Goal: Information Seeking & Learning: Learn about a topic

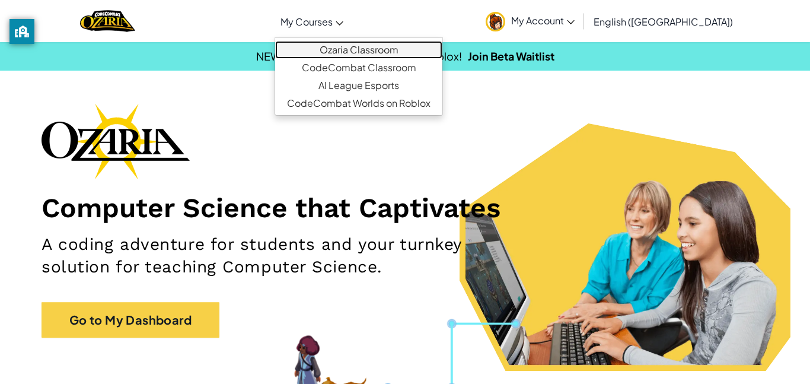
click at [379, 44] on link "Ozaria Classroom" at bounding box center [358, 50] width 167 height 18
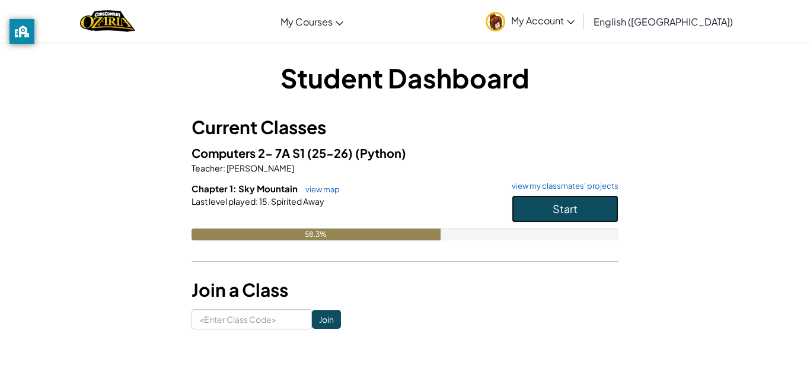
click at [530, 204] on button "Start" at bounding box center [565, 208] width 107 height 27
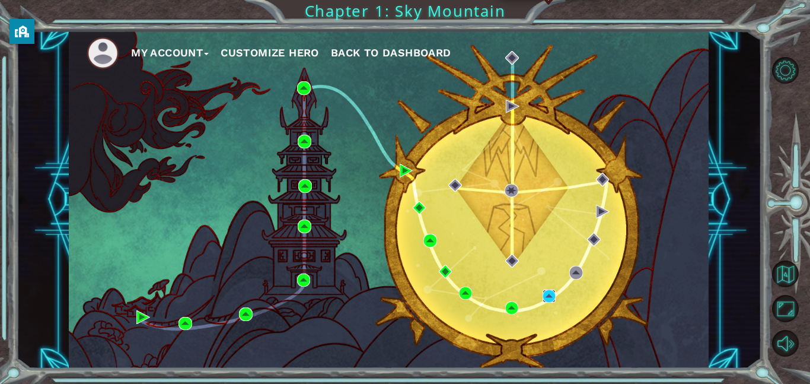
click at [549, 297] on img at bounding box center [550, 297] width 14 height 14
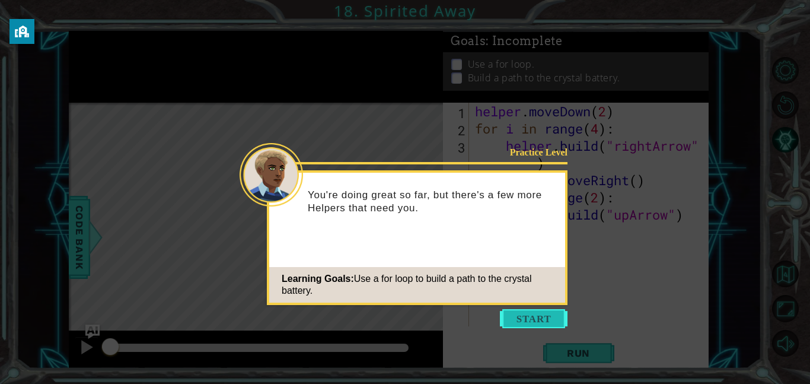
click at [532, 313] on button "Start" at bounding box center [534, 318] width 68 height 19
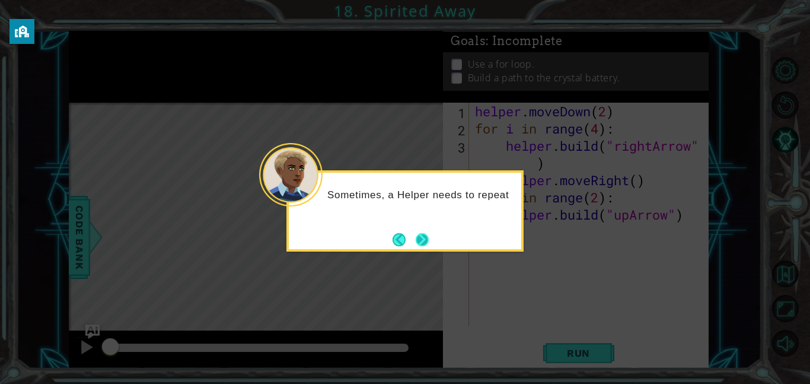
click at [425, 244] on button "Next" at bounding box center [422, 239] width 13 height 13
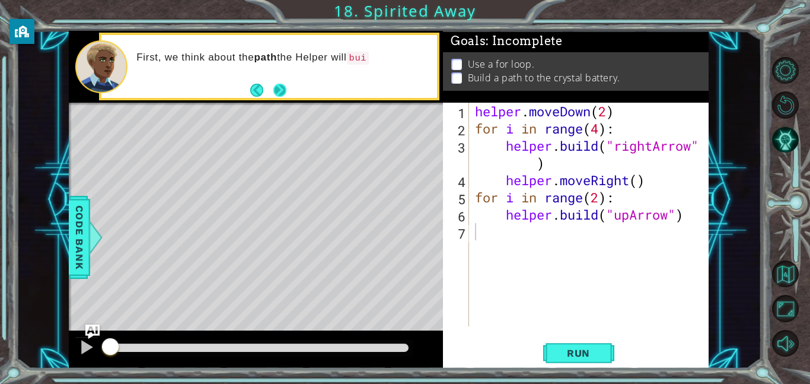
click at [276, 84] on button "Next" at bounding box center [279, 90] width 13 height 13
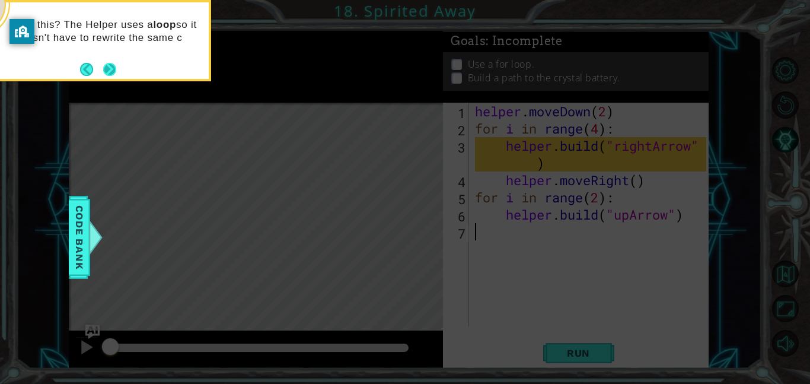
click at [109, 72] on button "Next" at bounding box center [109, 69] width 13 height 13
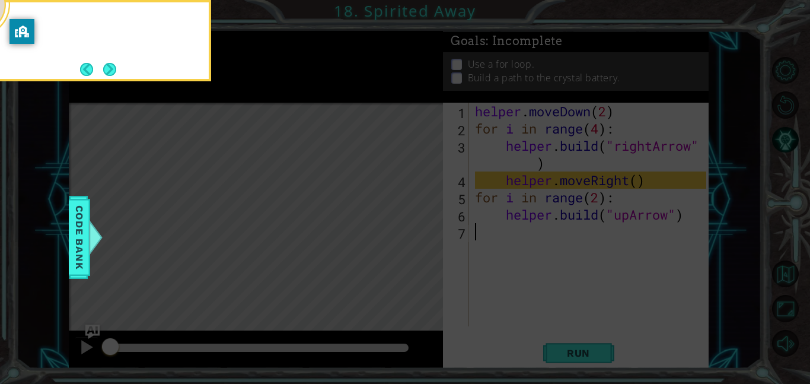
click at [109, 72] on button "Next" at bounding box center [109, 69] width 15 height 15
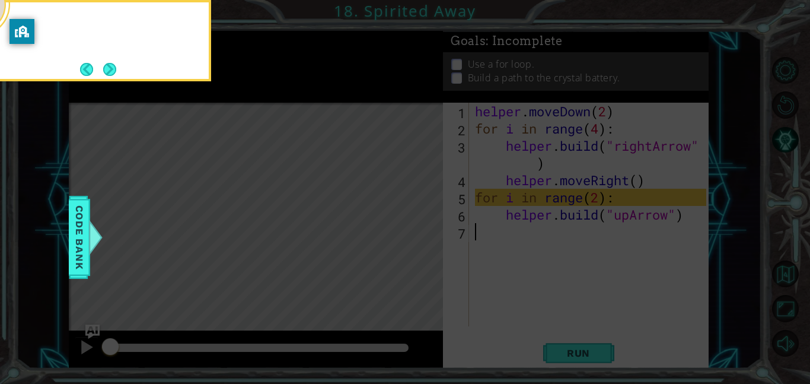
click at [109, 72] on button "Next" at bounding box center [110, 69] width 14 height 14
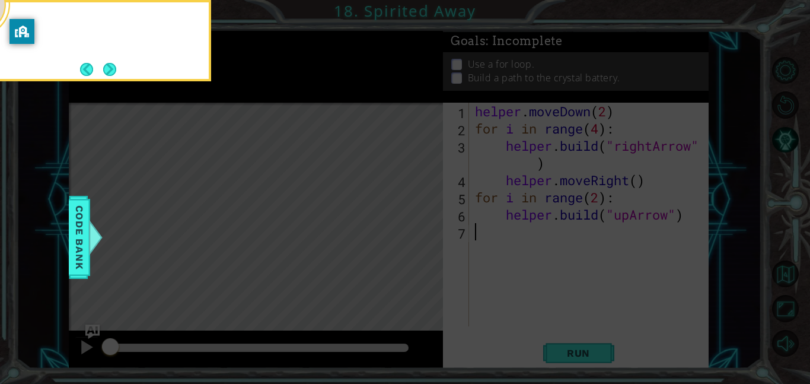
click at [109, 72] on button "Next" at bounding box center [109, 69] width 13 height 13
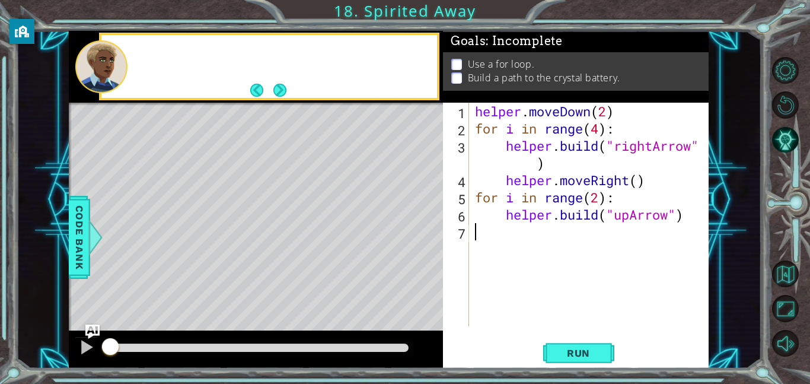
click at [109, 72] on div at bounding box center [101, 66] width 52 height 53
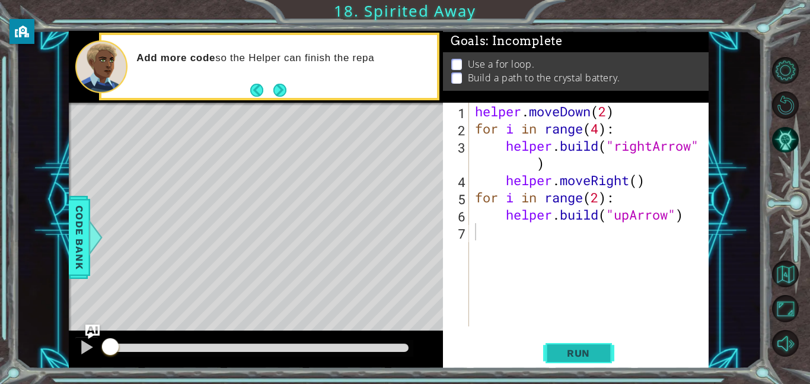
click at [567, 357] on span "Run" at bounding box center [578, 353] width 47 height 12
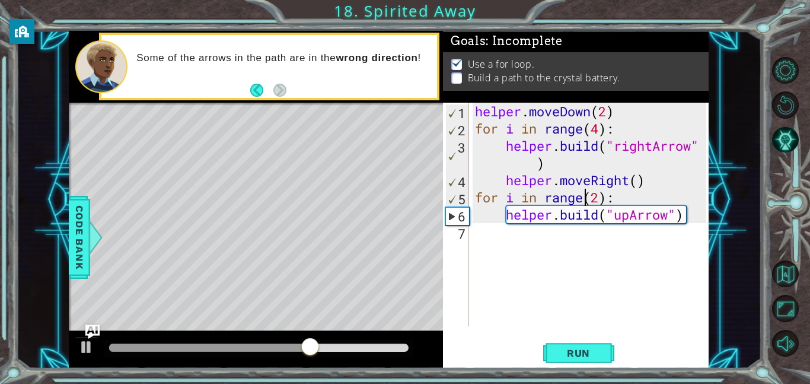
click at [589, 204] on div "helper . moveDown ( 2 ) for i in range ( 4 ) : helper . build ( "rightArrow" ) …" at bounding box center [593, 232] width 240 height 258
type textarea "for i in range(2):"
click at [591, 238] on div "helper . moveDown ( 2 ) for i in range ( 4 ) : helper . build ( "rightArrow" ) …" at bounding box center [593, 232] width 240 height 258
click at [597, 197] on div "helper . moveDown ( 2 ) for i in range ( 4 ) : helper . build ( "rightArrow" ) …" at bounding box center [593, 232] width 240 height 258
type textarea "for i in range(2):"
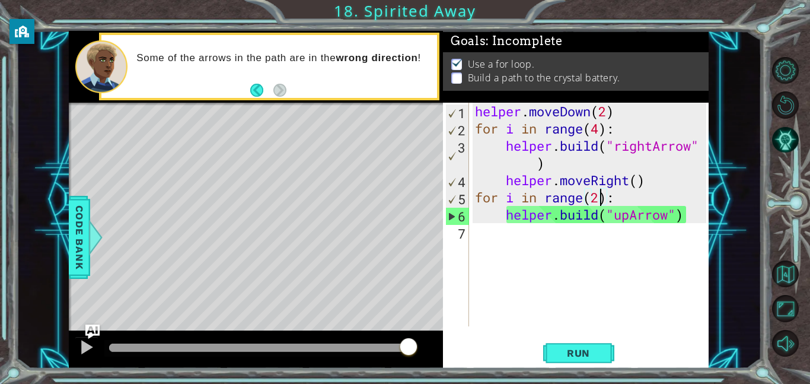
click at [626, 199] on div "helper . moveDown ( 2 ) for i in range ( 4 ) : helper . build ( "rightArrow" ) …" at bounding box center [593, 232] width 240 height 258
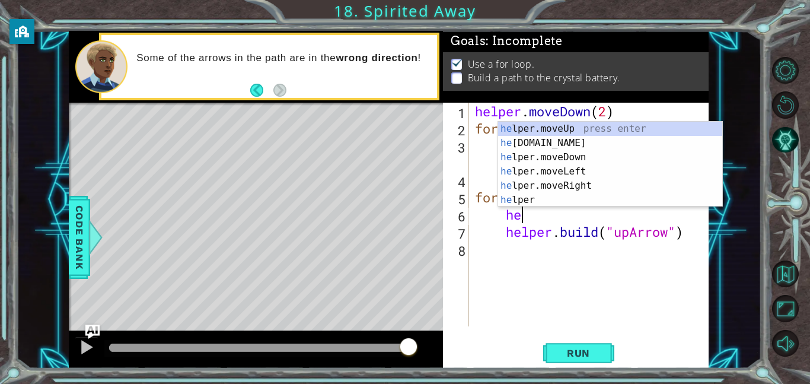
scroll to position [0, 2]
click at [653, 132] on div "help er.moveUp press enter help er.moveDown press enter help er.moveLeft press …" at bounding box center [610, 179] width 224 height 114
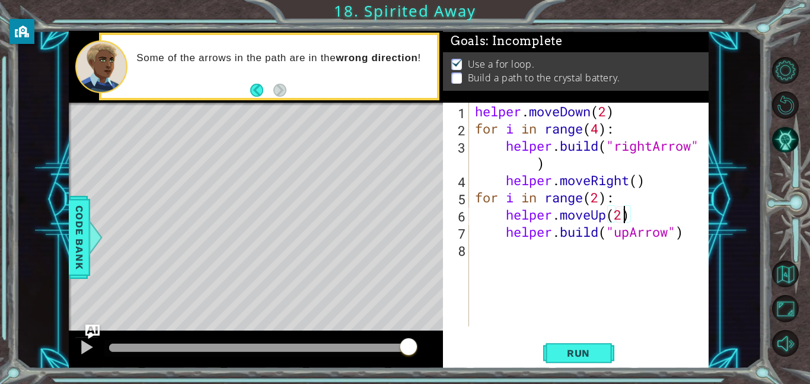
scroll to position [0, 7]
click at [578, 341] on button "Run" at bounding box center [578, 352] width 71 height 27
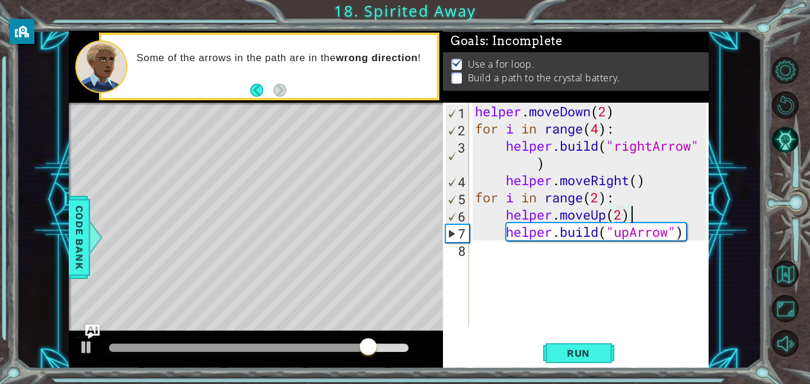
click at [670, 222] on div "helper . moveDown ( 2 ) for i in range ( 4 ) : helper . build ( "rightArrow" ) …" at bounding box center [593, 232] width 240 height 258
click at [653, 193] on div "helper . moveDown ( 2 ) for i in range ( 4 ) : helper . build ( "rightArrow" ) …" at bounding box center [593, 232] width 240 height 258
type textarea "for i in range(2):"
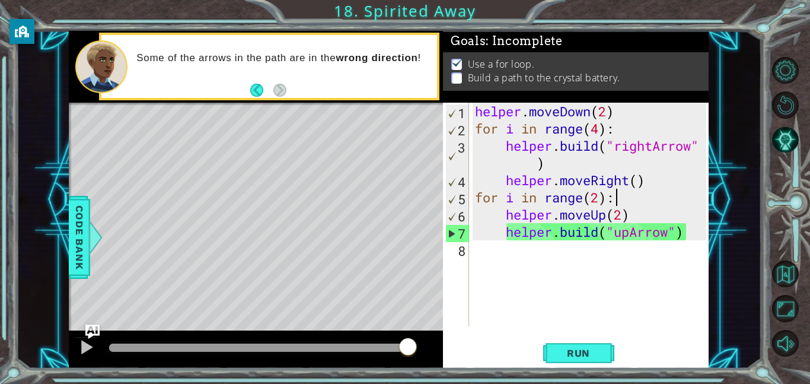
click at [662, 192] on div "helper . moveDown ( 2 ) for i in range ( 4 ) : helper . build ( "rightArrow" ) …" at bounding box center [593, 232] width 240 height 258
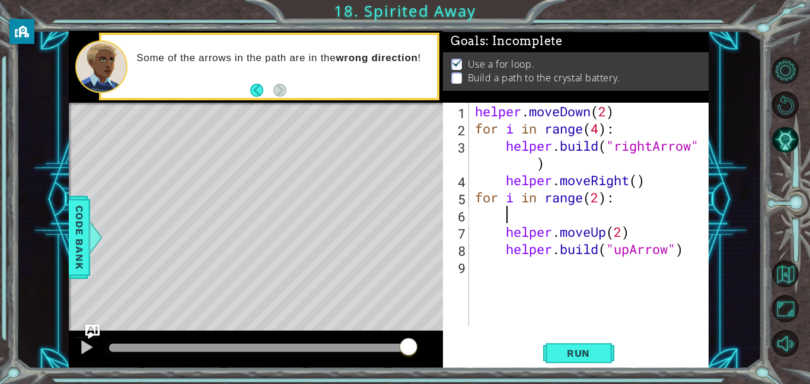
scroll to position [0, 0]
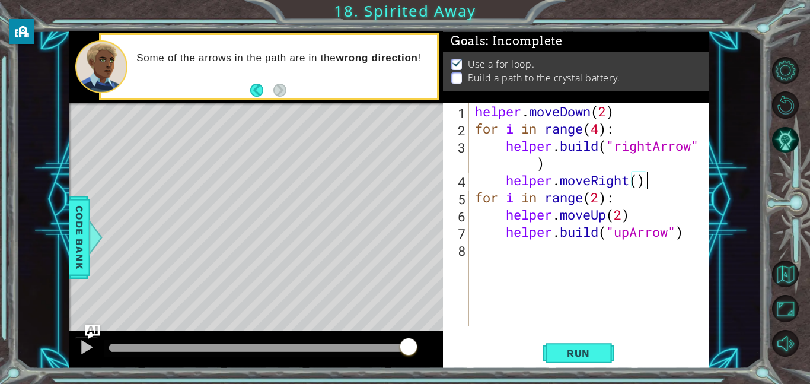
click at [676, 180] on div "helper . moveDown ( 2 ) for i in range ( 4 ) : helper . build ( "rightArrow" ) …" at bounding box center [593, 232] width 240 height 258
type textarea "helper.moveRight()"
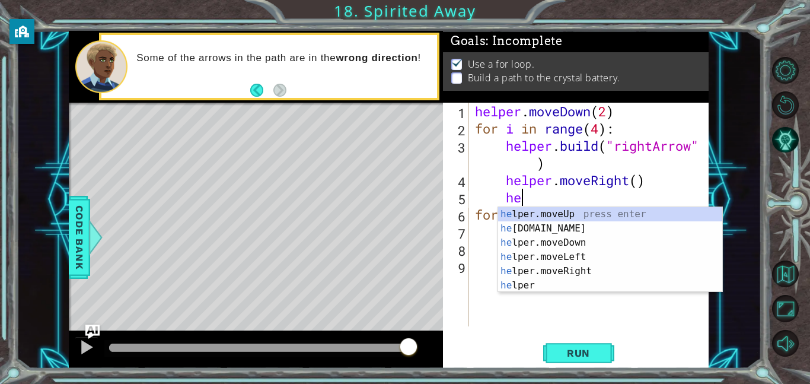
scroll to position [0, 2]
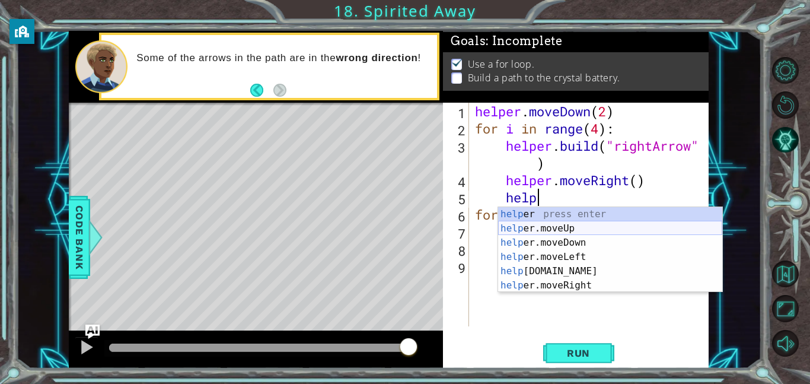
click at [698, 231] on div "help er press enter help er.moveUp press enter help er.moveDown press enter hel…" at bounding box center [610, 264] width 224 height 114
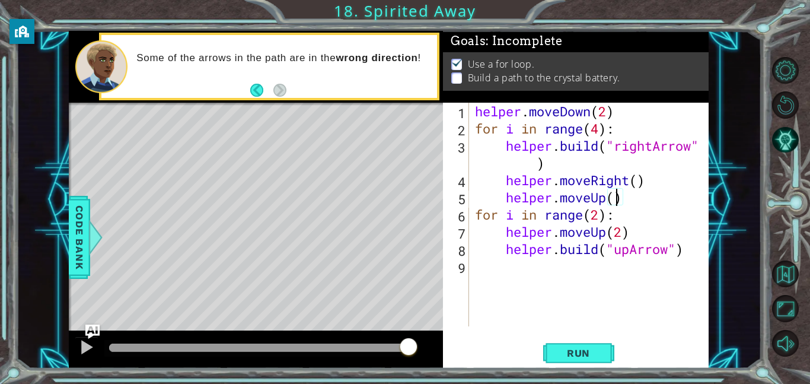
type textarea "helper.moveUp(2)"
click at [666, 236] on div "helper . moveDown ( 2 ) for i in range ( 4 ) : helper . build ( "rightArrow" ) …" at bounding box center [593, 232] width 240 height 258
drag, startPoint x: 666, startPoint y: 236, endPoint x: 506, endPoint y: 233, distance: 160.2
click at [506, 233] on div "helper . moveDown ( 2 ) for i in range ( 4 ) : helper . build ( "rightArrow" ) …" at bounding box center [593, 232] width 240 height 258
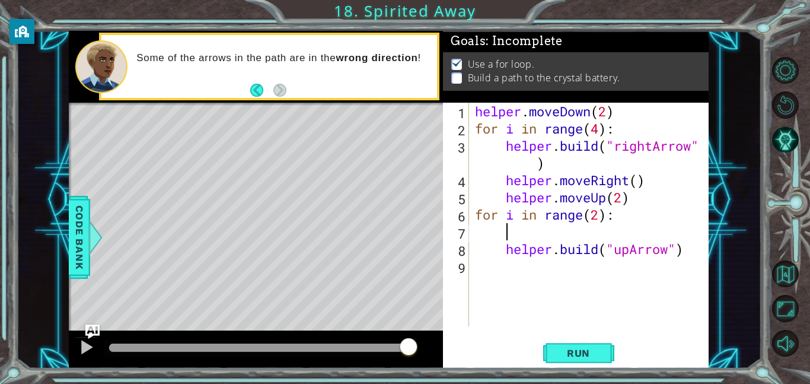
scroll to position [0, 0]
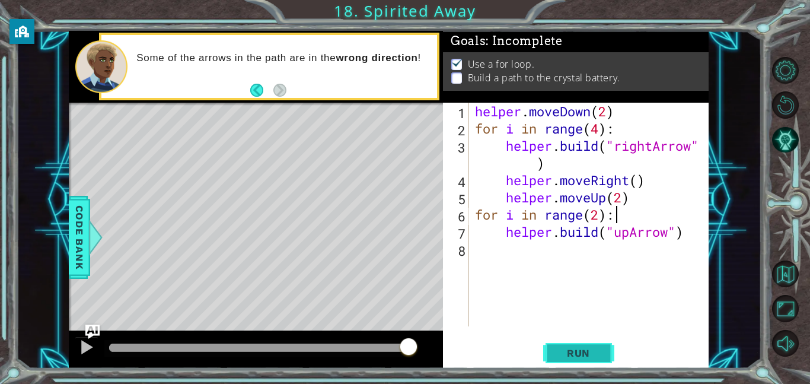
type textarea "for i in range(2):"
click at [557, 349] on span "Run" at bounding box center [578, 353] width 47 height 12
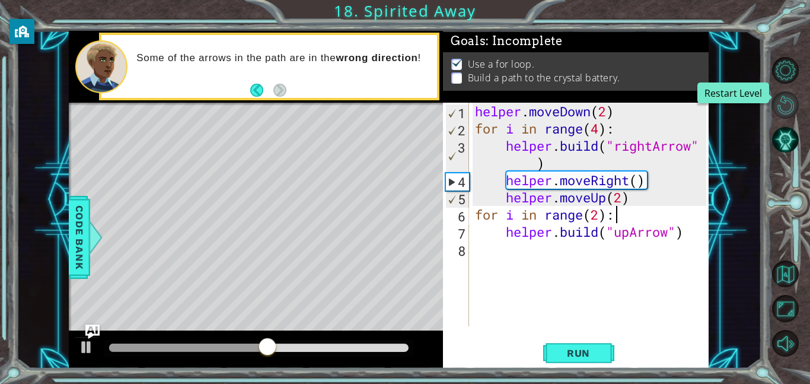
click at [786, 109] on button "Restart Level" at bounding box center [786, 104] width 27 height 27
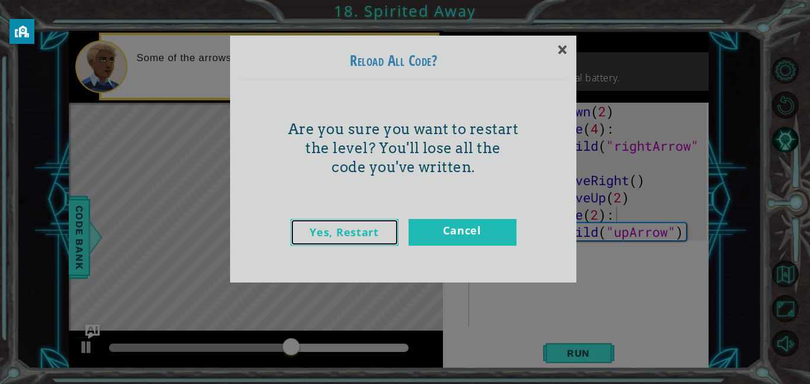
click at [351, 224] on link "Yes, Restart" at bounding box center [345, 232] width 108 height 27
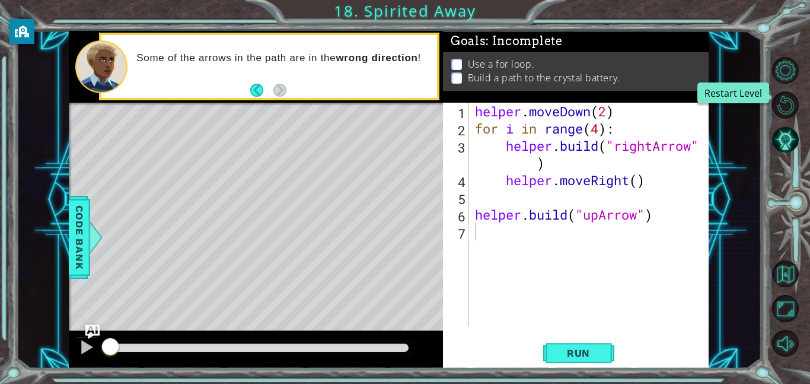
click at [641, 230] on div "helper . moveDown ( 2 ) for i in range ( 4 ) : helper . build ( "rightArrow" ) …" at bounding box center [593, 232] width 240 height 258
click at [666, 219] on div "helper . moveDown ( 2 ) for i in range ( 4 ) : helper . build ( "rightArrow" ) …" at bounding box center [593, 232] width 240 height 258
type textarea "[DOMAIN_NAME]("upArrow")"
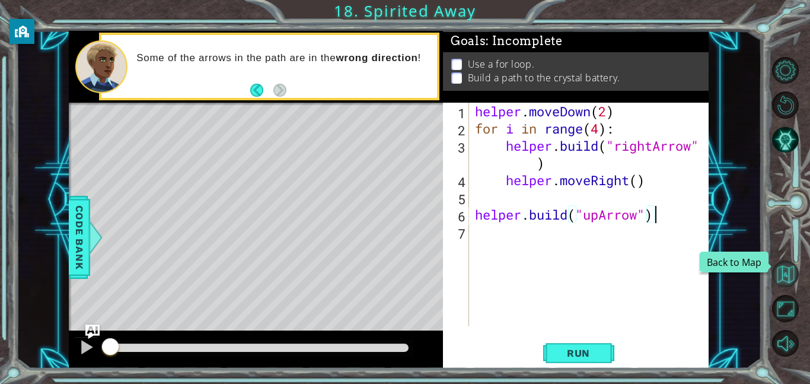
click at [784, 271] on button "Back to Map" at bounding box center [786, 273] width 27 height 27
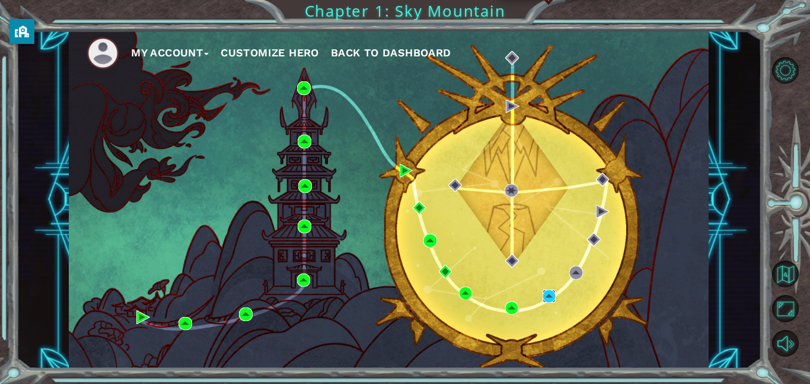
click at [547, 297] on img at bounding box center [550, 297] width 14 height 14
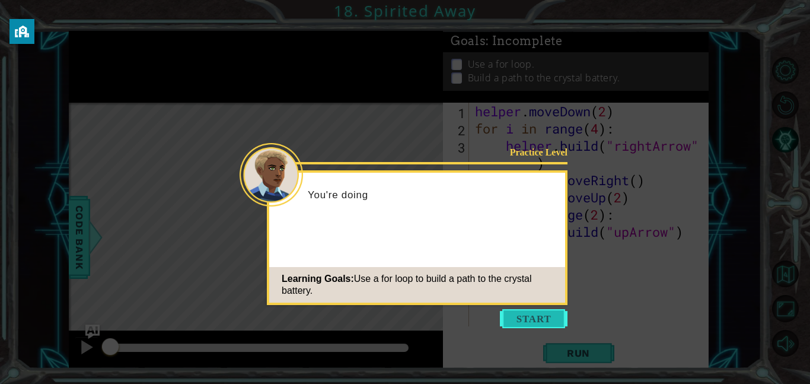
click at [548, 313] on button "Start" at bounding box center [534, 318] width 68 height 19
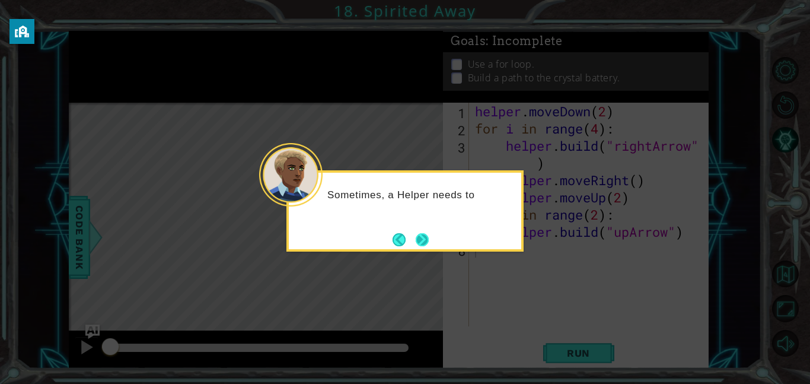
click at [425, 239] on button "Next" at bounding box center [422, 239] width 15 height 15
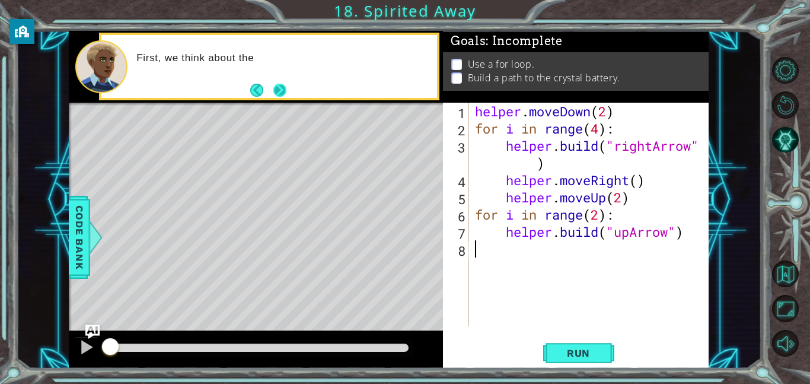
click at [278, 94] on button "Next" at bounding box center [279, 89] width 15 height 15
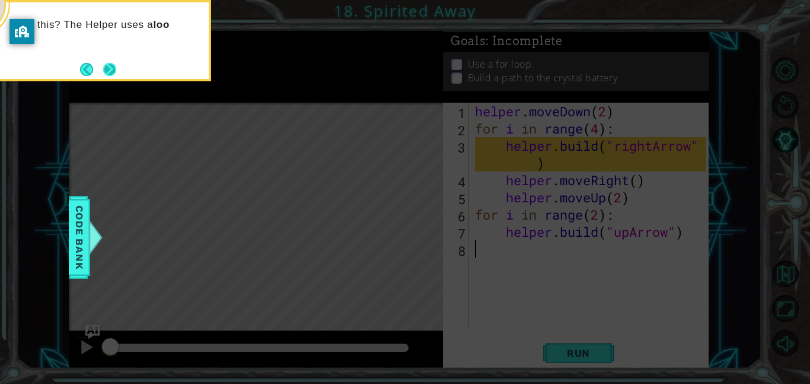
click at [112, 66] on button "Next" at bounding box center [110, 69] width 14 height 14
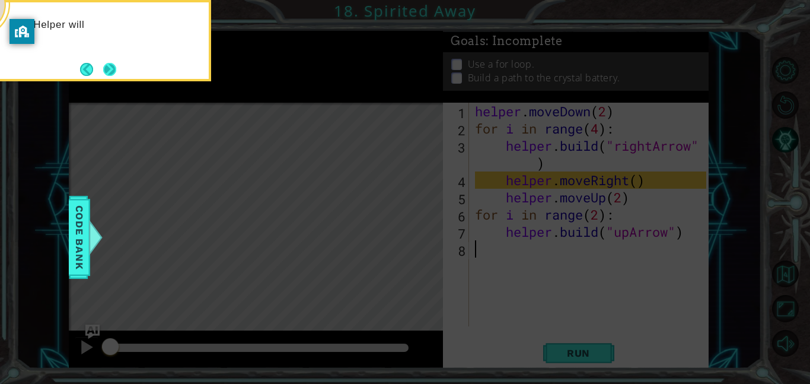
click at [113, 68] on button "Next" at bounding box center [109, 69] width 13 height 13
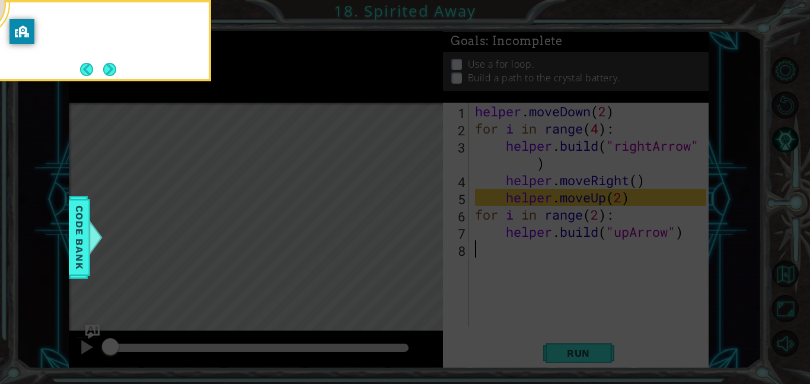
click at [113, 68] on button "Next" at bounding box center [110, 69] width 14 height 14
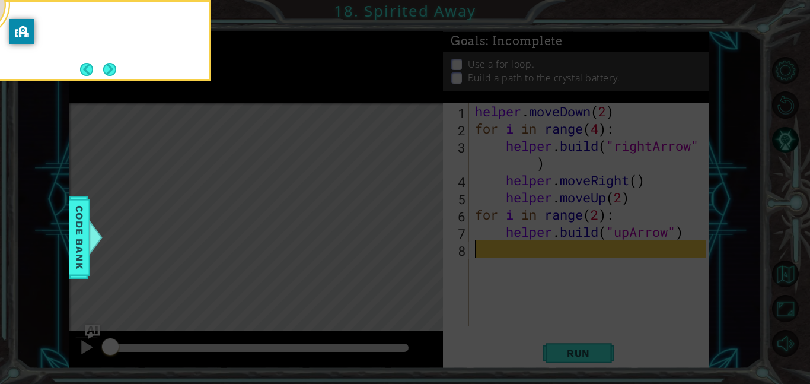
click at [113, 68] on button "Next" at bounding box center [110, 69] width 14 height 14
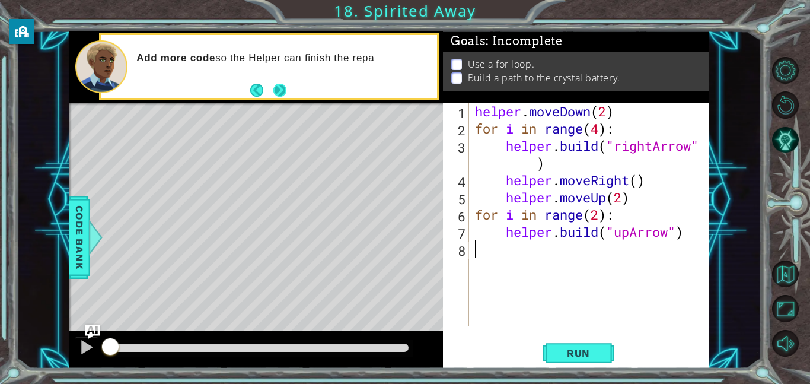
click at [274, 85] on button "Next" at bounding box center [280, 91] width 14 height 14
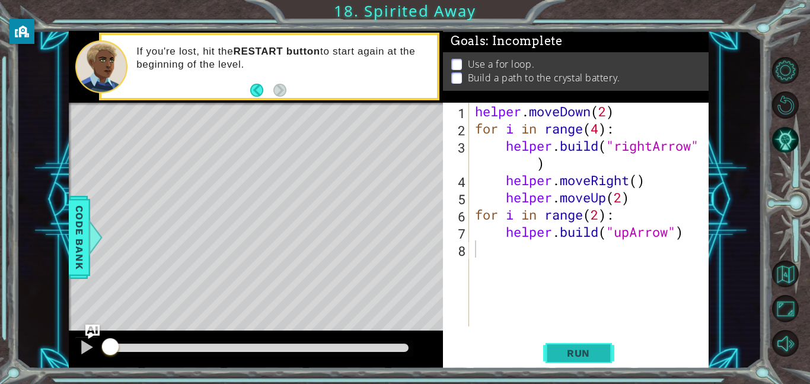
click at [578, 352] on span "Run" at bounding box center [578, 353] width 47 height 12
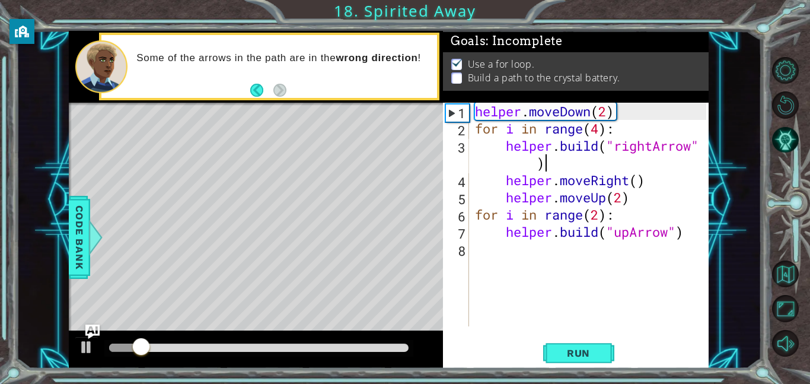
click at [622, 167] on div "helper . moveDown ( 2 ) for i in range ( 4 ) : helper . build ( "rightArrow" ) …" at bounding box center [593, 232] width 240 height 258
type textarea "[DOMAIN_NAME]("rightArrow")"
click at [621, 169] on div "helper . moveDown ( 2 ) for i in range ( 4 ) : helper . build ( "rightArrow" ) …" at bounding box center [593, 232] width 240 height 258
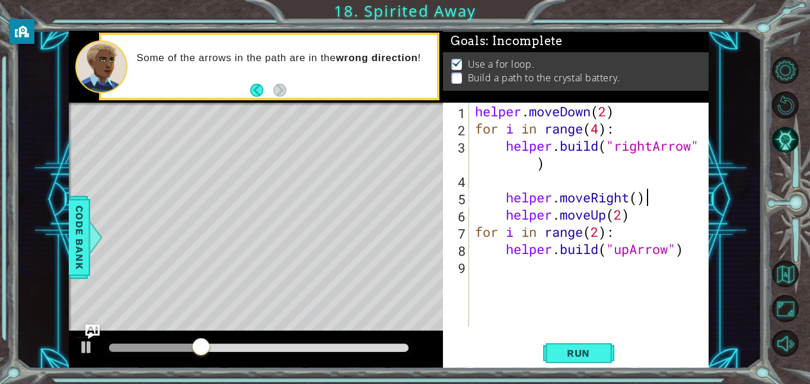
click at [679, 195] on div "helper . moveDown ( 2 ) for i in range ( 4 ) : helper . build ( "rightArrow" ) …" at bounding box center [593, 232] width 240 height 258
type textarea "helper.moveRight()"
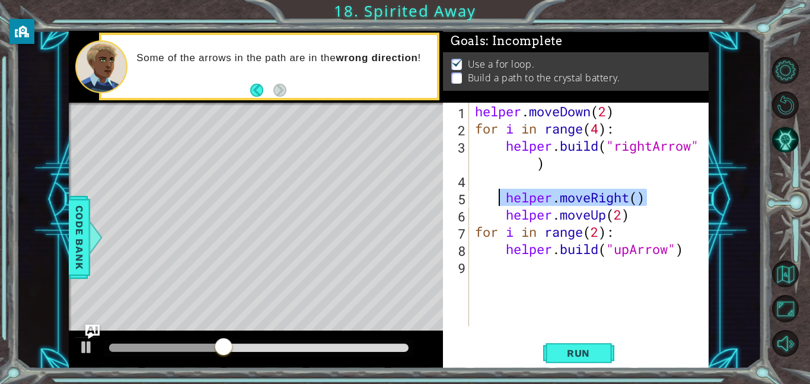
drag, startPoint x: 678, startPoint y: 195, endPoint x: 498, endPoint y: 199, distance: 179.8
click at [498, 199] on div "helper . moveDown ( 2 ) for i in range ( 4 ) : helper . build ( "rightArrow" ) …" at bounding box center [593, 232] width 240 height 258
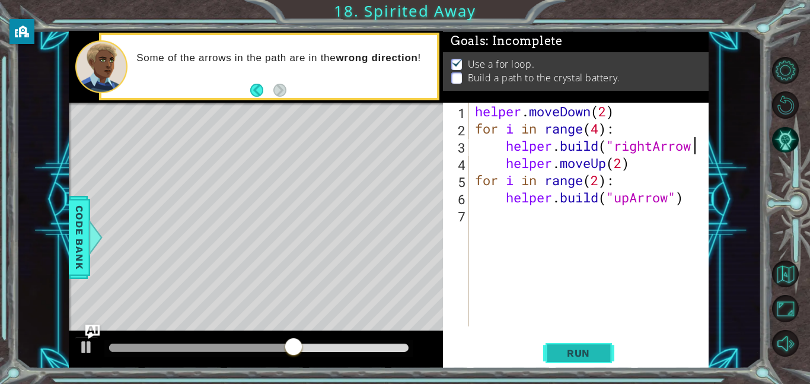
click at [584, 349] on span "Run" at bounding box center [578, 353] width 47 height 12
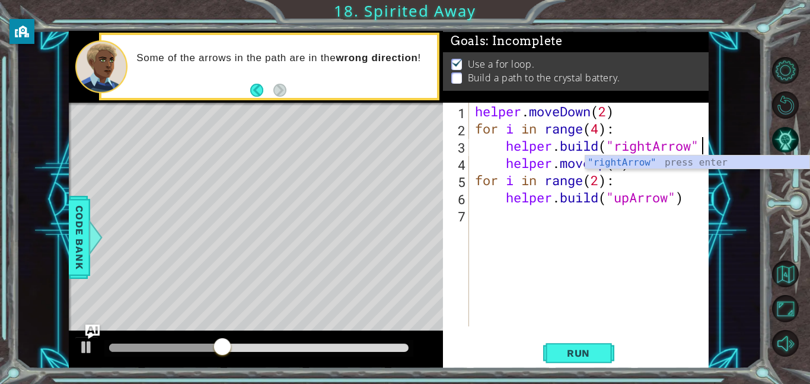
scroll to position [0, 9]
click at [573, 348] on span "Run" at bounding box center [578, 353] width 47 height 12
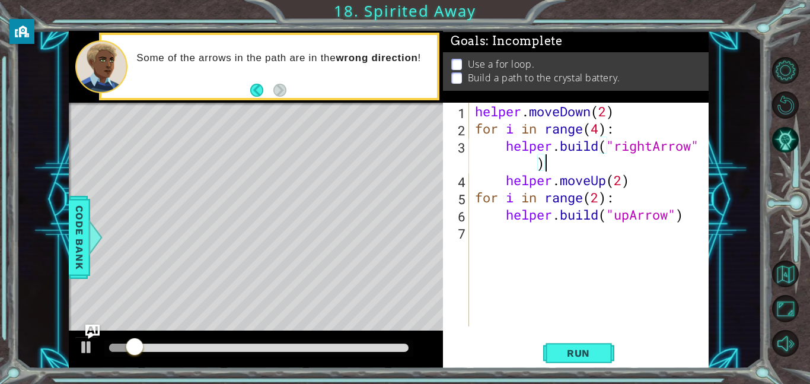
scroll to position [0, 10]
click at [594, 352] on span "Run" at bounding box center [578, 353] width 47 height 12
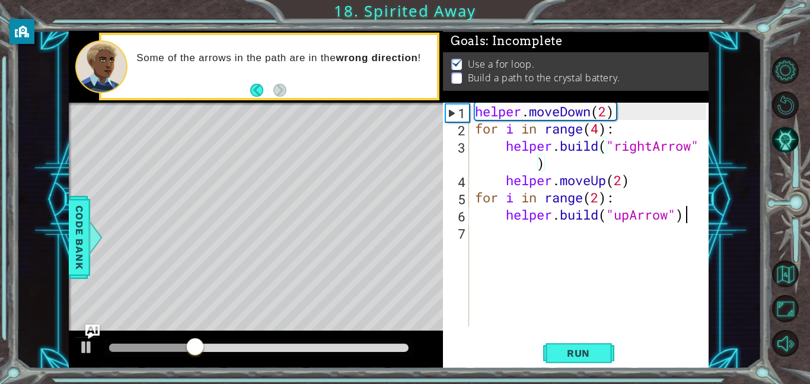
click at [692, 216] on div "helper . moveDown ( 2 ) for i in range ( 4 ) : helper . build ( "rightArrow" ) …" at bounding box center [593, 232] width 240 height 258
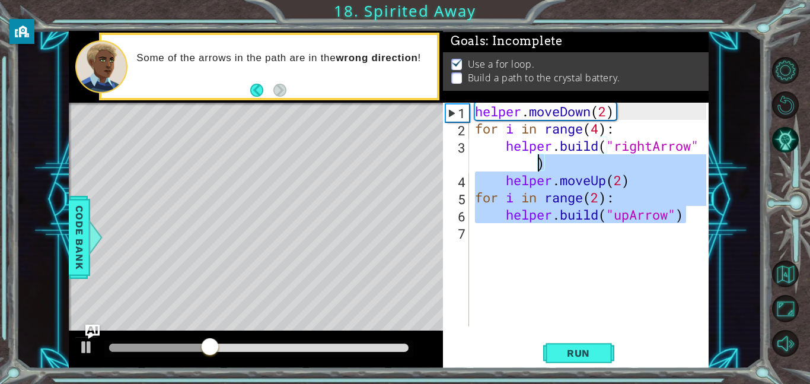
drag, startPoint x: 692, startPoint y: 216, endPoint x: 499, endPoint y: 164, distance: 199.6
click at [499, 164] on div "helper . moveDown ( 2 ) for i in range ( 4 ) : helper . build ( "rightArrow" ) …" at bounding box center [593, 232] width 240 height 258
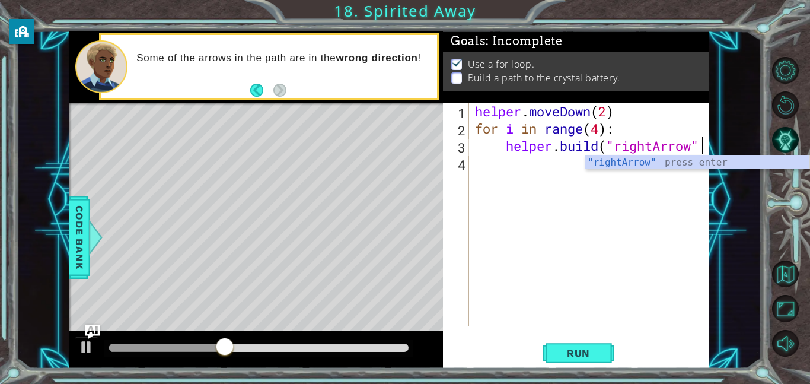
type textarea "[DOMAIN_NAME]("rightArrow"
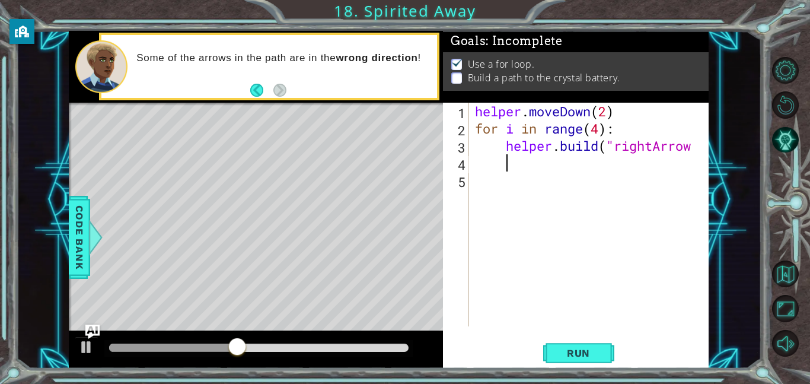
scroll to position [0, 1]
click at [692, 144] on div "helper . moveDown ( 2 ) for i in range ( 4 ) : helper . build ( "rightArrow" at bounding box center [593, 232] width 240 height 258
type textarea "[DOMAIN_NAME]("rightArrow)"
click at [603, 181] on div "helper . moveDown ( 2 ) for i in range ( 4 ) : helper . build ( "rightArrow)" at bounding box center [593, 232] width 240 height 258
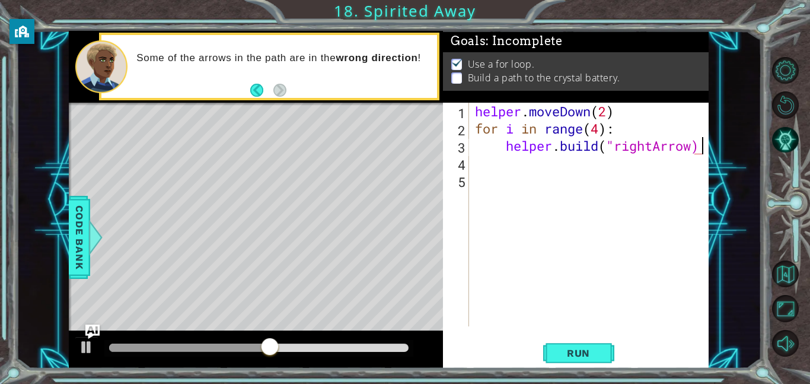
scroll to position [0, 0]
click at [591, 352] on span "Run" at bounding box center [578, 353] width 47 height 12
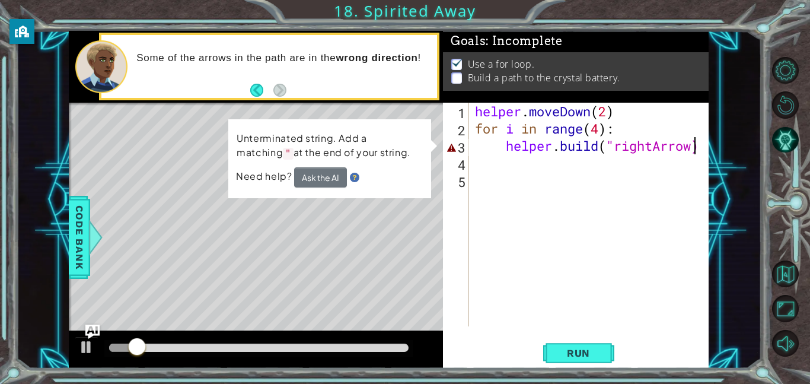
click at [697, 148] on div "helper . moveDown ( 2 ) for i in range ( 4 ) : helper . build ( "rightArrow)" at bounding box center [593, 232] width 240 height 258
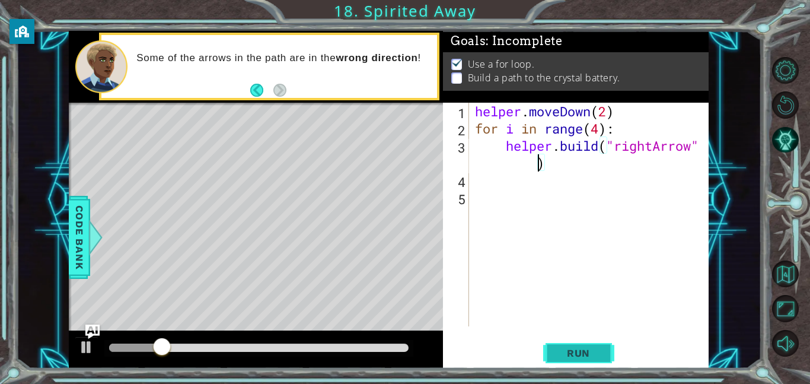
type textarea "[DOMAIN_NAME]("rightArrow")"
click at [582, 351] on span "Run" at bounding box center [578, 353] width 47 height 12
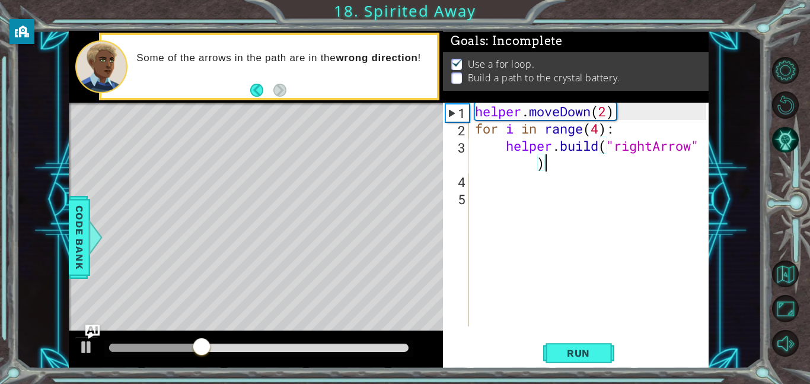
click at [602, 169] on div "helper . moveDown ( 2 ) for i in range ( 4 ) : helper . build ( "rightArrow" )" at bounding box center [593, 232] width 240 height 258
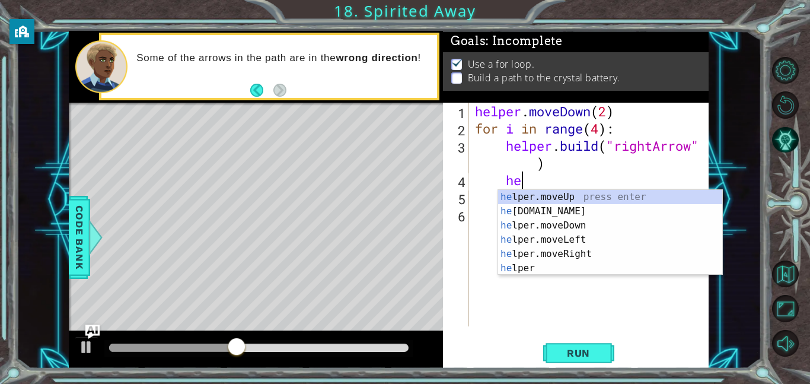
scroll to position [0, 2]
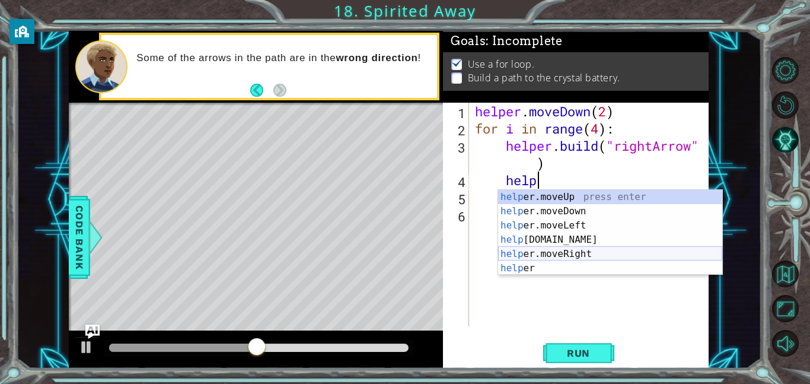
click at [622, 256] on div "help er.moveUp press enter help er.moveDown press enter help er.moveLeft press …" at bounding box center [610, 247] width 224 height 114
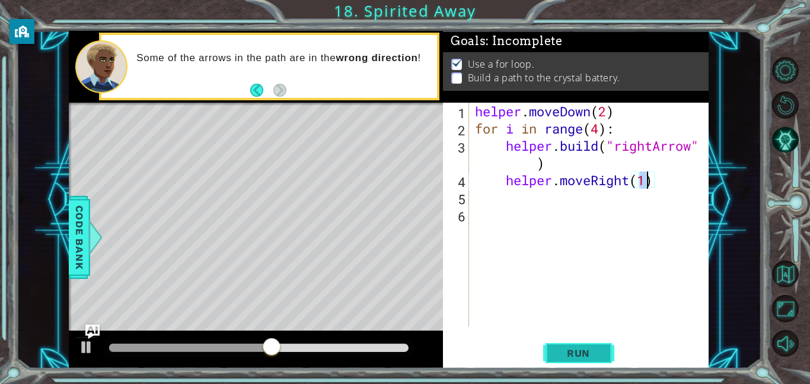
type textarea "helper.moveRight(1)"
click at [606, 357] on button "Run" at bounding box center [578, 352] width 71 height 27
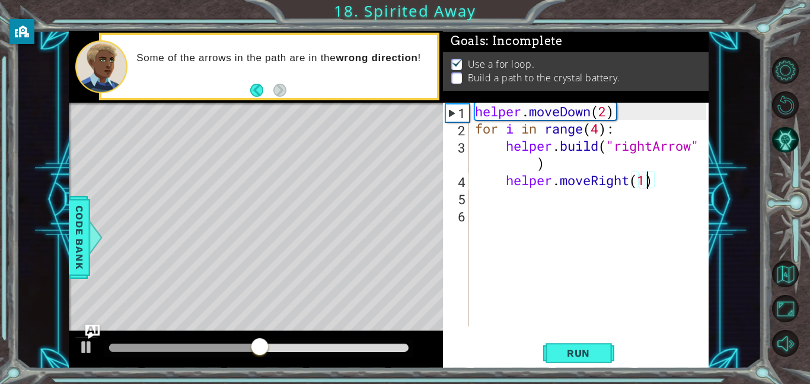
click at [665, 187] on div "helper . moveDown ( 2 ) for i in range ( 4 ) : helper . build ( "rightArrow" ) …" at bounding box center [593, 232] width 240 height 258
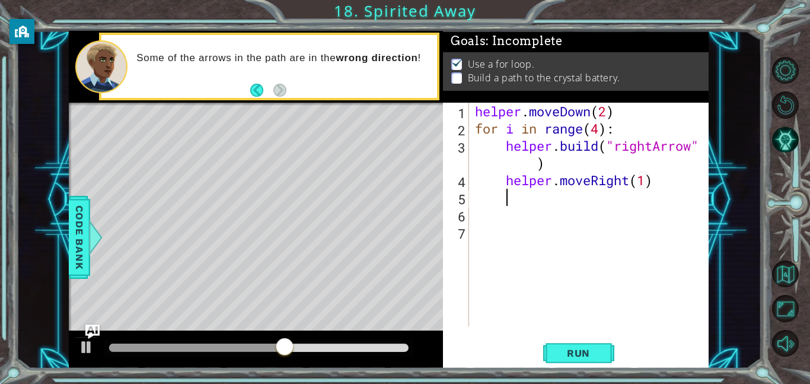
scroll to position [0, 1]
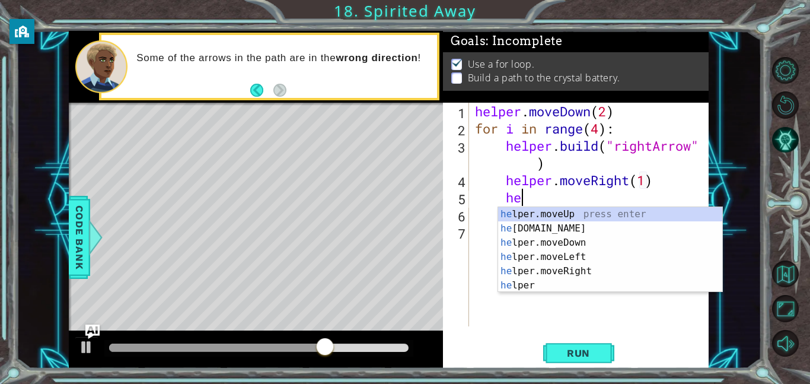
type textarea "h"
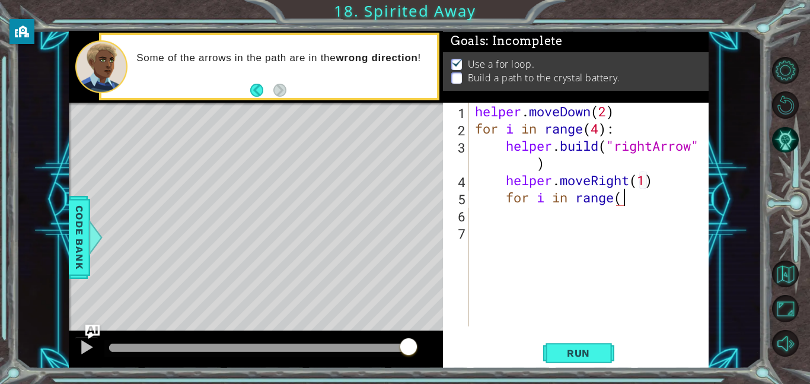
scroll to position [0, 7]
type textarea "for i in range(2):"
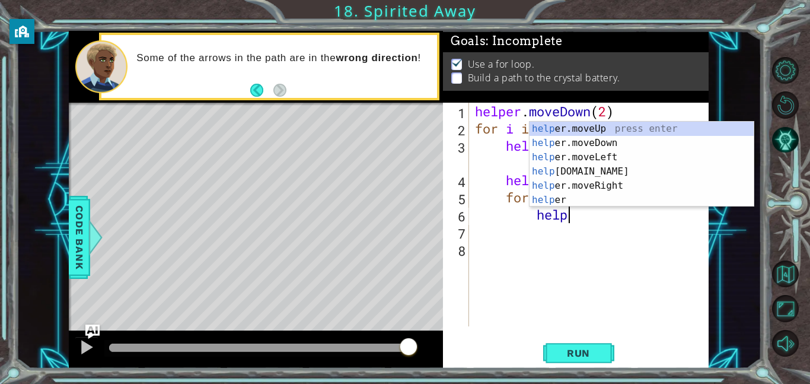
scroll to position [0, 4]
click at [691, 184] on div "helpe [PERSON_NAME]moveUp press enter helpe [PERSON_NAME]moveDown press enter h…" at bounding box center [642, 179] width 224 height 114
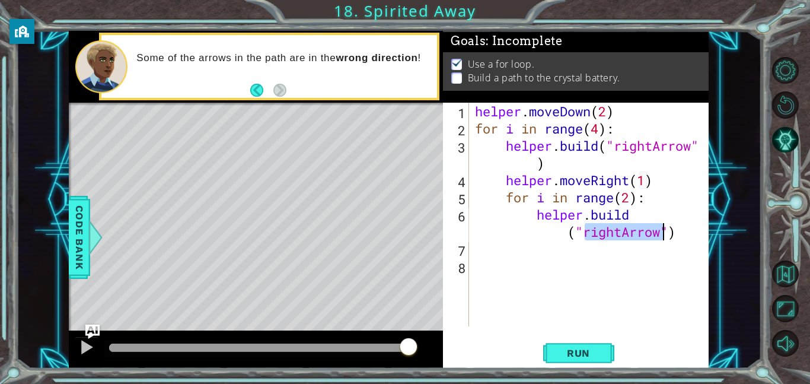
click at [625, 231] on div "helper . moveDown ( 2 ) for i in range ( 4 ) : helper . build ( "rightArrow" ) …" at bounding box center [593, 232] width 240 height 258
click at [662, 235] on div "helper . moveDown ( 2 ) for i in range ( 4 ) : helper . build ( "rightArrow" ) …" at bounding box center [593, 232] width 240 height 258
click at [555, 357] on span "Run" at bounding box center [578, 353] width 47 height 12
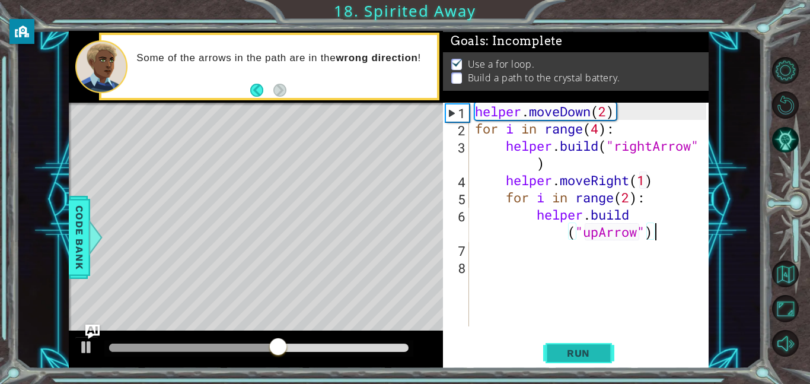
click at [555, 357] on span "Run" at bounding box center [578, 353] width 47 height 12
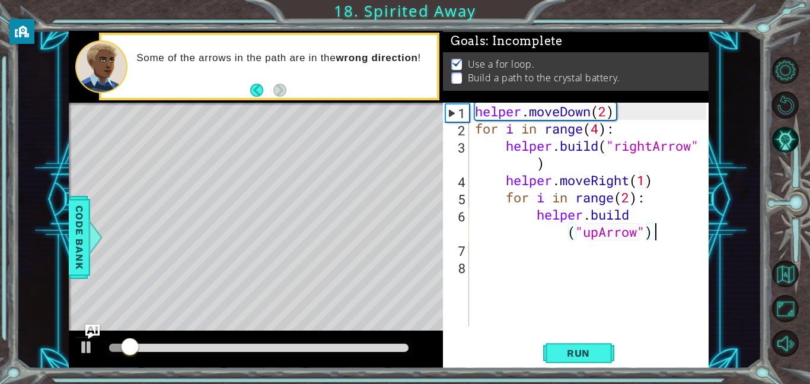
click at [577, 235] on div "helper . moveDown ( 2 ) for i in range ( 4 ) : helper . build ( "rightArrow" ) …" at bounding box center [593, 232] width 240 height 258
click at [568, 180] on div "helper . moveDown ( 2 ) for i in range ( 4 ) : helper . build ( "rightArrow" ) …" at bounding box center [593, 232] width 240 height 258
click at [645, 177] on div "helper . moveDown ( 2 ) for i in range ( 4 ) : helper . build ( "rightArrow" ) …" at bounding box center [593, 232] width 240 height 258
type textarea "helper.moveRight()"
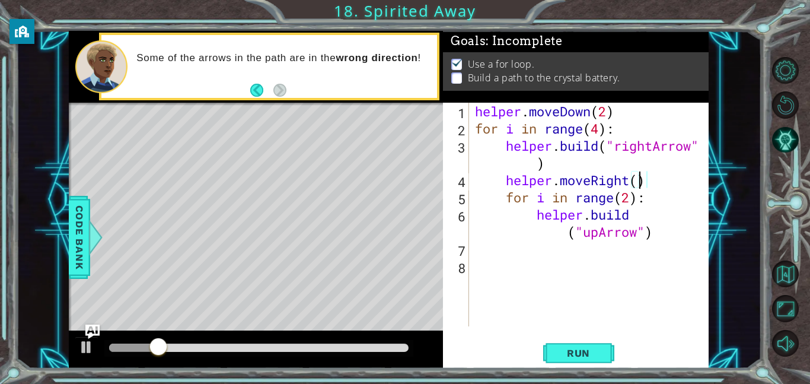
scroll to position [0, 7]
click at [588, 344] on button "Run" at bounding box center [578, 352] width 71 height 27
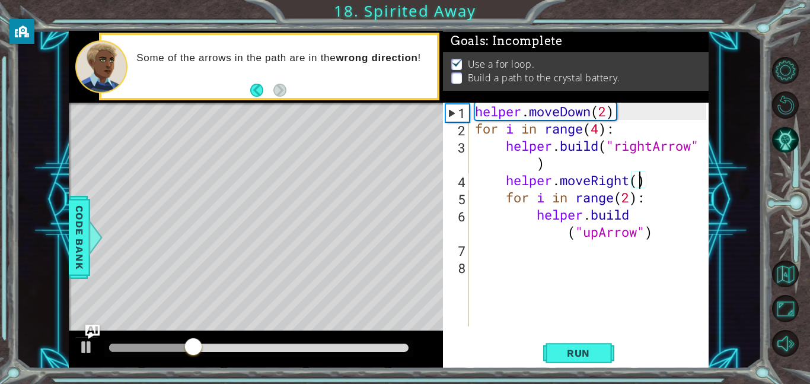
click at [592, 277] on div "helper . moveDown ( 2 ) for i in range ( 4 ) : helper . build ( "rightArrow" ) …" at bounding box center [593, 232] width 240 height 258
click at [653, 226] on div "helper . moveDown ( 2 ) for i in range ( 4 ) : helper . build ( "rightArrow" ) …" at bounding box center [593, 232] width 240 height 258
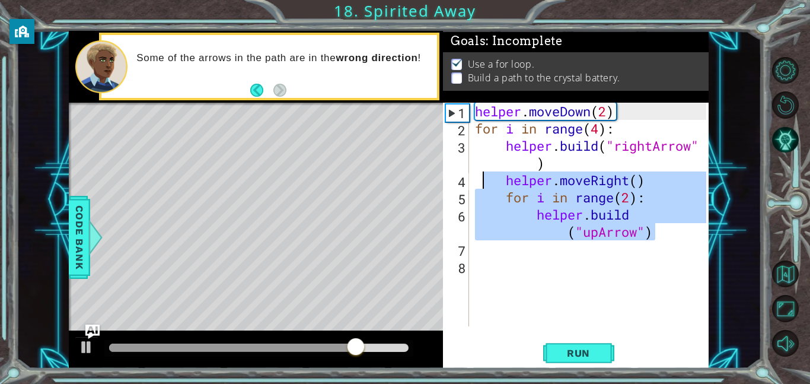
drag, startPoint x: 653, startPoint y: 226, endPoint x: 484, endPoint y: 180, distance: 174.6
click at [484, 180] on div "helper . moveDown ( 2 ) for i in range ( 4 ) : helper . build ( "rightArrow" ) …" at bounding box center [593, 232] width 240 height 258
type textarea "\"
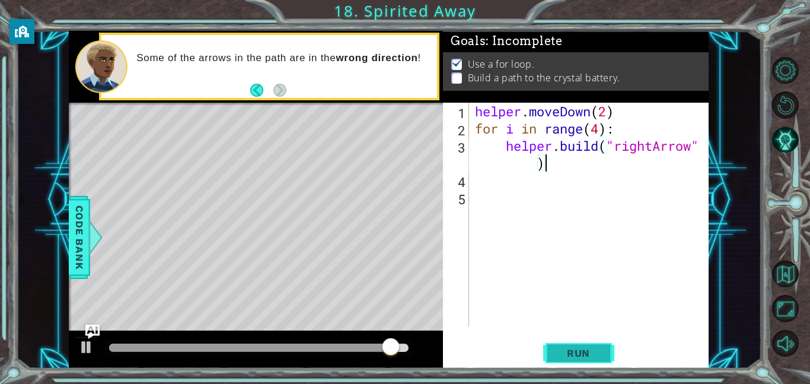
type textarea "[DOMAIN_NAME]("rightArrow")"
click at [562, 351] on span "Run" at bounding box center [578, 353] width 47 height 12
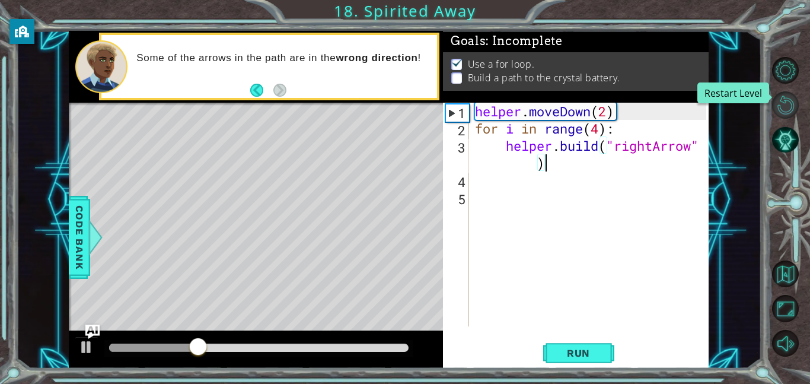
click at [793, 101] on button "Restart Level" at bounding box center [786, 104] width 27 height 27
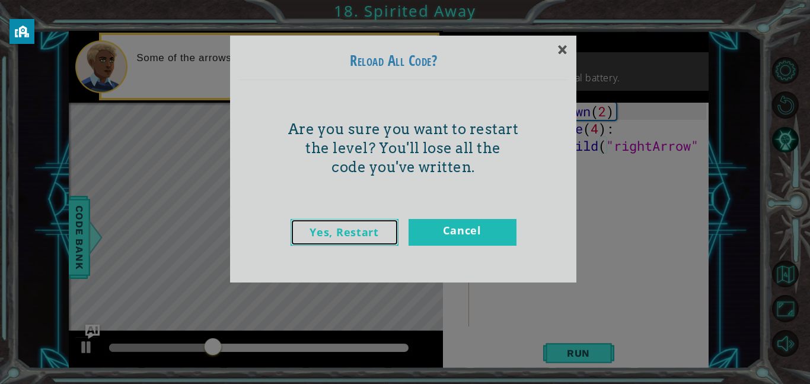
click at [368, 238] on link "Yes, Restart" at bounding box center [345, 232] width 108 height 27
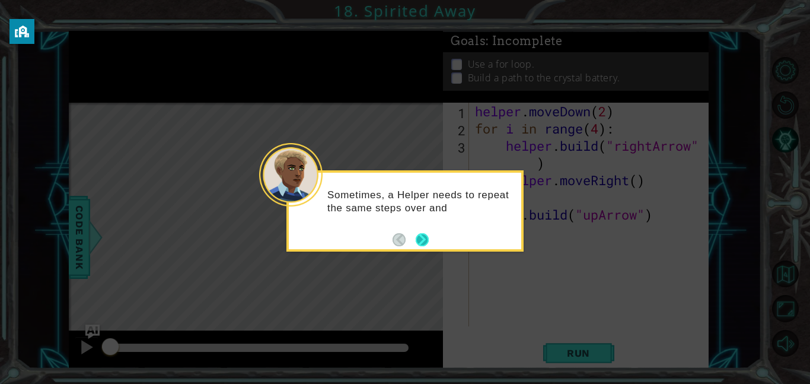
click at [417, 245] on button "Next" at bounding box center [422, 239] width 13 height 13
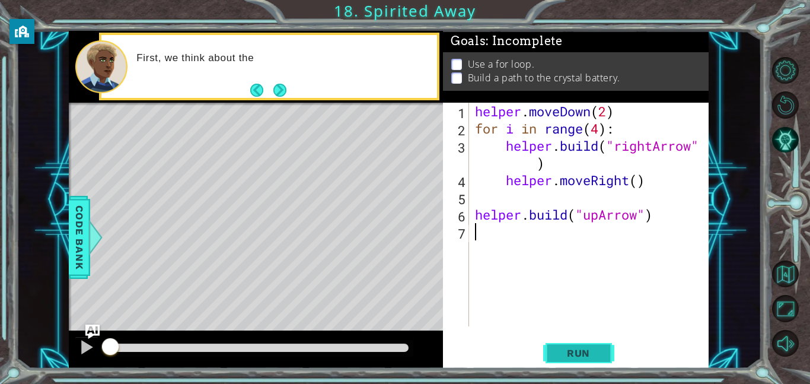
click at [571, 344] on button "Run" at bounding box center [578, 352] width 71 height 27
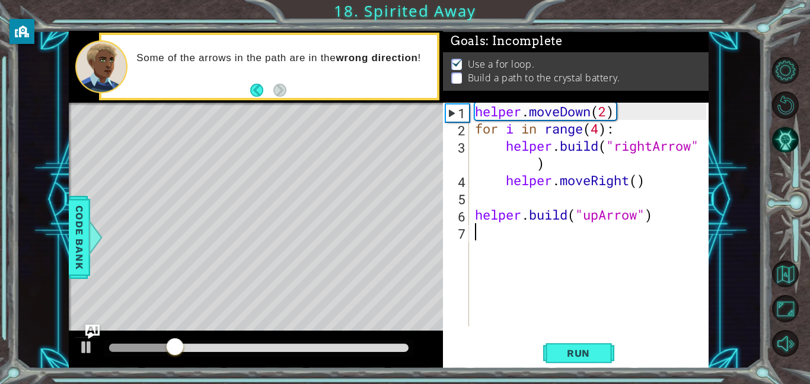
click at [669, 217] on div "helper . moveDown ( 2 ) for i in range ( 4 ) : helper . build ( "rightArrow" ) …" at bounding box center [593, 232] width 240 height 258
click at [473, 215] on div "helper . moveDown ( 2 ) for i in range ( 4 ) : helper . build ( "rightArrow" ) …" at bounding box center [593, 232] width 240 height 258
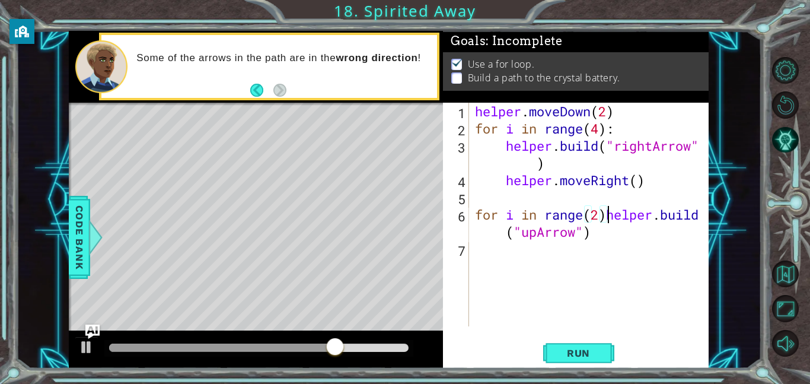
scroll to position [0, 6]
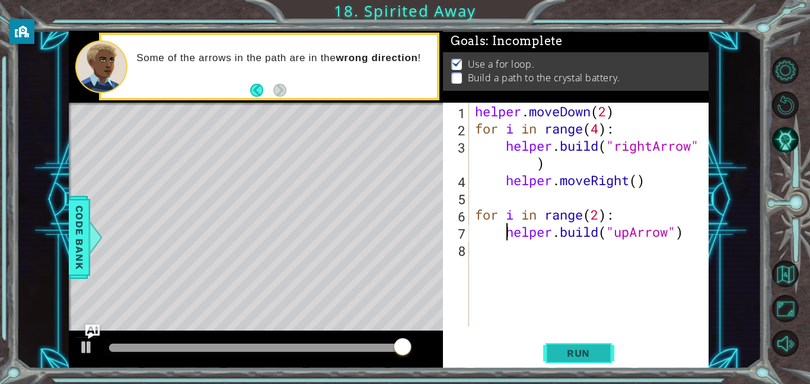
type textarea "[DOMAIN_NAME]("upArrow")"
click at [586, 342] on button "Run" at bounding box center [578, 352] width 71 height 27
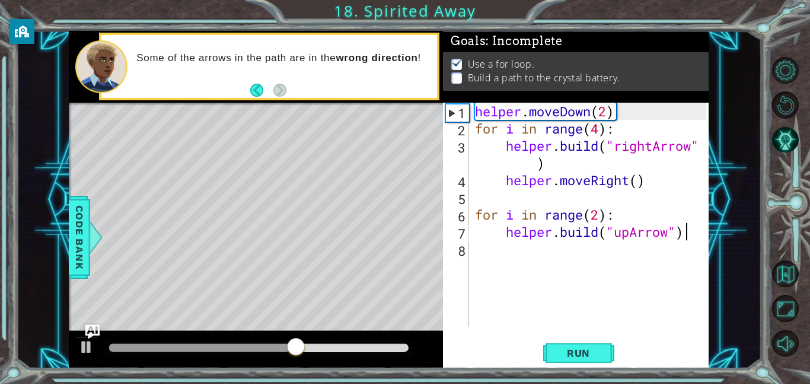
click at [688, 233] on div "helper . moveDown ( 2 ) for i in range ( 4 ) : helper . build ( "rightArrow" ) …" at bounding box center [593, 232] width 240 height 258
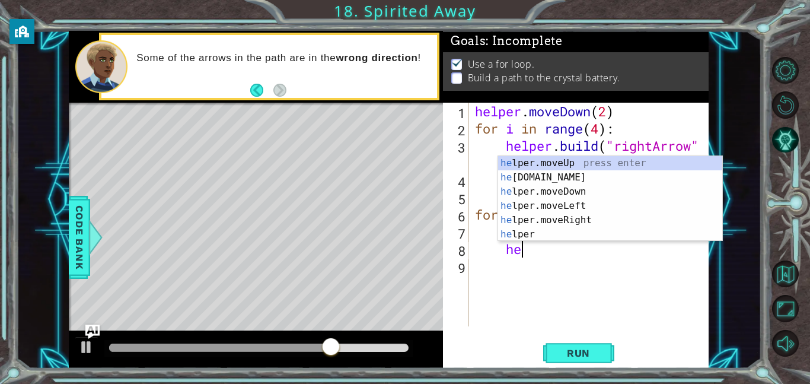
scroll to position [0, 2]
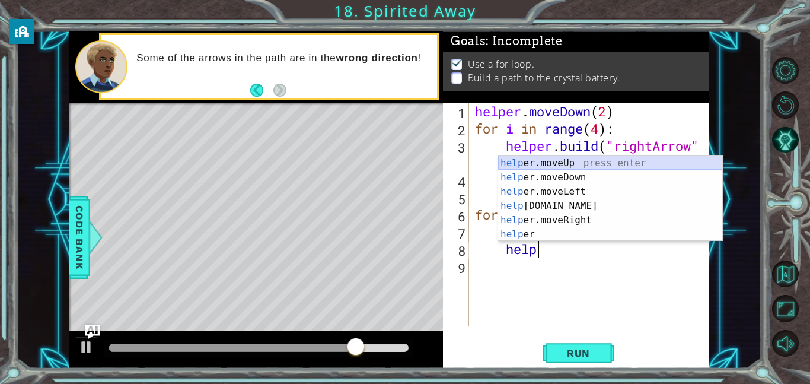
click at [684, 164] on div "help er.moveUp press enter help er.moveDown press enter help er.moveLeft press …" at bounding box center [610, 213] width 224 height 114
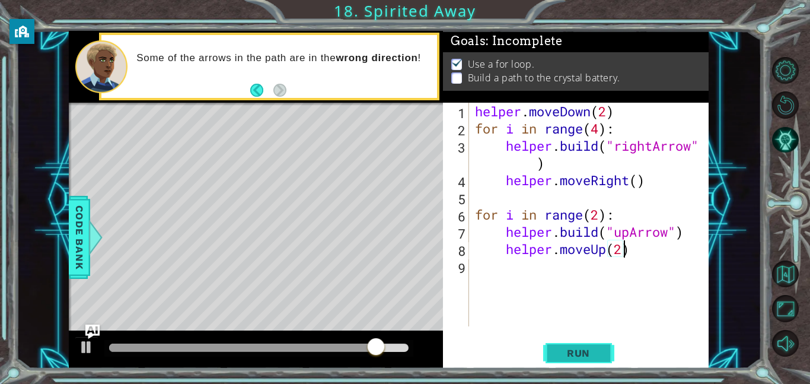
scroll to position [0, 7]
type textarea "helper.moveUp(2)"
click at [597, 352] on span "Run" at bounding box center [578, 353] width 47 height 12
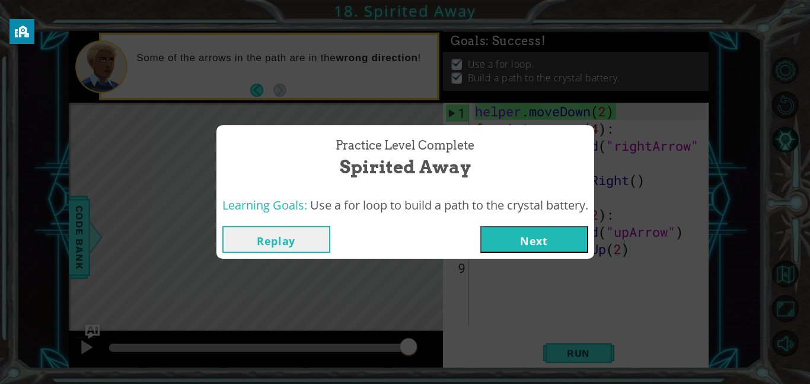
click at [578, 240] on button "Next" at bounding box center [535, 239] width 108 height 27
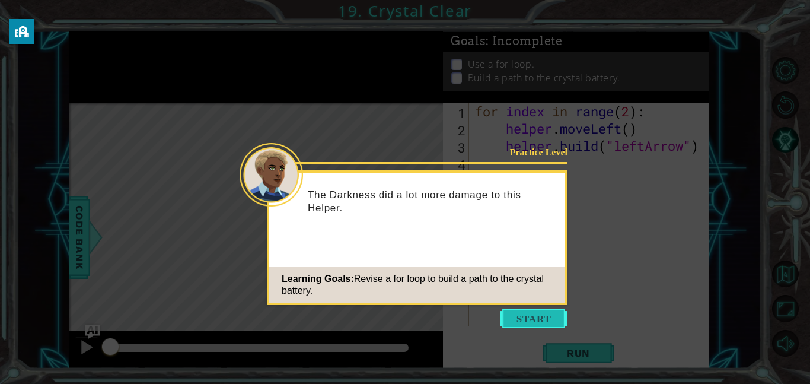
click at [557, 316] on button "Start" at bounding box center [534, 318] width 68 height 19
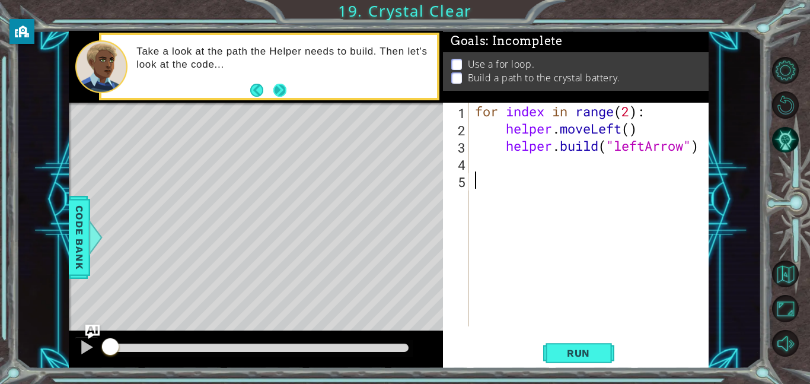
click at [286, 94] on button "Next" at bounding box center [279, 90] width 13 height 13
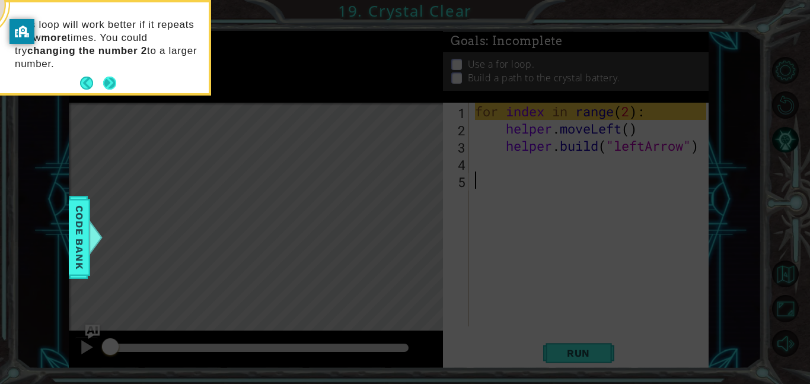
click at [113, 77] on button "Next" at bounding box center [110, 84] width 14 height 14
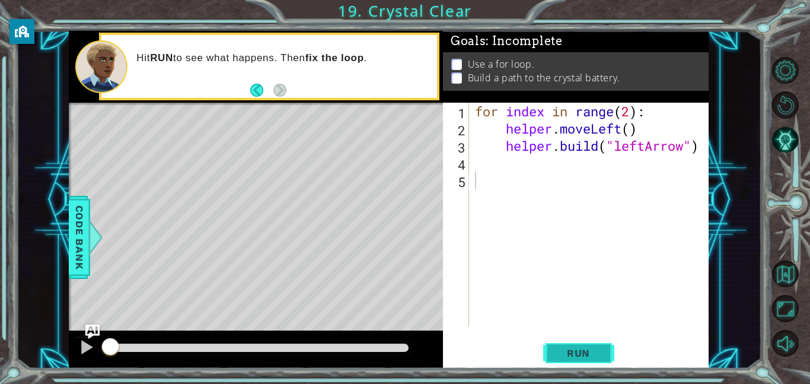
click at [595, 350] on span "Run" at bounding box center [578, 353] width 47 height 12
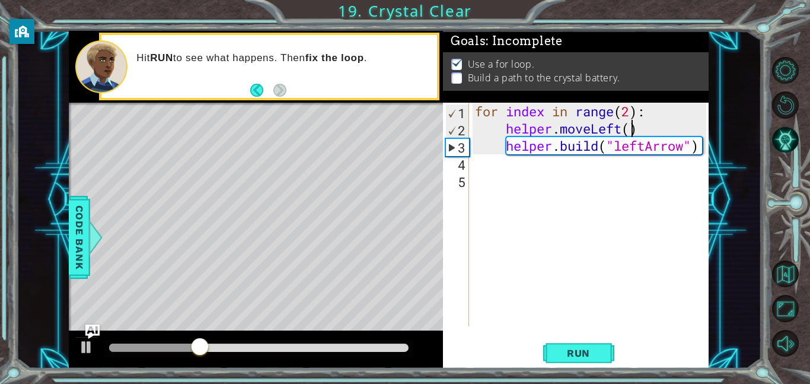
click at [632, 125] on div "for index in range ( 2 ) : helper . moveLeft ( ) helper . build ( "leftArrow" )" at bounding box center [593, 232] width 240 height 258
click at [584, 354] on span "Run" at bounding box center [578, 353] width 47 height 12
click at [701, 147] on div "for index in range ( 2 ) : helper . moveLeft ( 4 ) helper . build ( "leftArrow"…" at bounding box center [593, 232] width 240 height 258
click at [598, 344] on button "Run" at bounding box center [578, 352] width 71 height 27
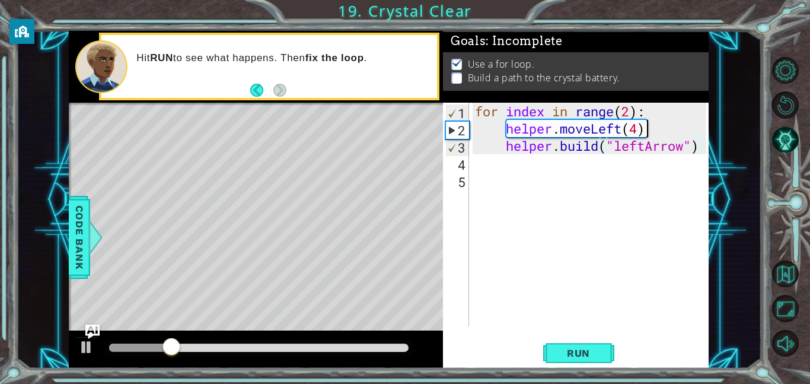
click at [684, 131] on div "for index in range ( 2 ) : helper . moveLeft ( 4 ) helper . build ( "leftArrow"…" at bounding box center [593, 232] width 240 height 258
type textarea "helper.moveLeft(4)"
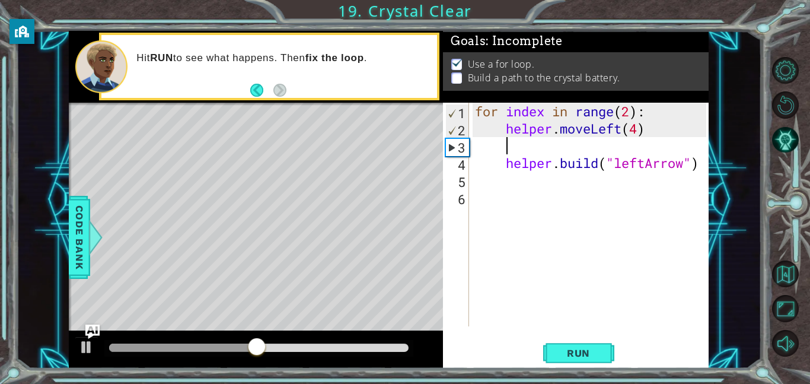
scroll to position [0, 0]
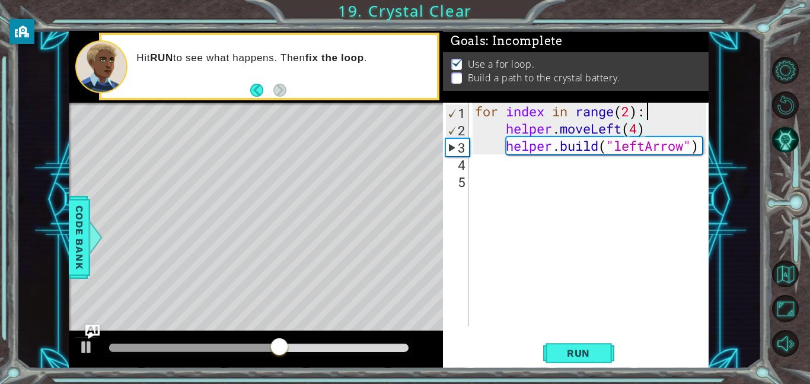
click at [685, 112] on div "for index in range ( 2 ) : helper . moveLeft ( 4 ) helper . build ( "leftArrow"…" at bounding box center [593, 232] width 240 height 258
click at [648, 131] on div "for index in range ( 2 ) : helper . moveLeft ( 4 ) helper . build ( "leftArrow"…" at bounding box center [593, 232] width 240 height 258
type textarea "helper.moveLeft(4)"
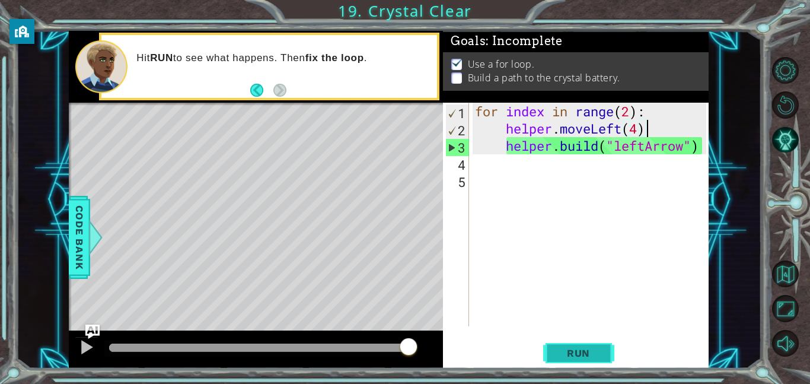
click at [567, 348] on span "Run" at bounding box center [578, 353] width 47 height 12
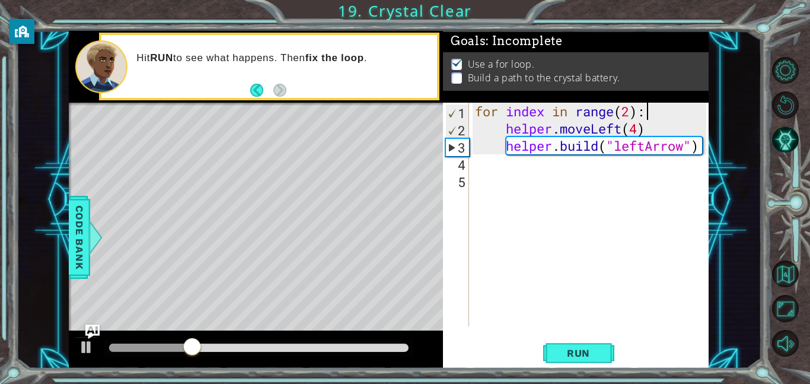
click at [651, 113] on div "for index in range ( 2 ) : helper . moveLeft ( 4 ) helper . build ( "leftArrow"…" at bounding box center [593, 232] width 240 height 258
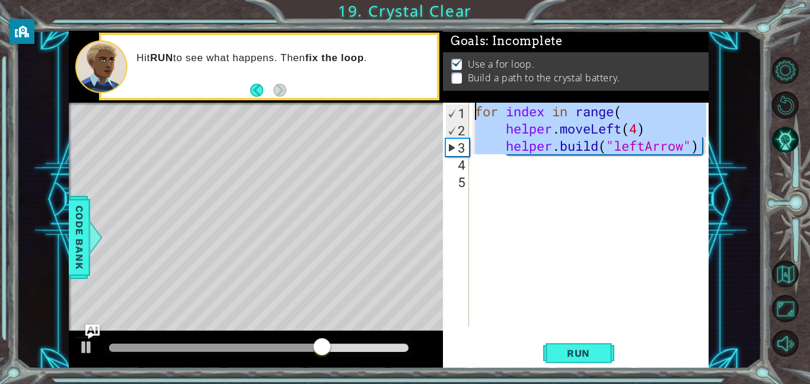
drag, startPoint x: 703, startPoint y: 148, endPoint x: 473, endPoint y: 108, distance: 233.7
click at [473, 108] on div "for index in range ( helper . moveLeft ( 4 ) helper . build ( "leftArrow" )" at bounding box center [593, 232] width 240 height 258
type textarea "for index in range( helper.moveLeft(4)"
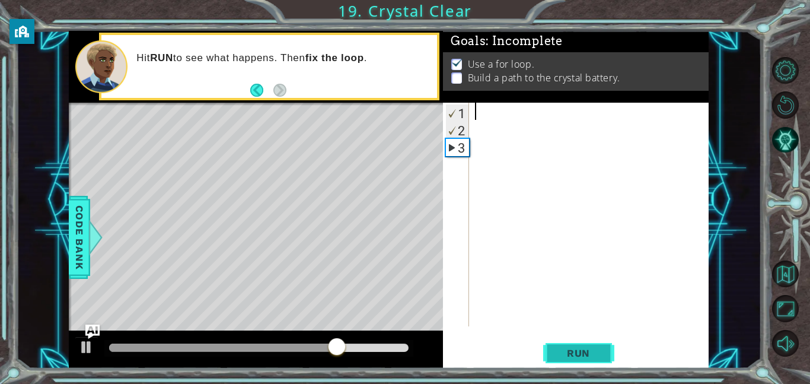
click at [562, 353] on span "Run" at bounding box center [578, 353] width 47 height 12
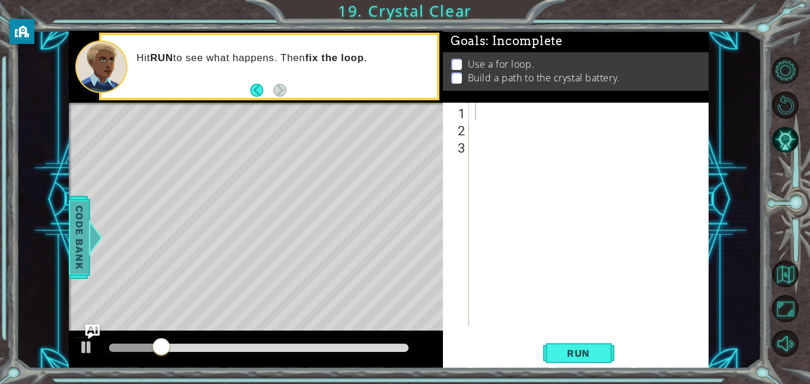
click at [78, 220] on span "Code Bank" at bounding box center [79, 237] width 19 height 72
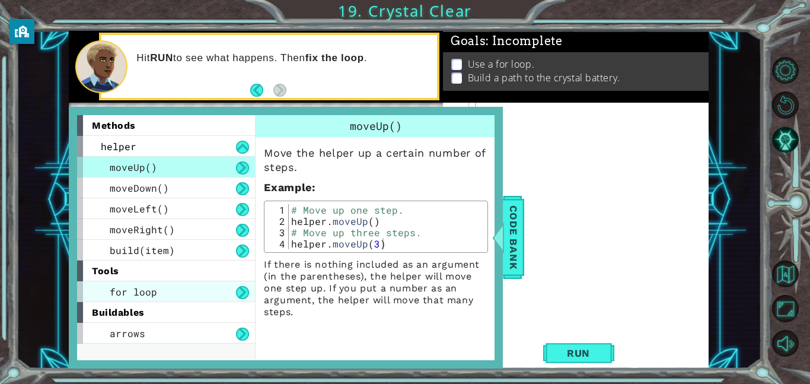
click at [231, 291] on div "for loop" at bounding box center [166, 291] width 178 height 21
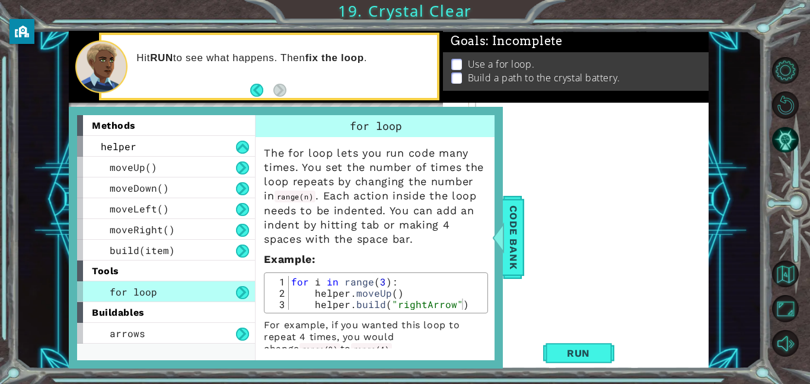
click at [526, 134] on div at bounding box center [593, 232] width 240 height 258
click at [502, 252] on div at bounding box center [498, 238] width 15 height 36
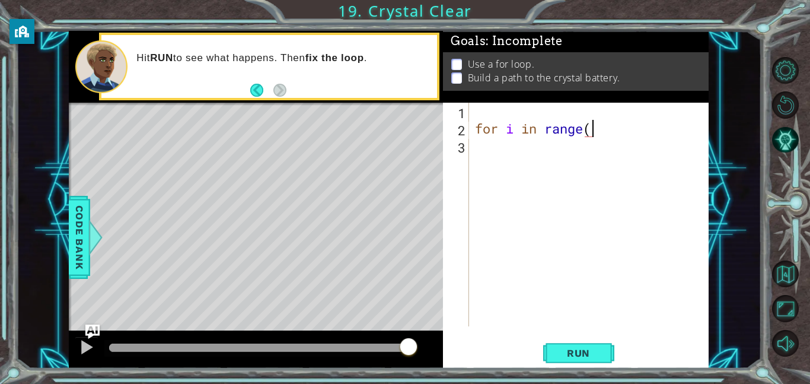
click at [595, 131] on div "for i in range (" at bounding box center [593, 232] width 240 height 258
click at [86, 205] on span "Code Bank" at bounding box center [79, 237] width 19 height 72
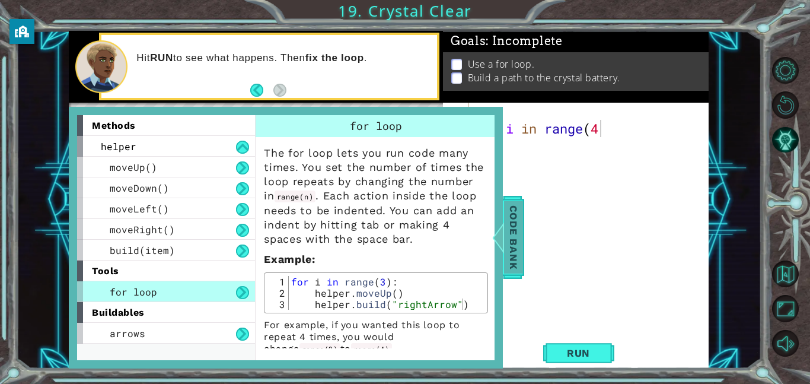
click at [511, 254] on span "Code Bank" at bounding box center [513, 237] width 19 height 72
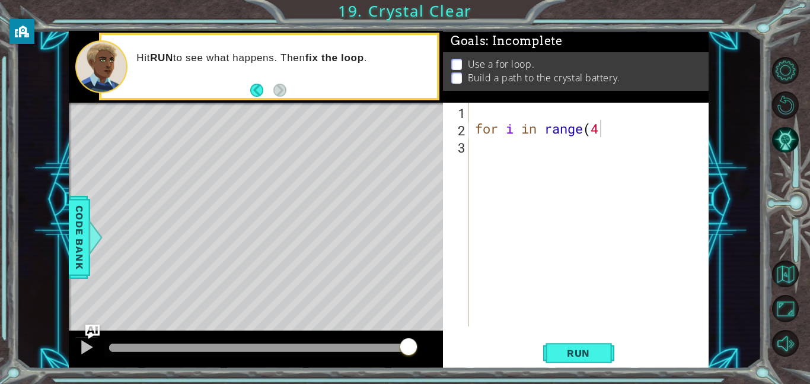
click at [661, 123] on div "for i in range ( 4" at bounding box center [593, 232] width 240 height 258
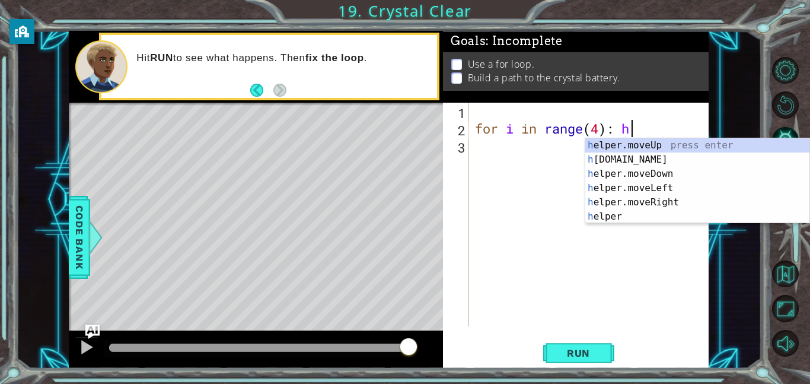
scroll to position [0, 7]
click at [695, 149] on div "h elper.moveUp press enter h [DOMAIN_NAME] press enter h elper.moveDown press e…" at bounding box center [698, 195] width 224 height 114
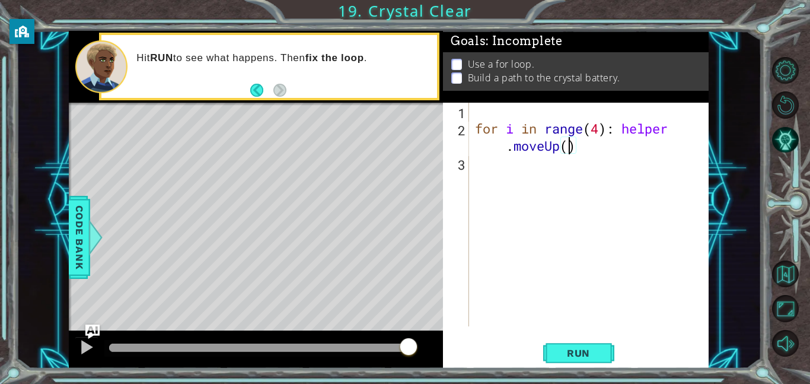
type textarea "for i in range(4): helper.moveUp(4)"
click at [654, 149] on div "for i in range ( 4 ) : helper . moveUp ( 4 )" at bounding box center [593, 232] width 240 height 258
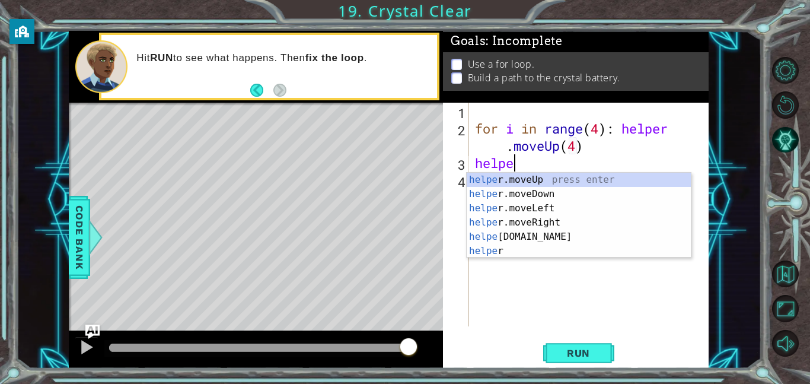
scroll to position [0, 1]
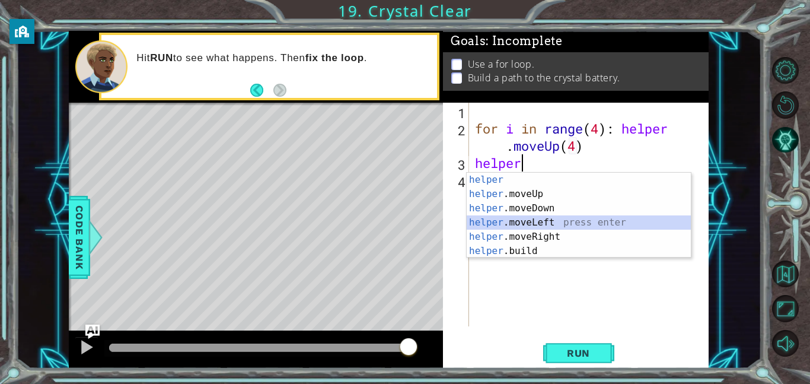
click at [647, 220] on div "helper press enter helper .moveUp press enter helper .moveDown press enter help…" at bounding box center [579, 230] width 224 height 114
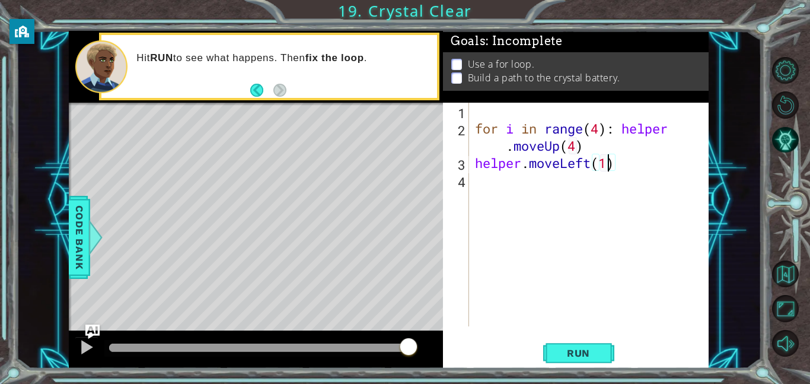
click at [608, 166] on div "for i in range ( 4 ) : helper . moveUp ( 4 ) helper . moveLeft ( 1 )" at bounding box center [593, 232] width 240 height 258
click at [602, 366] on div "helper.moveLeft(4) 1 2 3 4 for i in range ( 4 ) : helper . moveUp ( 4 ) helper …" at bounding box center [576, 236] width 266 height 266
click at [598, 360] on button "Run" at bounding box center [578, 352] width 71 height 27
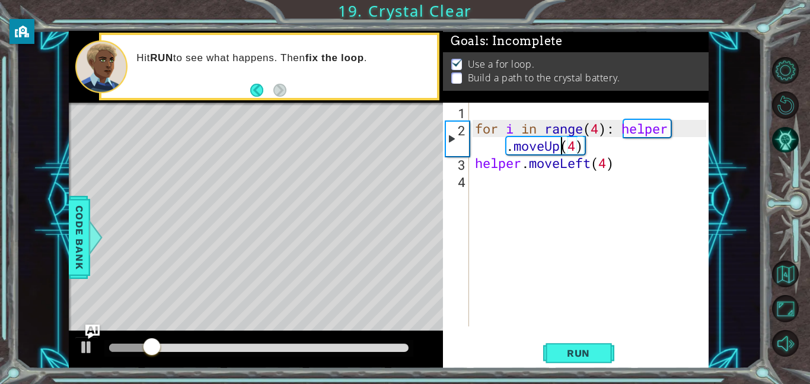
click at [558, 147] on div "for i in range ( 4 ) : helper . moveUp ( 4 ) helper . moveLeft ( 4 )" at bounding box center [593, 232] width 240 height 258
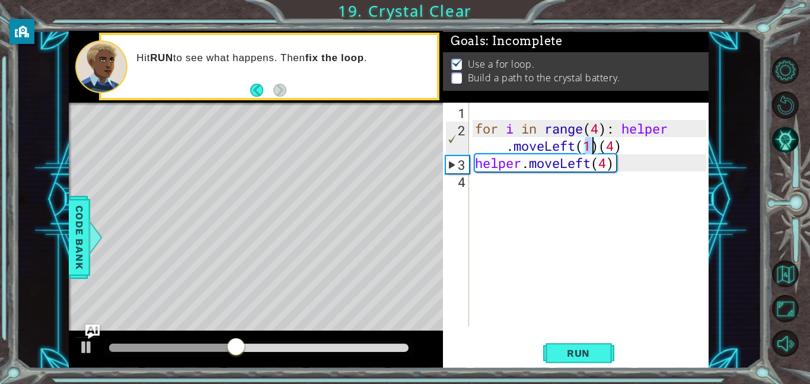
scroll to position [0, 12]
click at [641, 144] on div "for i in range ( 4 ) : helper . moveLeft ( 4 ) ( 4 ) helper . moveLeft ( 4 )" at bounding box center [593, 232] width 240 height 258
click at [587, 344] on button "Run" at bounding box center [578, 352] width 71 height 27
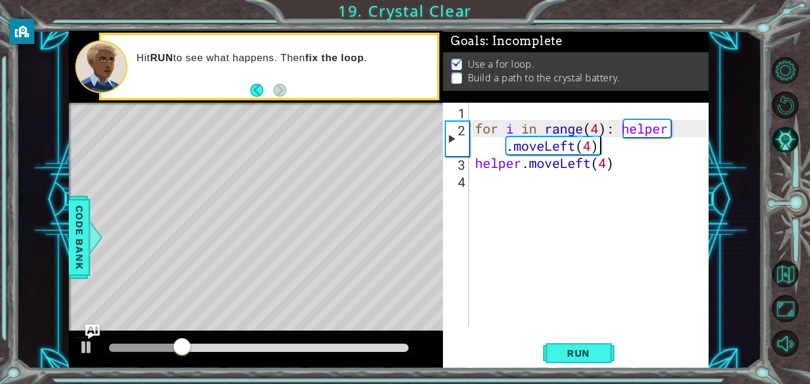
click at [562, 163] on div "for i in range ( 4 ) : helper . moveLeft ( 4 ) helper . moveLeft ( 4 )" at bounding box center [593, 232] width 240 height 258
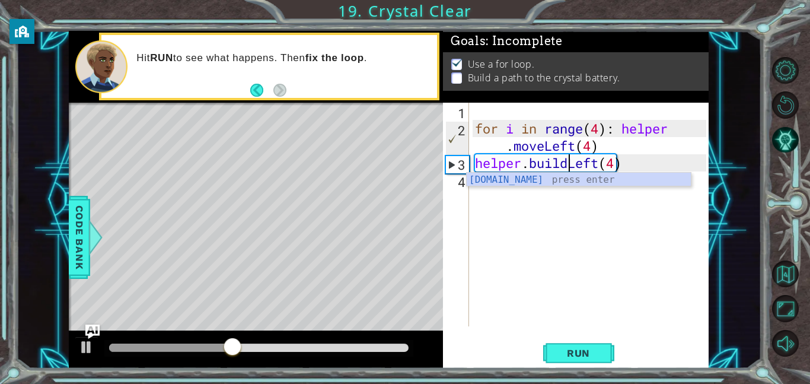
scroll to position [0, 4]
click at [567, 182] on div "[DOMAIN_NAME] press enter" at bounding box center [579, 194] width 224 height 43
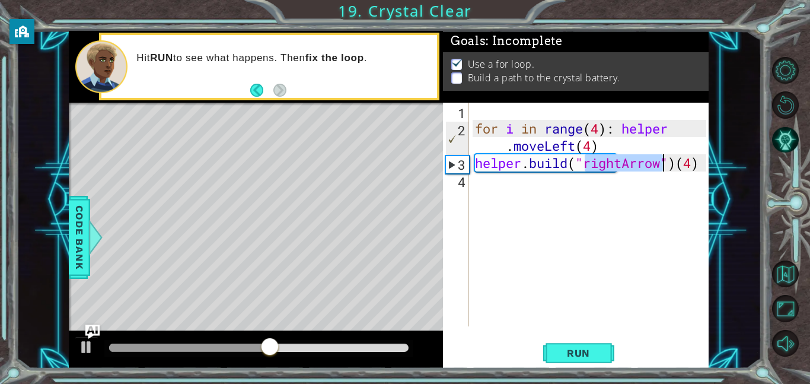
click at [627, 164] on div "for i in range ( 4 ) : helper . moveLeft ( 4 ) helper . build ( "rightArrow" ) …" at bounding box center [593, 232] width 240 height 258
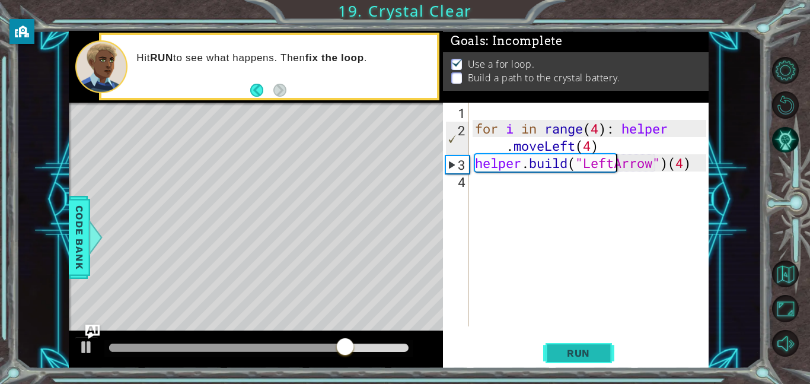
click at [610, 347] on button "Run" at bounding box center [578, 352] width 71 height 27
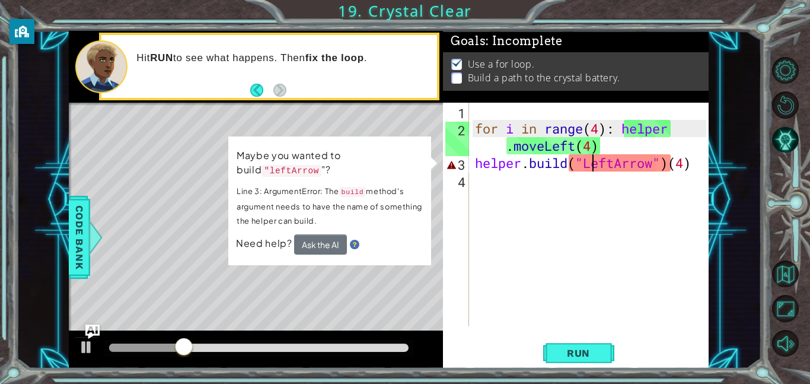
click at [592, 161] on div "for i in range ( 4 ) : helper . moveLeft ( 4 ) helper . build ( "LeftArrow" ) (…" at bounding box center [593, 232] width 240 height 258
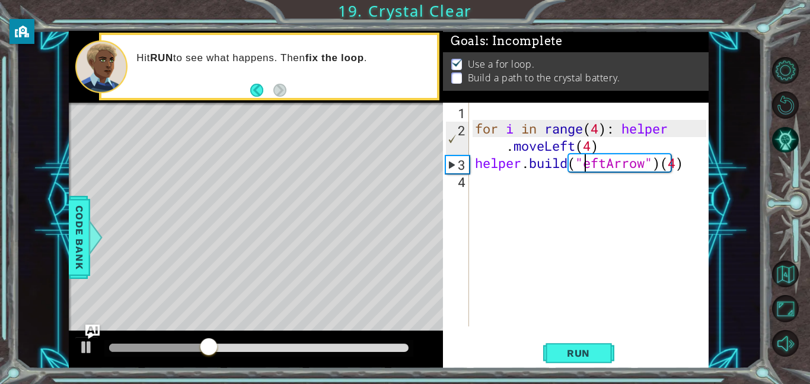
scroll to position [0, 5]
click at [578, 344] on button "Run" at bounding box center [578, 352] width 71 height 27
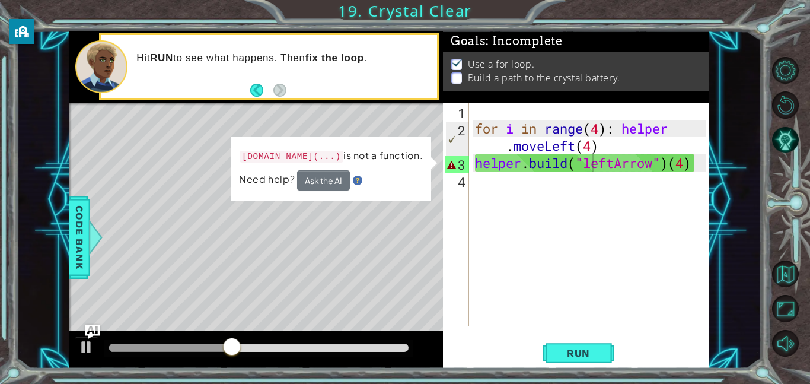
click at [708, 161] on div "[DOMAIN_NAME]("leftArrow")(4) 1 2 3 4 for i in range ( 4 ) : helper . moveLeft …" at bounding box center [576, 236] width 266 height 266
click at [702, 163] on div "for i in range ( 4 ) : helper . moveLeft ( 4 ) helper . build ( "leftArrow" ) (…" at bounding box center [593, 232] width 240 height 258
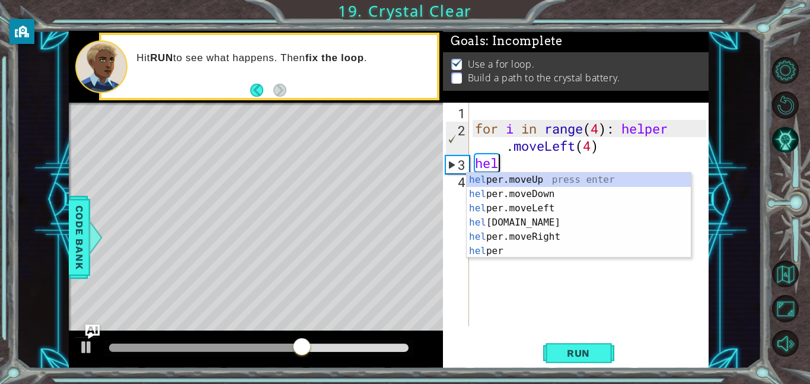
scroll to position [0, 0]
type textarea "h"
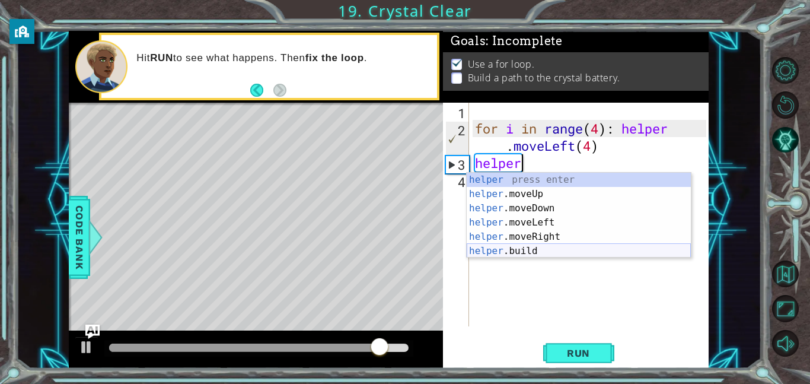
click at [655, 252] on div "helper press enter helper .moveUp press enter helper .moveDown press enter help…" at bounding box center [579, 230] width 224 height 114
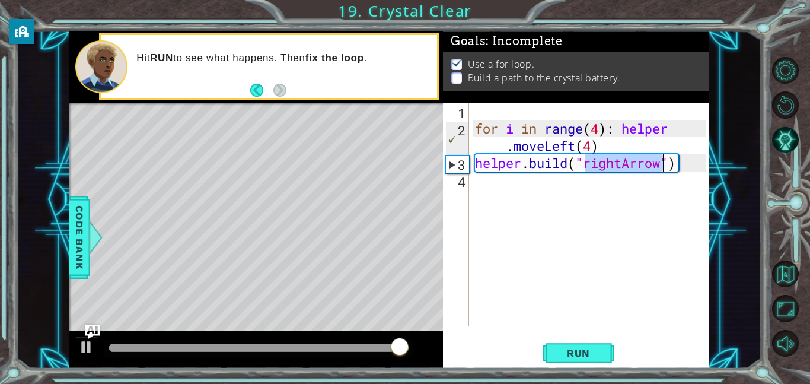
click at [622, 165] on div "for i in range ( 4 ) : helper . moveLeft ( 4 ) helper . build ( "rightArrow" )" at bounding box center [593, 232] width 240 height 258
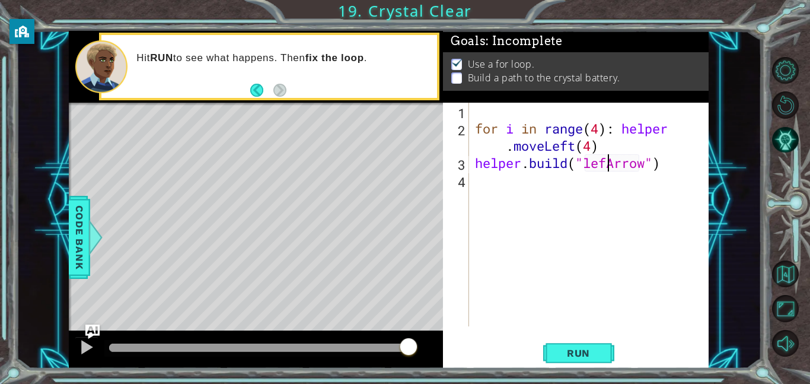
scroll to position [0, 6]
click at [597, 358] on span "Run" at bounding box center [578, 353] width 47 height 12
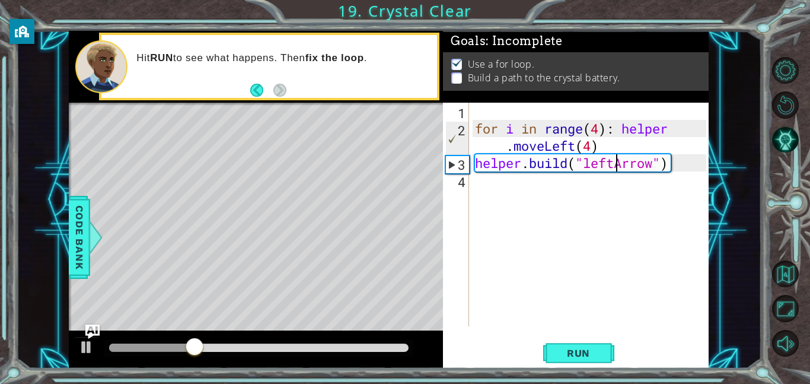
click at [575, 142] on div "for i in range ( 4 ) : helper . moveLeft ( 4 ) helper . build ( "leftArrow" )" at bounding box center [593, 232] width 240 height 258
click at [549, 145] on div "for i in range ( 4 ) : helper . moveLeft ( 4 ) helper . build ( "leftArrow" )" at bounding box center [593, 232] width 240 height 258
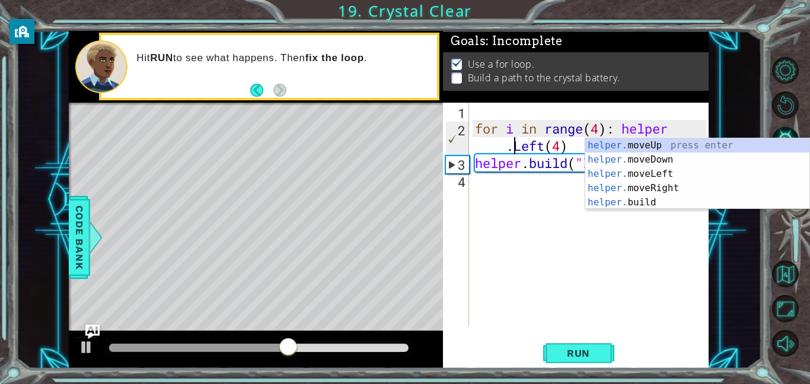
scroll to position [0, 9]
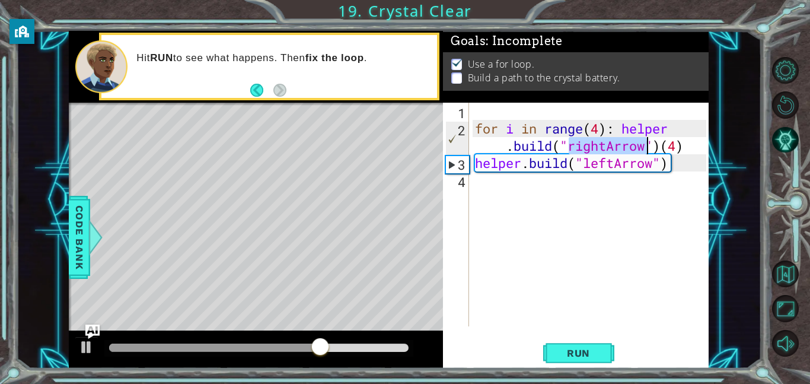
click at [606, 147] on div "for i in range ( 4 ) : helper . build ( "rightArrow" ) ( 4 ) helper . build ( "…" at bounding box center [593, 232] width 240 height 258
click at [688, 157] on div "for i in range ( 4 ) : helper . build ( "leftArrow" ) ( 4 ) helper . build ( "l…" at bounding box center [593, 232] width 240 height 258
type textarea "[DOMAIN_NAME]("leftArrow")"
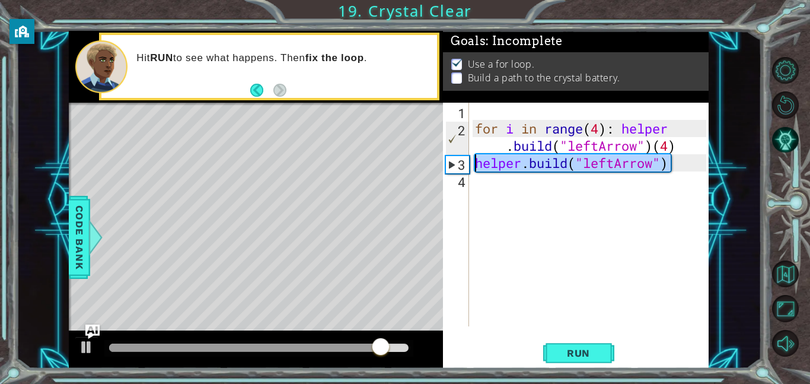
drag, startPoint x: 688, startPoint y: 157, endPoint x: 466, endPoint y: 167, distance: 221.5
click at [466, 167] on div "[DOMAIN_NAME]("leftArrow") 1 2 3 4 for i in range ( 4 ) : helper . build ( "lef…" at bounding box center [574, 215] width 263 height 224
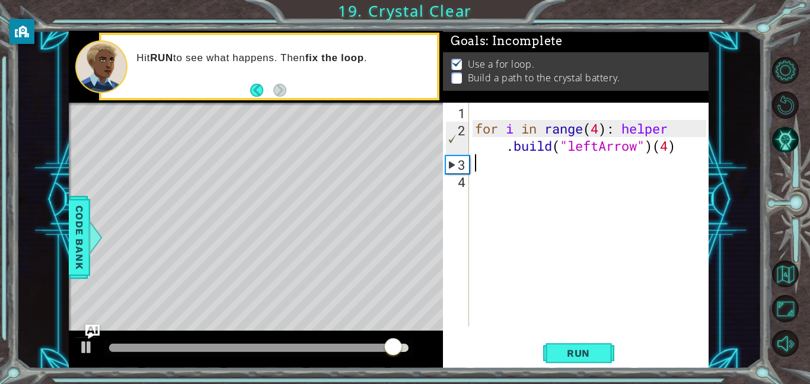
scroll to position [0, 0]
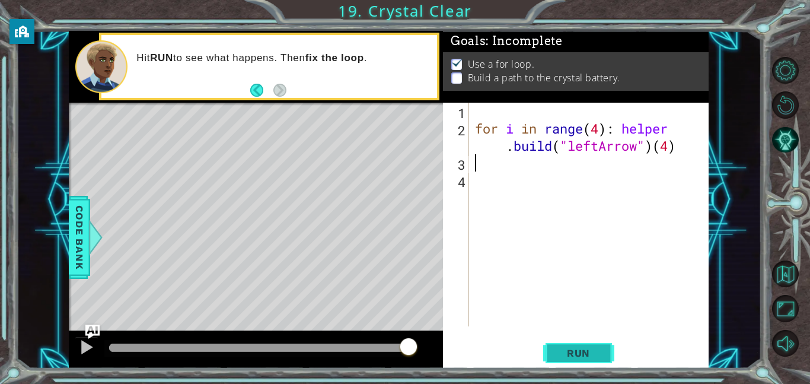
click at [552, 349] on button "Run" at bounding box center [578, 352] width 71 height 27
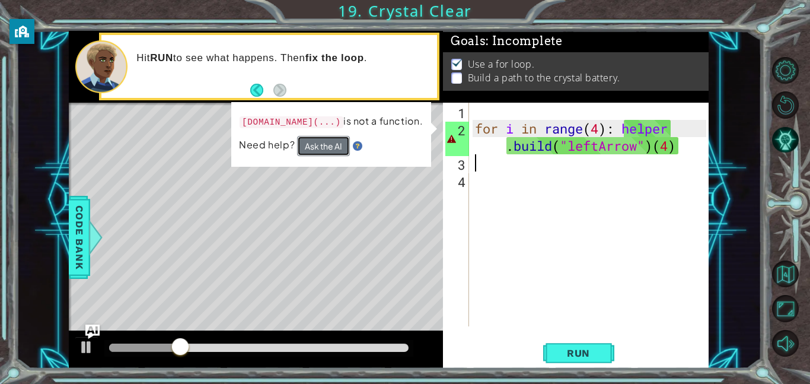
click at [311, 149] on button "Ask the AI" at bounding box center [323, 146] width 53 height 20
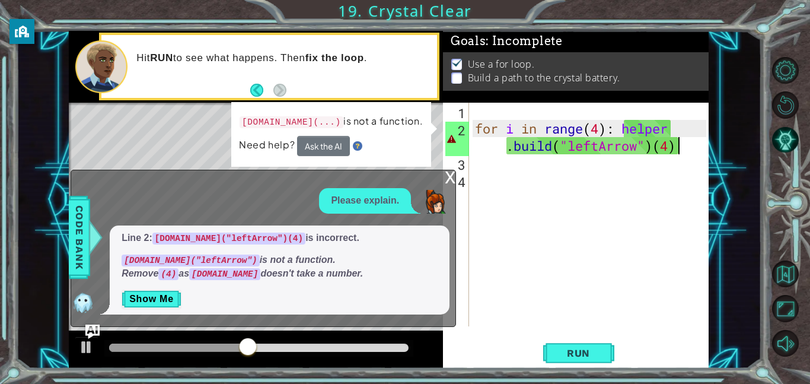
click at [681, 144] on div "for i in range ( 4 ) : helper . build ( "leftArrow" ) ( 4 )" at bounding box center [593, 232] width 240 height 258
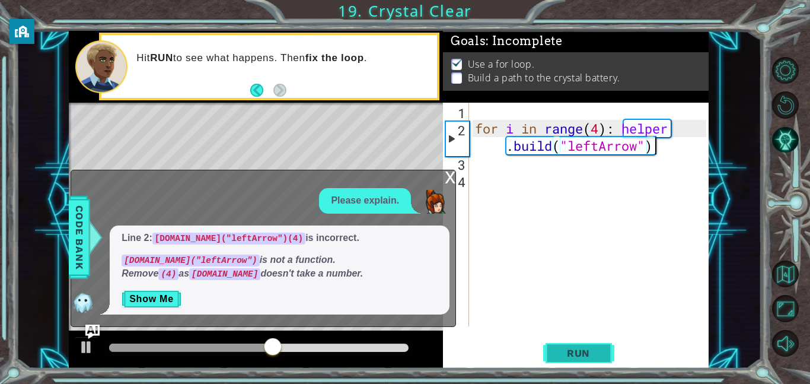
click at [589, 348] on span "Run" at bounding box center [578, 353] width 47 height 12
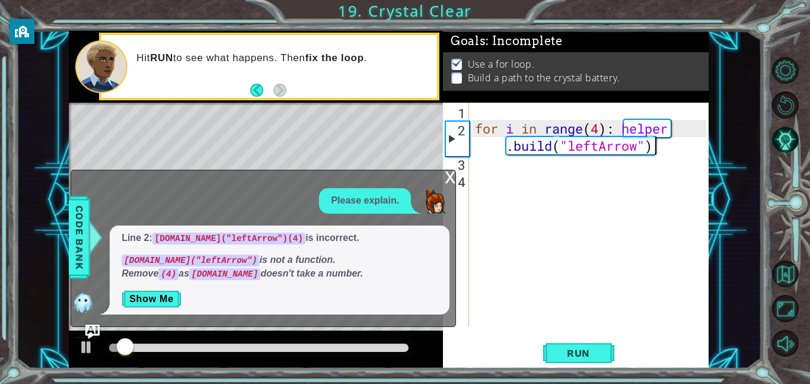
click at [453, 172] on div "x" at bounding box center [450, 176] width 11 height 12
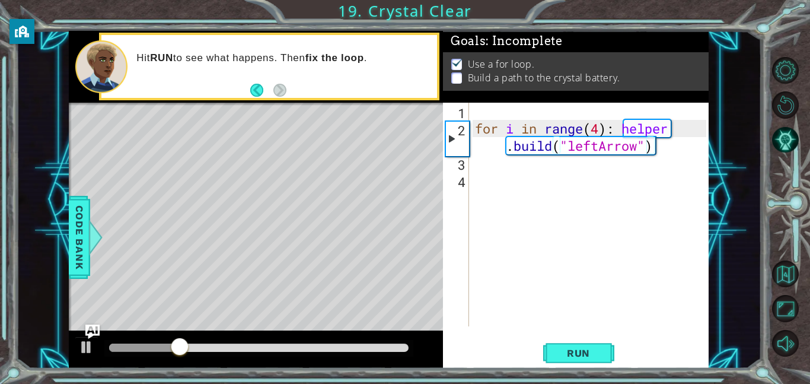
click at [622, 129] on div "for i in range ( 4 ) : helper . build ( "leftArrow" )" at bounding box center [593, 232] width 240 height 258
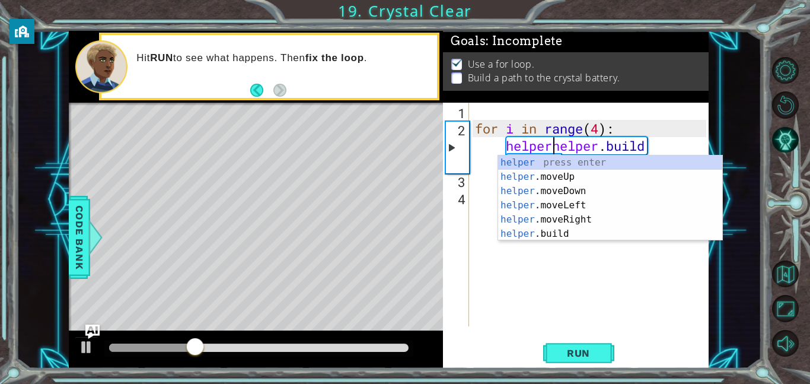
scroll to position [0, 9]
click at [634, 204] on div "helper press enter helper .moveUp press enter helper .moveDown press enter help…" at bounding box center [610, 212] width 224 height 114
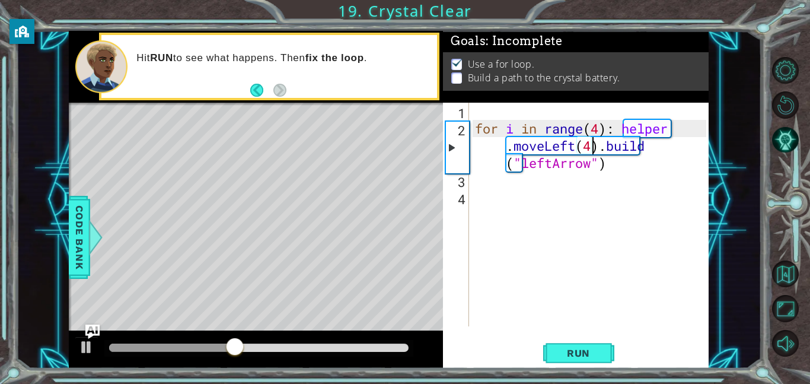
scroll to position [0, 12]
click at [605, 144] on div "for i in range ( 4 ) : helper . moveLeft ( 4 ) . build ( "leftArrow" )" at bounding box center [593, 232] width 240 height 258
click at [600, 356] on span "Run" at bounding box center [578, 353] width 47 height 12
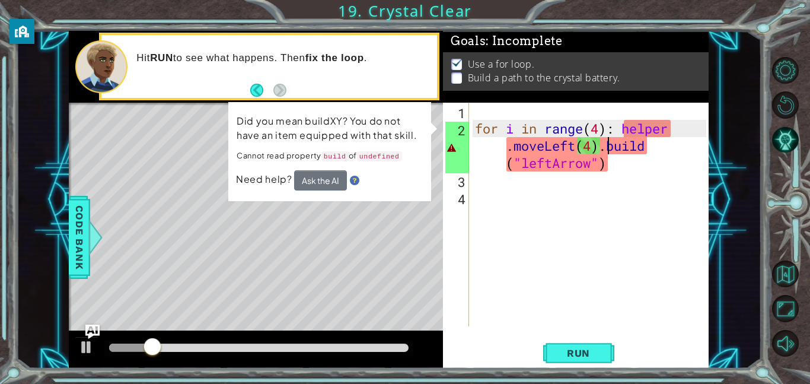
click at [606, 144] on div "for i in range ( 4 ) : helper . moveLeft ( 4 ) . build ( "leftArrow" )" at bounding box center [593, 232] width 240 height 258
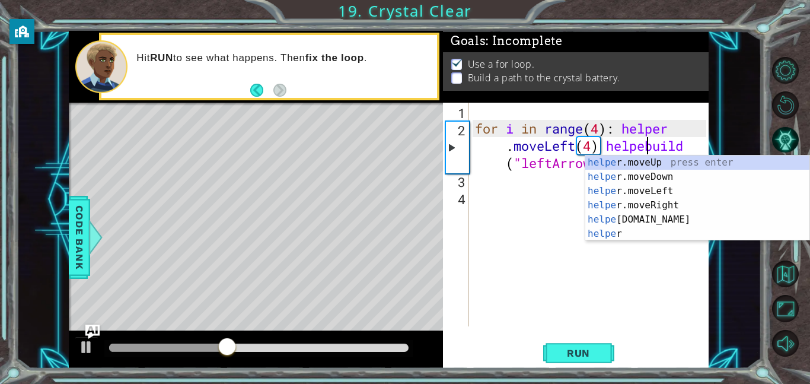
scroll to position [0, 15]
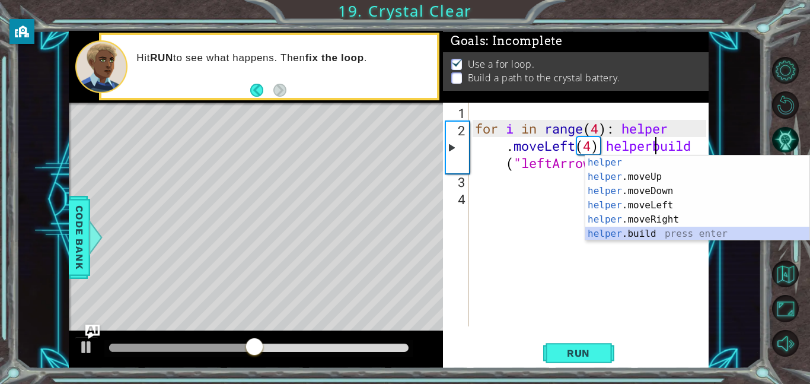
click at [657, 230] on div "helper press enter helper .moveUp press enter helper .moveDown press enter help…" at bounding box center [698, 212] width 224 height 114
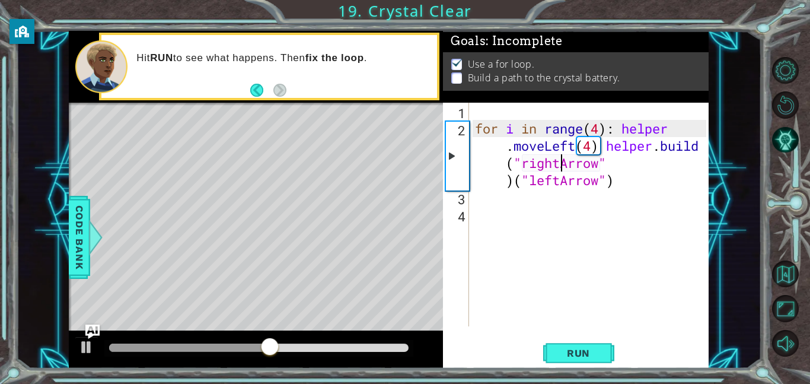
click at [560, 161] on div "for i in range ( 4 ) : helper . moveLeft ( 4 ) helper . build ( "rightArrow" ) …" at bounding box center [593, 232] width 240 height 258
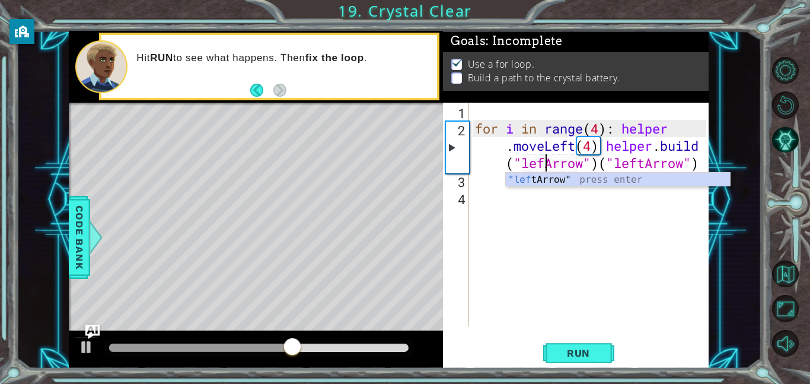
scroll to position [0, 20]
click at [700, 160] on div "for i in range ( 4 ) : helper . moveLeft ( 4 ) helper . build ( "leftArrow" ) (…" at bounding box center [593, 232] width 240 height 258
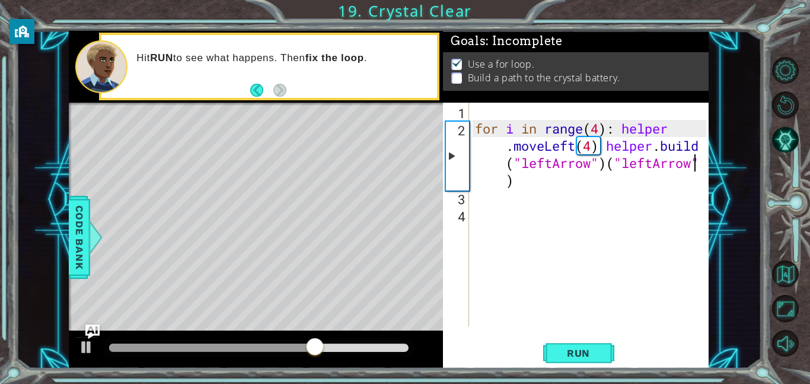
click at [704, 161] on div "for i in range ( 4 ) : helper . moveLeft ( 4 ) helper . build ( "leftArrow" ) (…" at bounding box center [593, 232] width 240 height 258
click at [698, 177] on div "for i in range ( 4 ) : helper . moveLeft ( 4 ) helper . build ( "leftArrow" ) (…" at bounding box center [593, 232] width 240 height 258
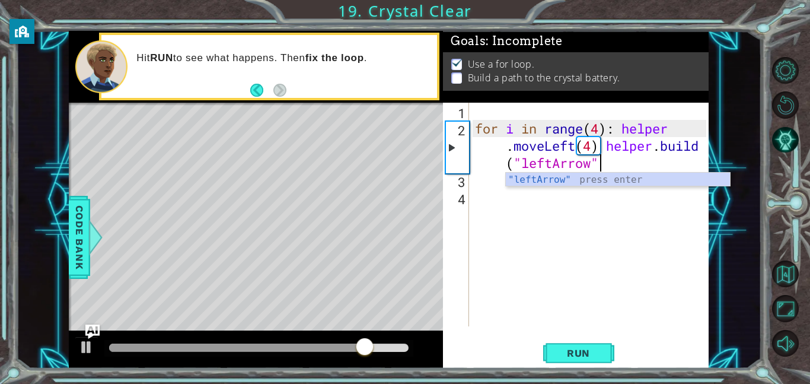
scroll to position [0, 21]
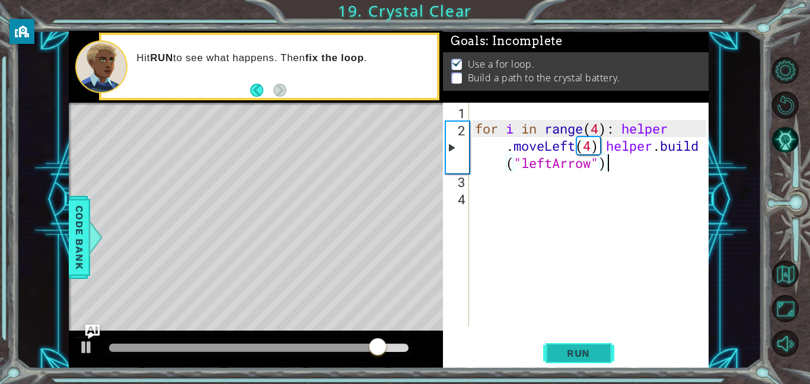
click at [603, 361] on button "Run" at bounding box center [578, 352] width 71 height 27
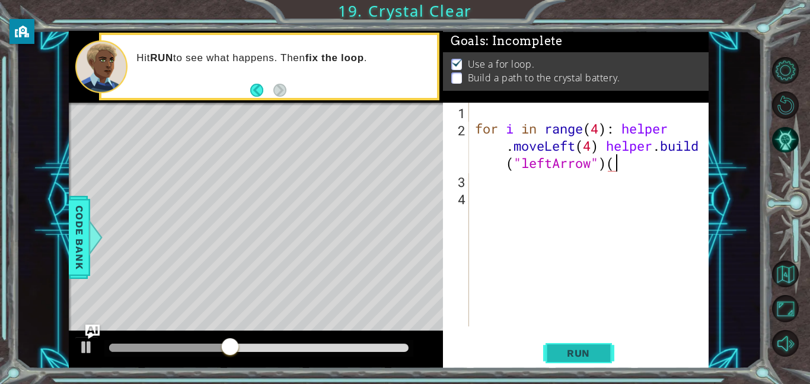
scroll to position [0, 23]
click at [570, 355] on span "Run" at bounding box center [578, 353] width 47 height 12
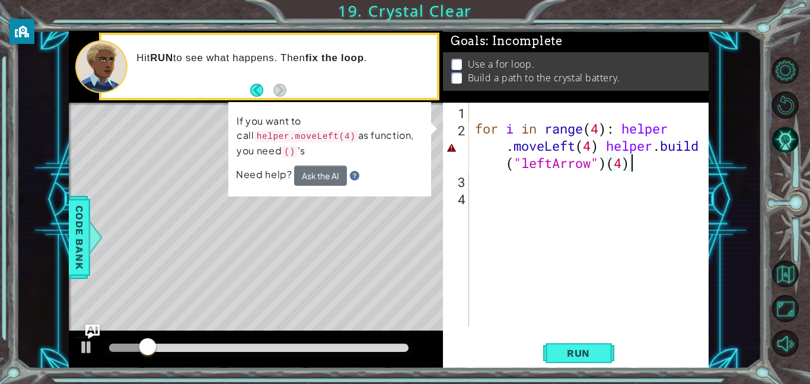
click at [607, 143] on div "for i in range ( 4 ) : helper . moveLeft ( 4 ) helper . build ( "leftArrow" ) (…" at bounding box center [593, 232] width 240 height 258
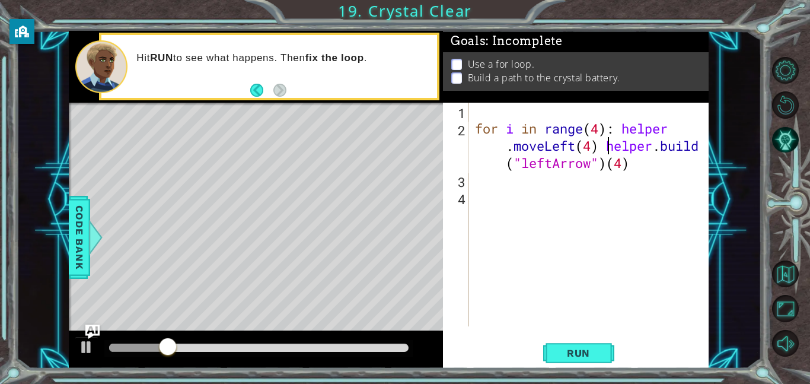
scroll to position [0, 9]
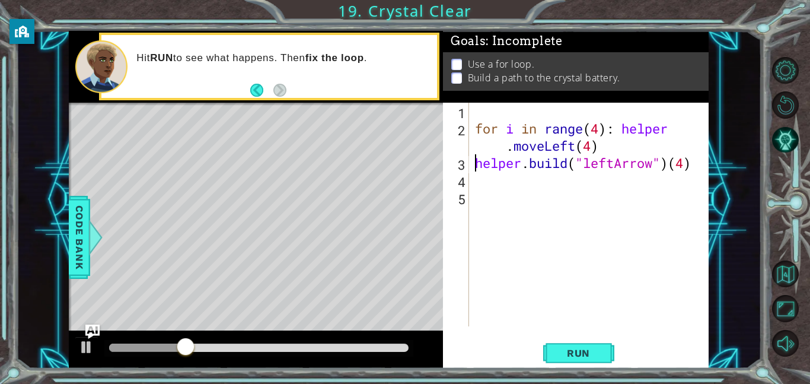
click at [704, 158] on div "for i in range ( 4 ) : helper . moveLeft ( 4 ) helper . build ( "leftArrow" ) (…" at bounding box center [593, 232] width 240 height 258
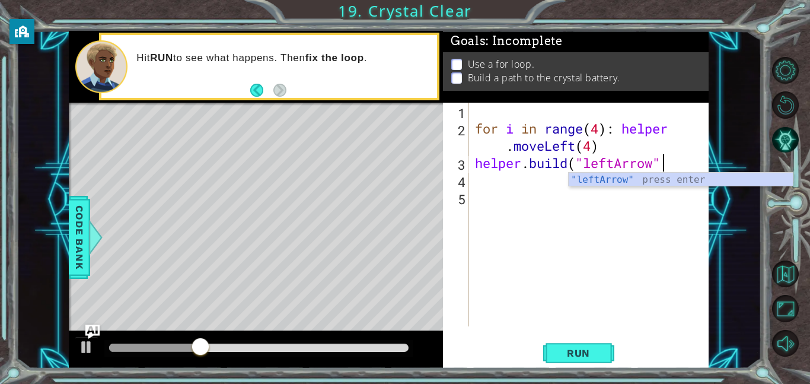
scroll to position [0, 8]
click at [726, 177] on div ""leftArrow" press enter" at bounding box center [681, 194] width 224 height 43
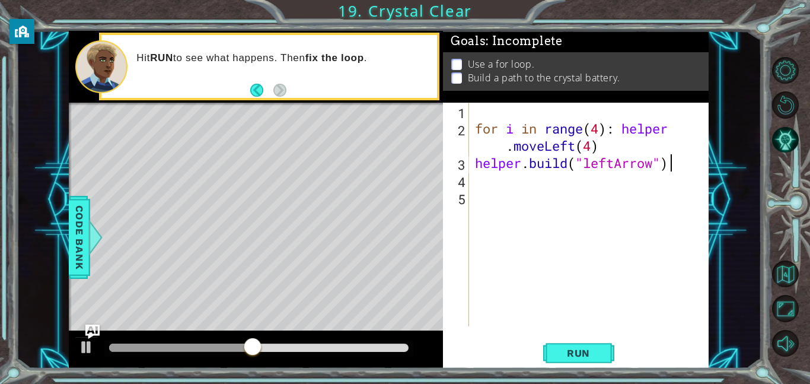
scroll to position [0, 8]
click at [593, 346] on button "Run" at bounding box center [578, 352] width 71 height 27
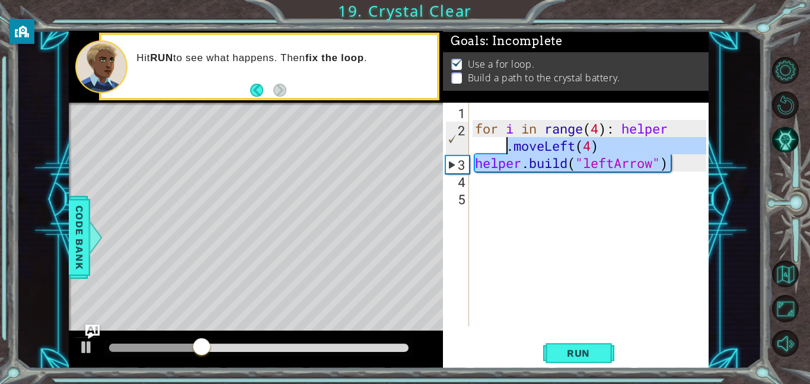
drag, startPoint x: 687, startPoint y: 161, endPoint x: 507, endPoint y: 145, distance: 181.1
click at [507, 145] on div "for i in range ( 4 ) : helper . moveLeft ( 4 ) helper . build ( "leftArrow" )" at bounding box center [593, 232] width 240 height 258
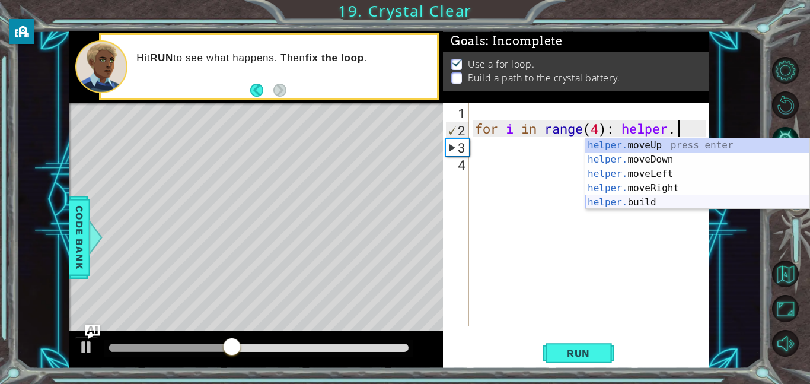
click at [624, 199] on div "helper. moveUp press enter helper. moveDown press enter helper. moveLeft press …" at bounding box center [698, 188] width 224 height 100
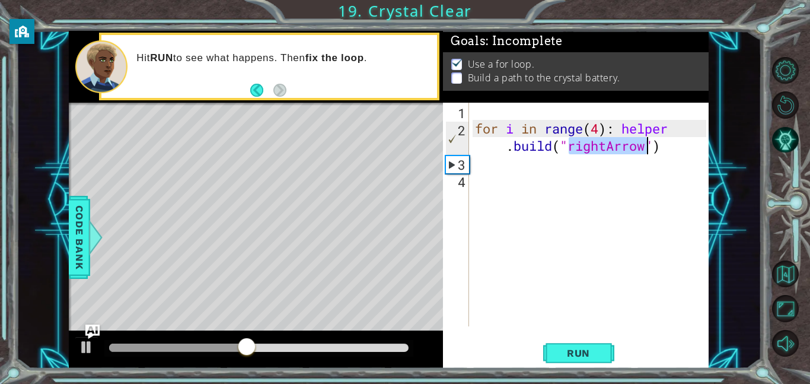
click at [604, 148] on div "for i in range ( 4 ) : helper . build ( "rightArrow" )" at bounding box center [593, 232] width 240 height 258
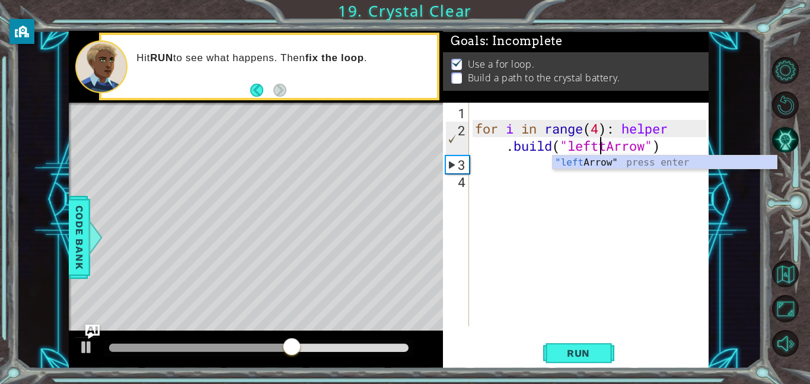
scroll to position [0, 13]
type textarea "for i in range(4): [DOMAIN_NAME]("leftArrow")"
click at [668, 141] on div "for i in range ( 4 ) : helper . build ( "leftArrow" )" at bounding box center [593, 232] width 240 height 258
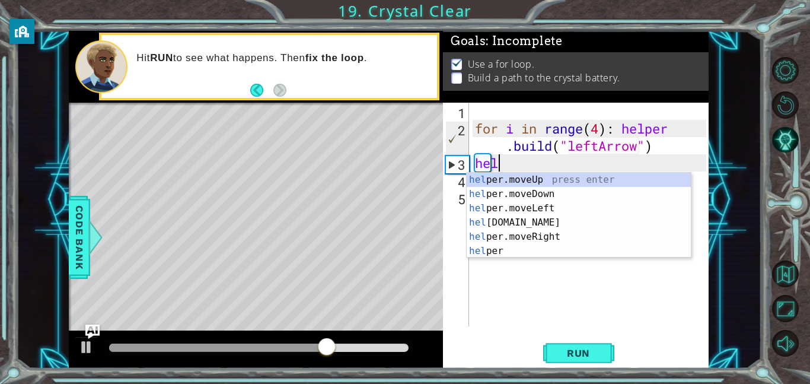
scroll to position [0, 1]
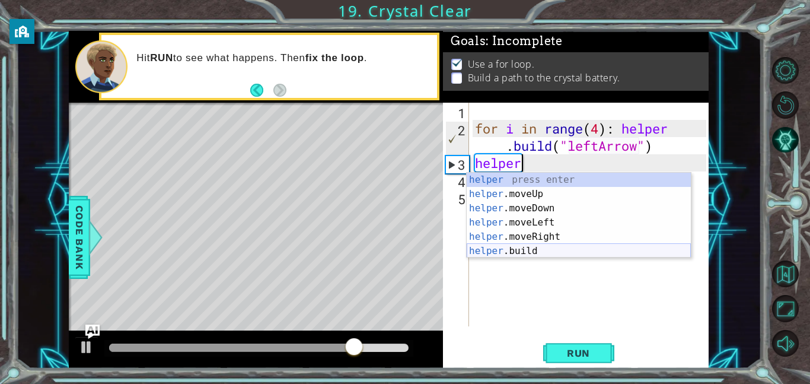
click at [657, 250] on div "helper press enter helper .moveUp press enter helper .moveDown press enter help…" at bounding box center [579, 230] width 224 height 114
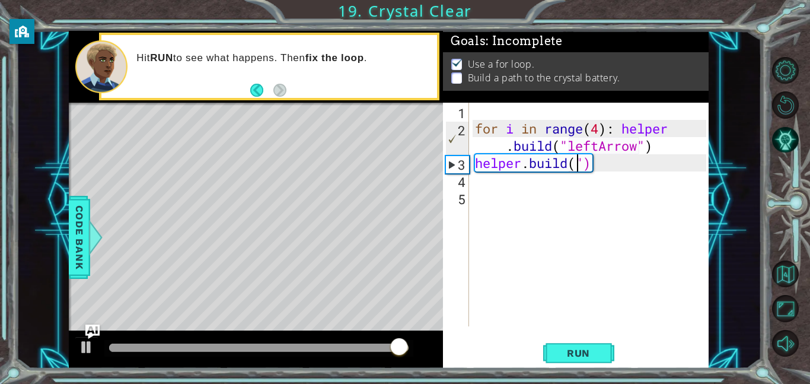
click at [641, 167] on div "for i in range ( 4 ) : helper . build ( "leftArrow" ) helper . build ( ")" at bounding box center [593, 232] width 240 height 258
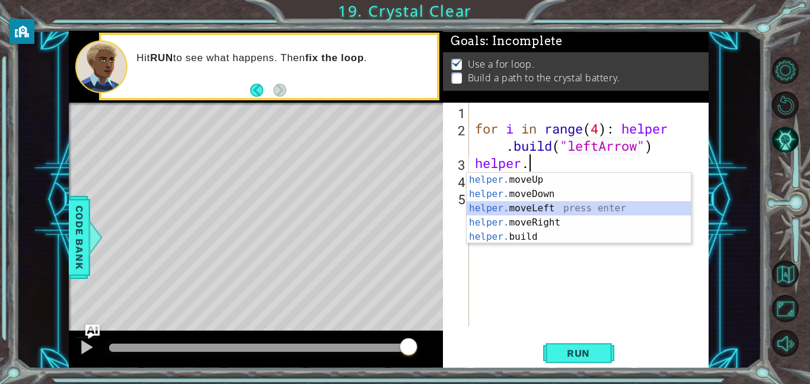
click at [651, 208] on div "helper. moveUp press enter helper. moveDown press enter helper. moveLeft press …" at bounding box center [579, 223] width 224 height 100
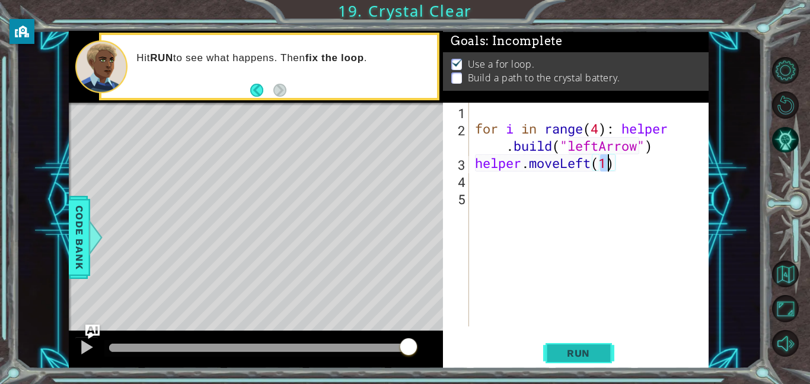
click at [589, 356] on span "Run" at bounding box center [578, 353] width 47 height 12
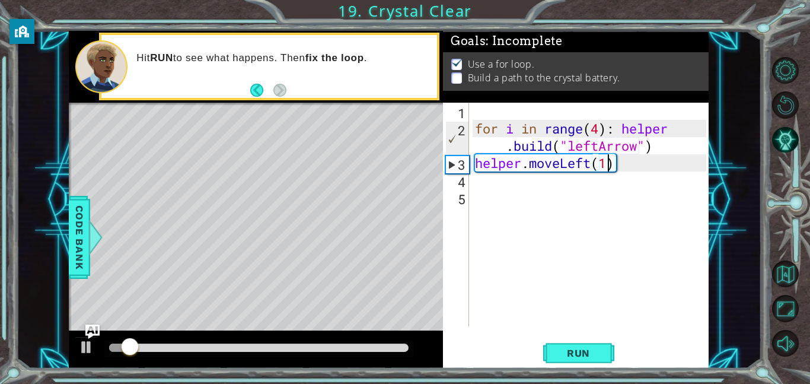
click at [607, 164] on div "for i in range ( 4 ) : helper . build ( "leftArrow" ) helper . moveLeft ( 1 )" at bounding box center [593, 232] width 240 height 258
click at [602, 345] on button "Run" at bounding box center [578, 352] width 71 height 27
click at [628, 167] on div "for i in range ( 4 ) : helper . build ( "leftArrow" ) helper . moveLeft ( 4 )" at bounding box center [593, 232] width 240 height 258
drag, startPoint x: 628, startPoint y: 167, endPoint x: 667, endPoint y: 159, distance: 39.9
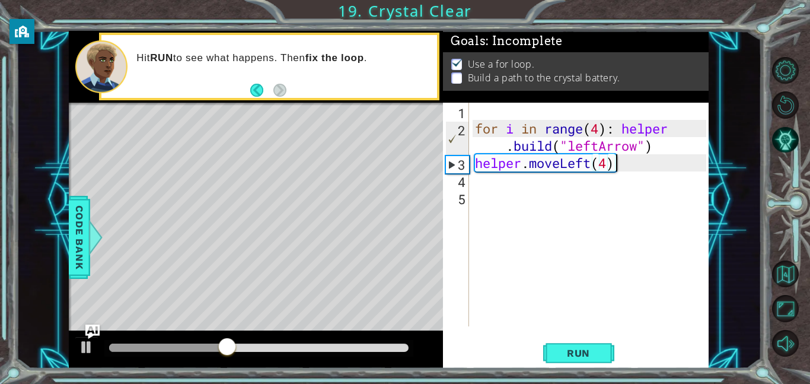
click at [667, 159] on div "for i in range ( 4 ) : helper . build ( "leftArrow" ) helper . moveLeft ( 4 )" at bounding box center [593, 232] width 240 height 258
click at [666, 162] on div "for i in range ( 4 ) : helper . build ( "leftArrow" ) helper . moveLeft ( 4 )" at bounding box center [593, 232] width 240 height 258
click at [547, 357] on button "Run" at bounding box center [578, 352] width 71 height 27
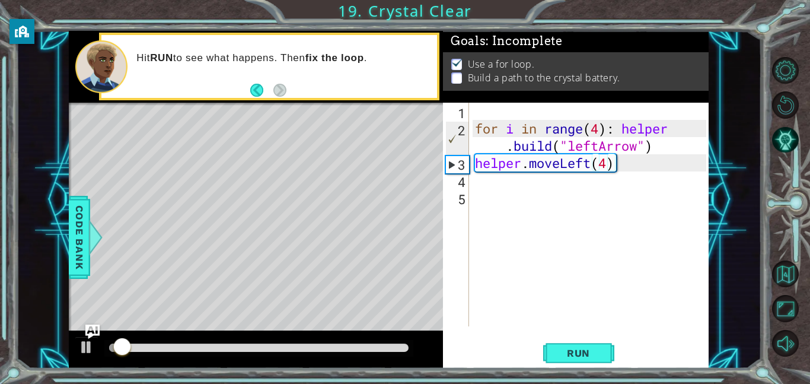
click at [418, 314] on div "Level Map" at bounding box center [343, 277] width 548 height 349
click at [628, 164] on div "for i in range ( 4 ) : helper . build ( "leftArrow" ) helper . moveLeft ( 4 )" at bounding box center [593, 232] width 240 height 258
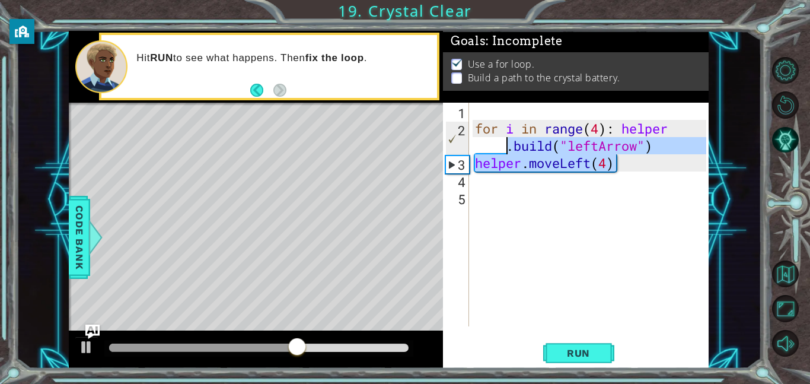
drag, startPoint x: 628, startPoint y: 164, endPoint x: 505, endPoint y: 147, distance: 124.0
click at [505, 147] on div "for i in range ( 4 ) : helper . build ( "leftArrow" ) helper . moveLeft ( 4 )" at bounding box center [593, 232] width 240 height 258
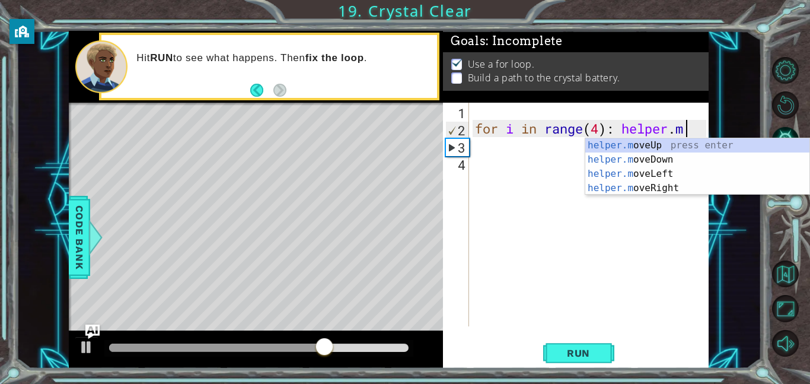
scroll to position [0, 9]
click at [640, 174] on div "helper.m oveUp press enter helper.m oveDown press enter helper.m oveLeft press …" at bounding box center [698, 180] width 224 height 85
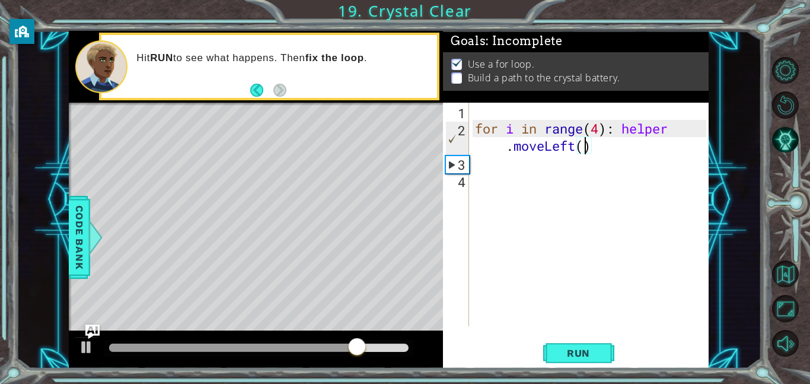
type textarea "for i in range(4): helper.moveLeft(4)"
click at [697, 153] on div "for i in range ( 4 ) : helper . moveLeft ( 4 )" at bounding box center [593, 232] width 240 height 258
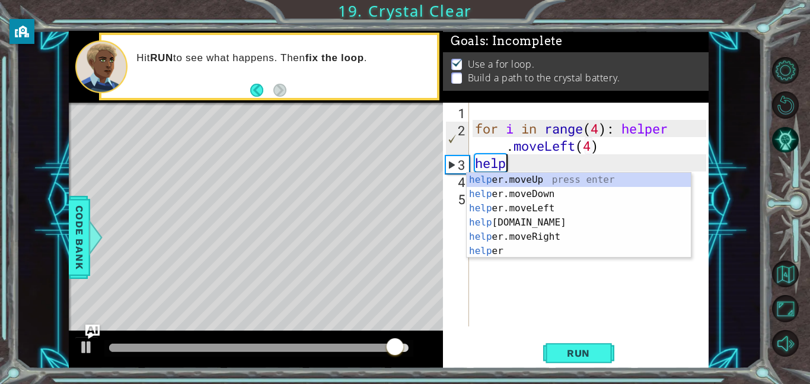
scroll to position [0, 1]
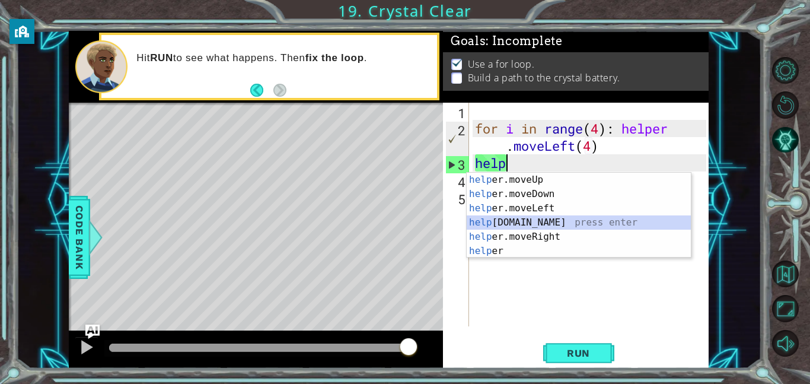
click at [657, 218] on div "help er.moveUp press enter help er.moveDown press enter help er.moveLeft press …" at bounding box center [579, 230] width 224 height 114
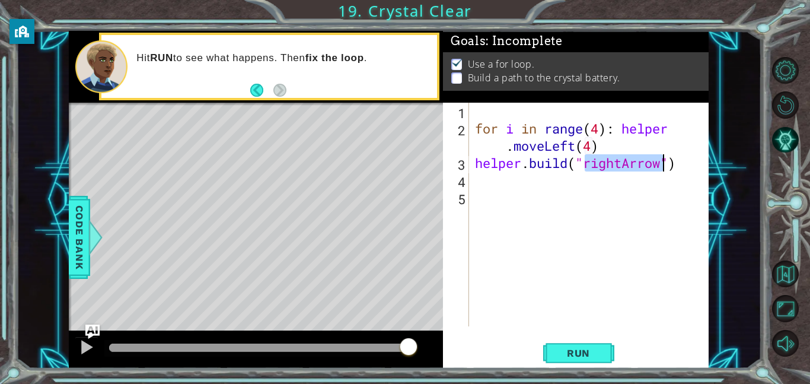
click at [622, 167] on div "for i in range ( 4 ) : helper . moveLeft ( 4 ) helper . build ( "rightArrow" )" at bounding box center [593, 232] width 240 height 258
click at [609, 344] on button "Run" at bounding box center [578, 352] width 71 height 27
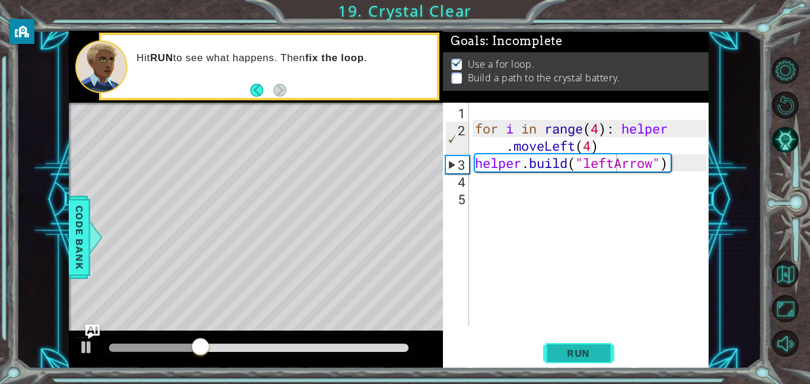
click at [609, 343] on button "Run" at bounding box center [578, 352] width 71 height 27
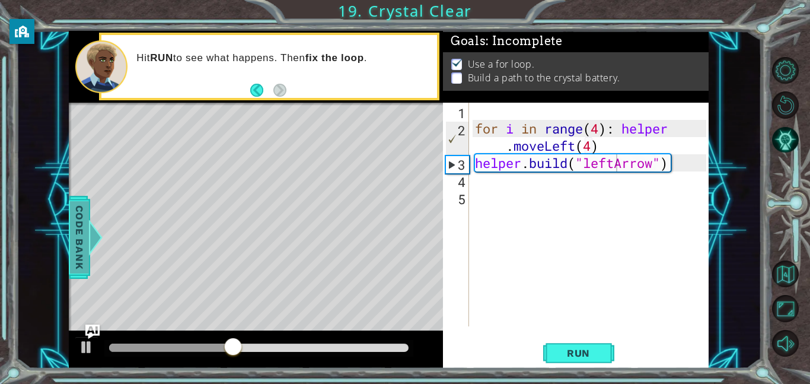
click at [69, 255] on div "Code Bank" at bounding box center [79, 237] width 21 height 83
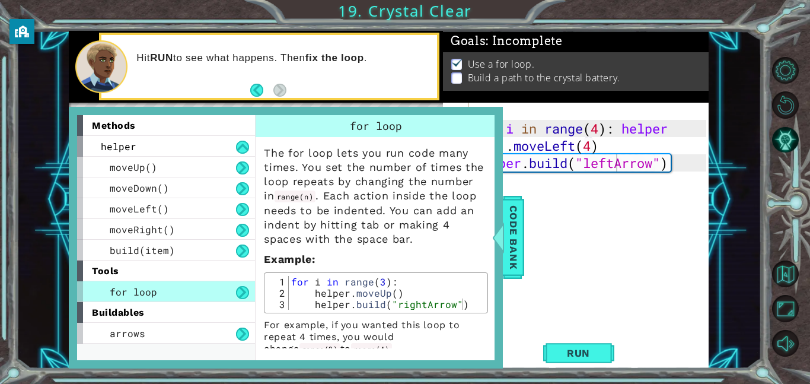
click at [157, 321] on div "buildables" at bounding box center [166, 312] width 178 height 21
click at [160, 328] on div "arrows" at bounding box center [166, 333] width 178 height 21
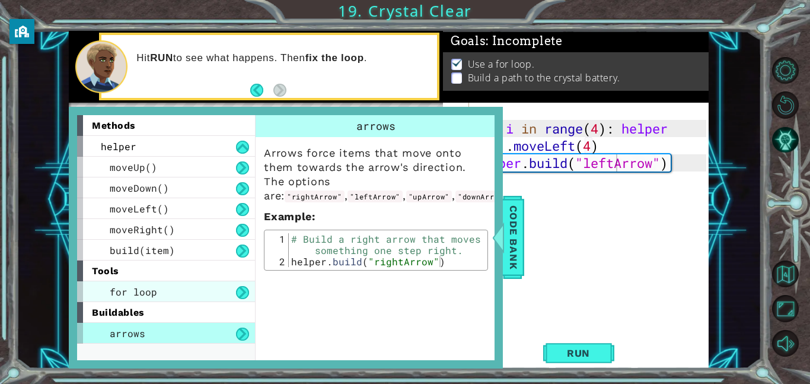
click at [163, 289] on div "for loop" at bounding box center [166, 291] width 178 height 21
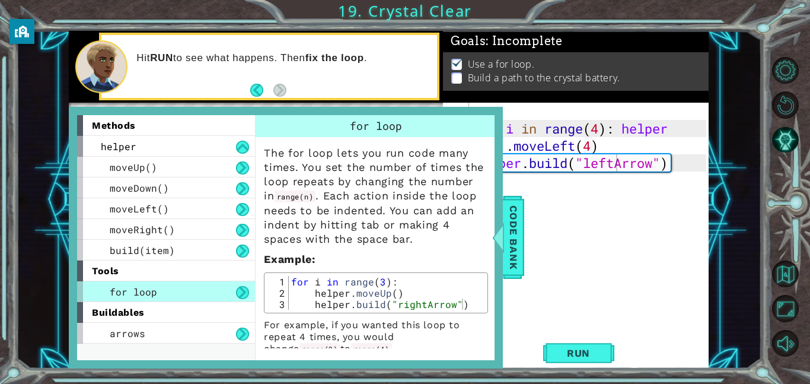
scroll to position [12, 0]
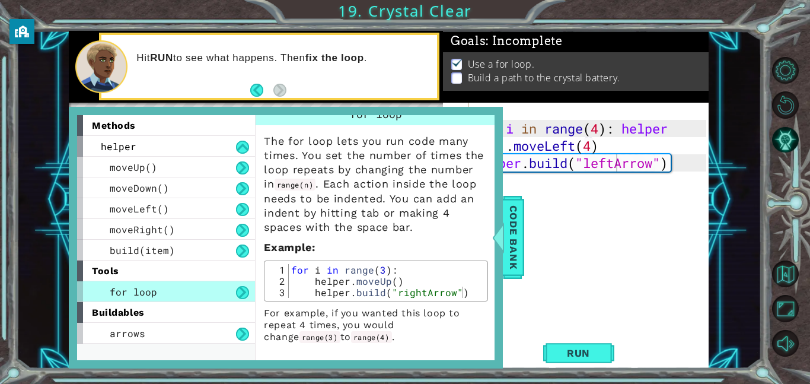
click at [622, 129] on div "for i in range ( 4 ) : helper . moveLeft ( 4 ) helper . build ( "leftArrow" )" at bounding box center [593, 232] width 240 height 258
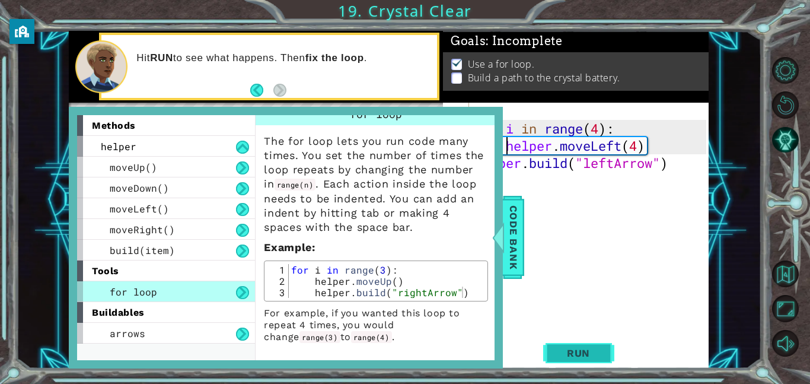
click at [600, 363] on button "Run" at bounding box center [578, 352] width 71 height 27
click at [507, 233] on span "Code Bank" at bounding box center [513, 237] width 19 height 72
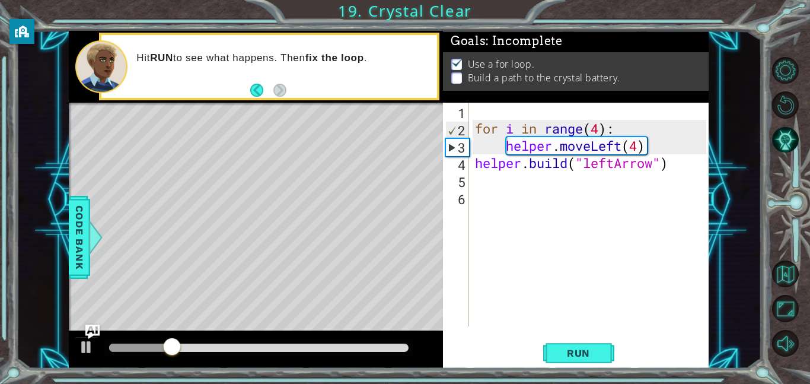
click at [673, 147] on div "for i in range ( 4 ) : helper . moveLeft ( 4 ) helper . build ( "leftArrow" )" at bounding box center [593, 232] width 240 height 258
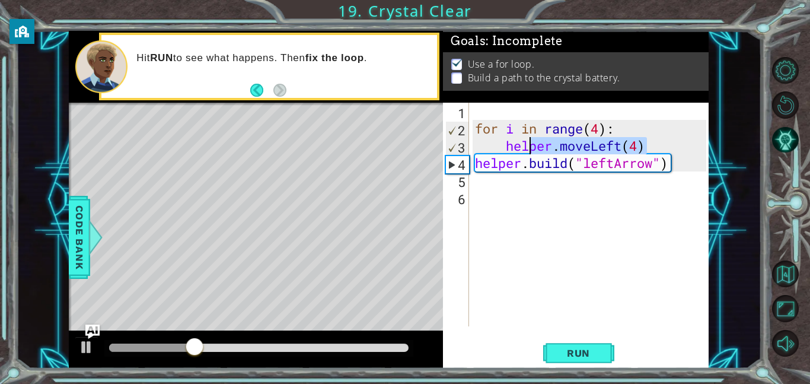
drag, startPoint x: 673, startPoint y: 147, endPoint x: 533, endPoint y: 152, distance: 140.7
click at [533, 152] on div "for i in range ( 4 ) : helper . moveLeft ( 4 ) helper . build ( "leftArrow" )" at bounding box center [593, 232] width 240 height 258
click at [540, 152] on div "for i in range ( 4 ) : helper . moveLeft ( 4 ) helper . build ( "leftArrow" )" at bounding box center [593, 232] width 240 height 258
click at [657, 151] on div "for i in range ( 4 ) : helper . moveLeft ( 4 ) helper . build ( "leftArrow" )" at bounding box center [593, 232] width 240 height 258
click at [673, 164] on div "for i in range ( 4 ) : helper . moveLeft ( 4 ) helper . build ( "leftArrow" )" at bounding box center [593, 232] width 240 height 258
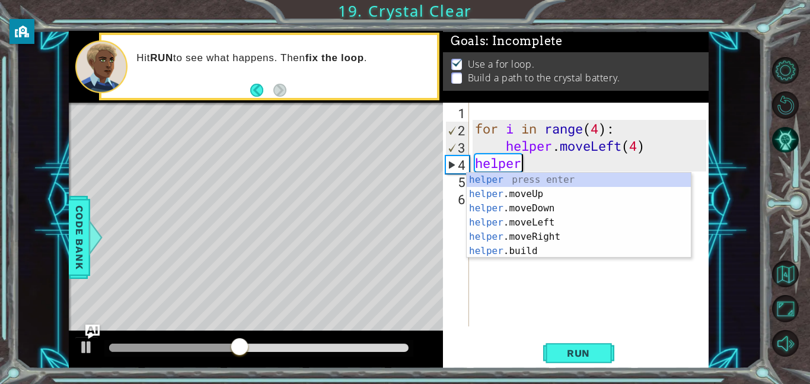
scroll to position [0, 1]
type textarea "h"
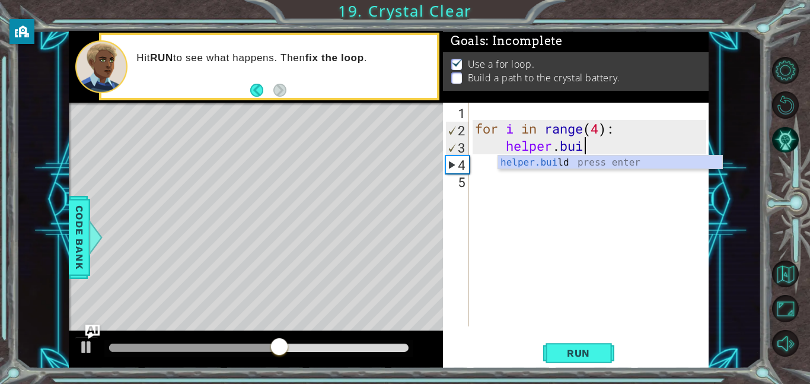
scroll to position [0, 5]
click at [692, 169] on body "1 2 3 4 for i in range ( 4 ) : helper . moveLeft ( ) helper . build ( "leftArr …" at bounding box center [405, 192] width 810 height 384
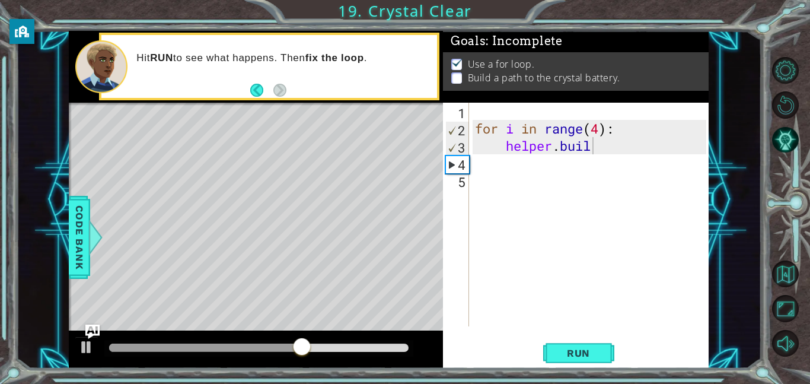
click at [653, 151] on div "for i in range ( 4 ) : helper . buil" at bounding box center [593, 232] width 240 height 258
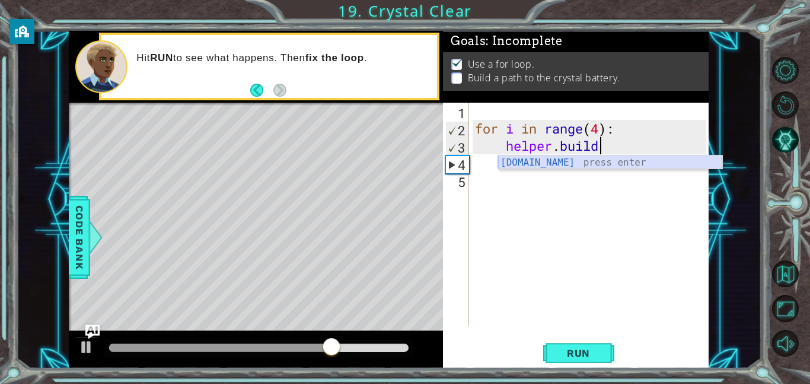
click at [661, 160] on div "[DOMAIN_NAME] press enter" at bounding box center [610, 176] width 224 height 43
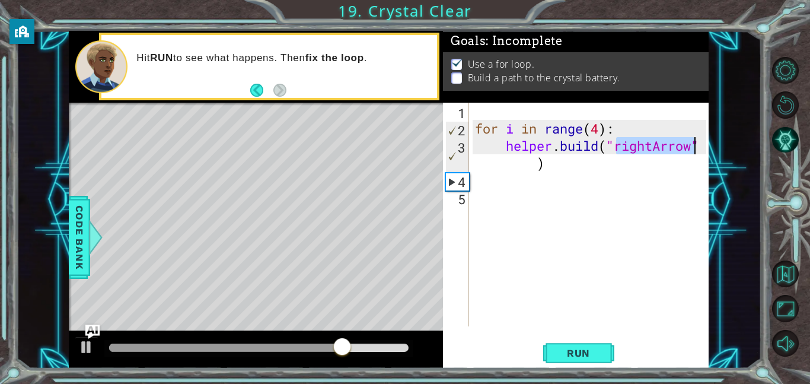
click at [650, 141] on div "for i in range ( 4 ) : helper . build ( "rightArrow" )" at bounding box center [593, 232] width 240 height 258
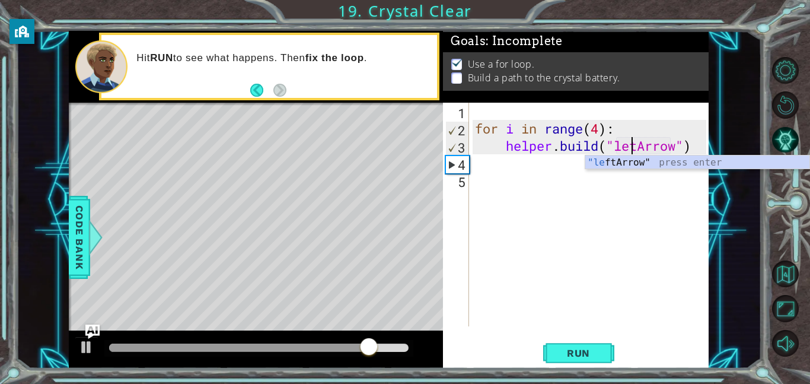
scroll to position [0, 7]
type textarea "[DOMAIN_NAME]("leftArrow")"
click at [705, 161] on div ""lef [PERSON_NAME]" press enter" at bounding box center [698, 176] width 224 height 43
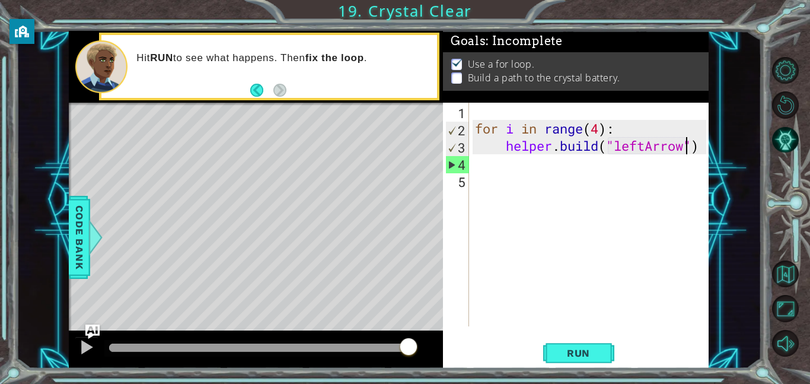
click at [704, 150] on div "for i in range ( 4 ) : helper . build ( "leftArrow" )" at bounding box center [593, 232] width 240 height 258
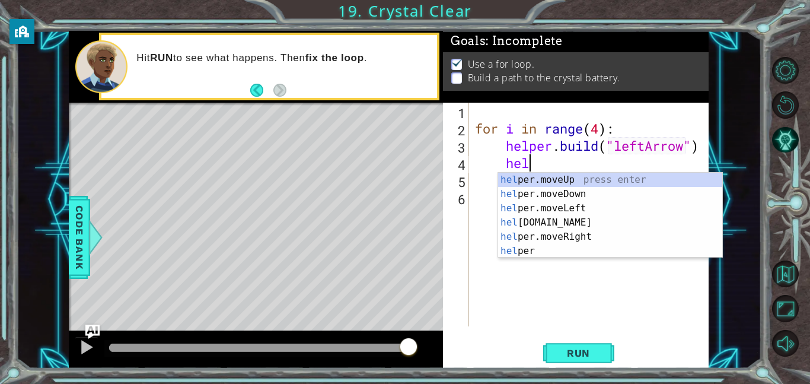
scroll to position [0, 2]
click at [656, 171] on body "1 2 3 4 for i in range ( 4 ) : helper . moveLeft ( ) helper . build ( "leftArr …" at bounding box center [405, 192] width 810 height 384
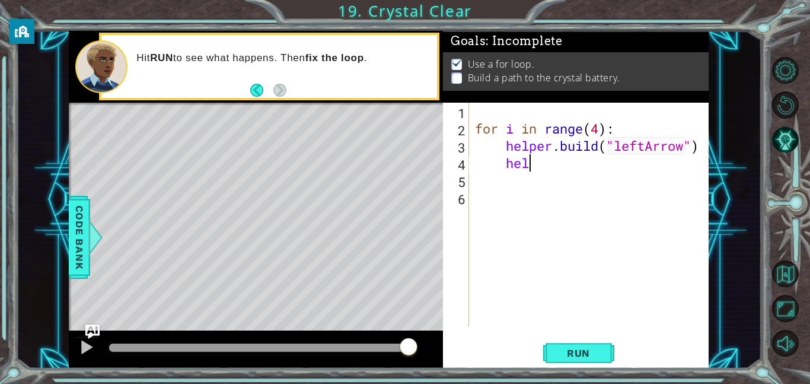
click at [656, 171] on div "for i in range ( 4 ) : helper . build ( "leftArrow" ) hel" at bounding box center [593, 232] width 240 height 258
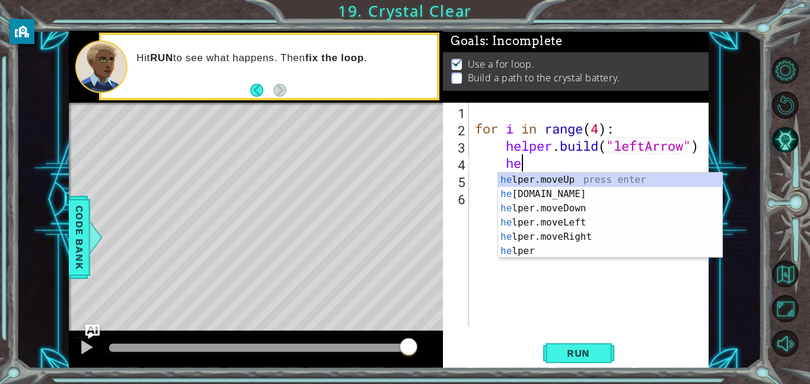
type textarea "h"
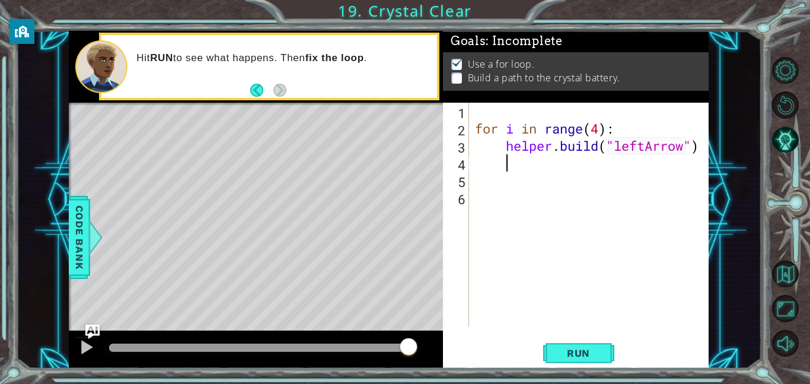
scroll to position [0, 1]
click at [625, 123] on div "for i in range ( 4 ) : helper . build ( "leftArrow" )" at bounding box center [593, 232] width 240 height 258
click at [788, 137] on button "AI Hint" at bounding box center [786, 139] width 27 height 27
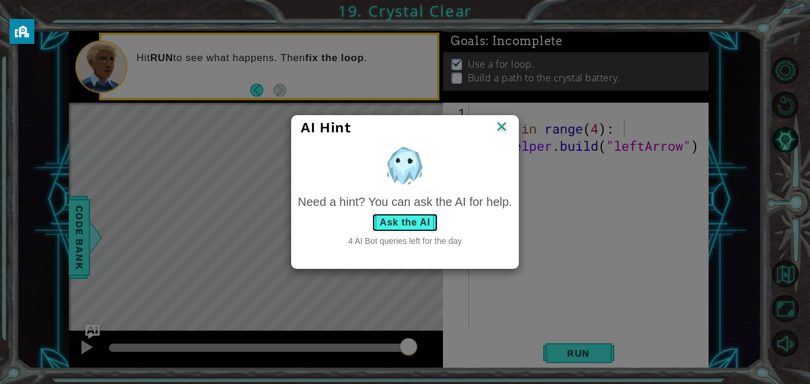
click at [428, 222] on button "Ask the AI" at bounding box center [405, 222] width 66 height 19
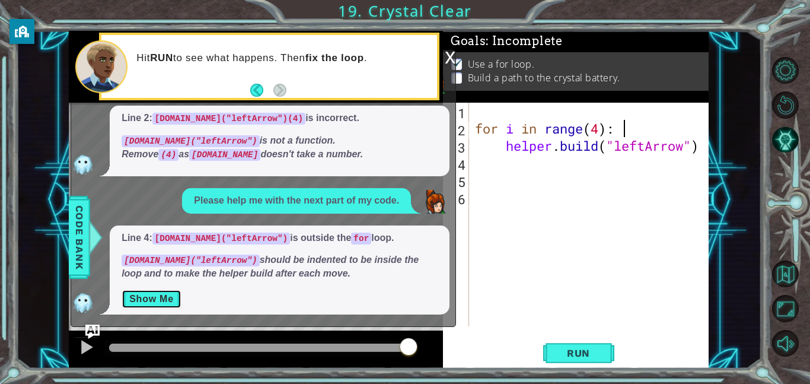
click at [147, 301] on button "Show Me" at bounding box center [152, 299] width 60 height 19
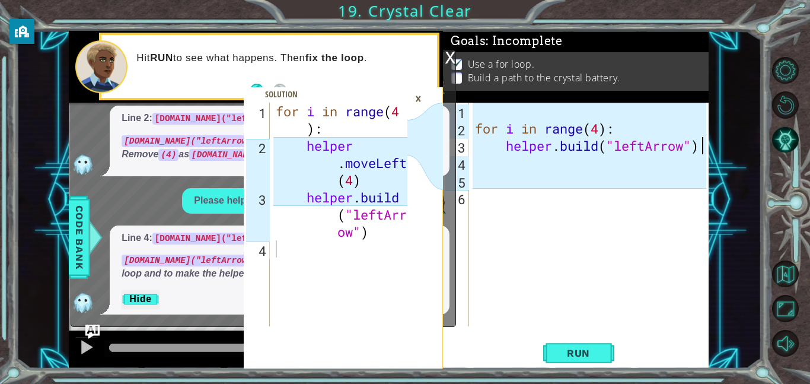
click at [704, 143] on div "for i in range ( 4 ) : helper . build ( "leftArrow" )" at bounding box center [593, 232] width 240 height 258
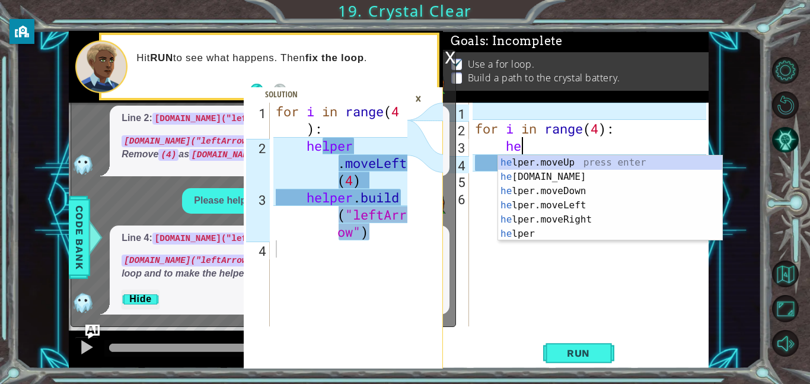
type textarea "h"
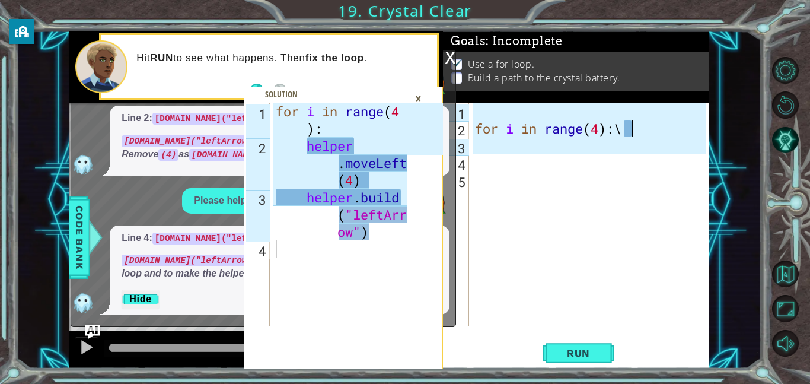
scroll to position [0, 7]
type textarea "for i in range(4):"
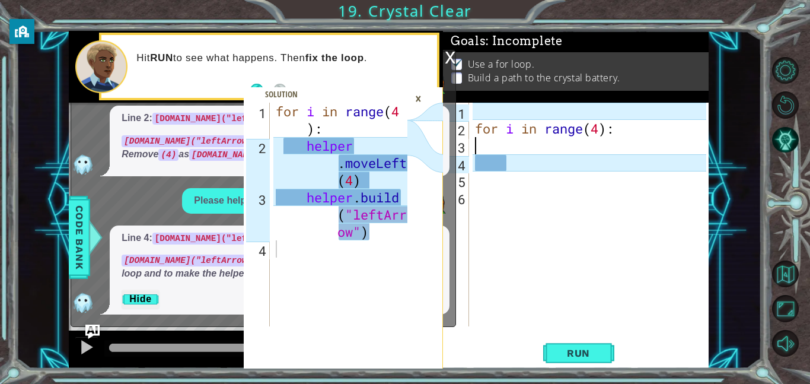
scroll to position [0, 0]
type textarea "for i in range(4):"
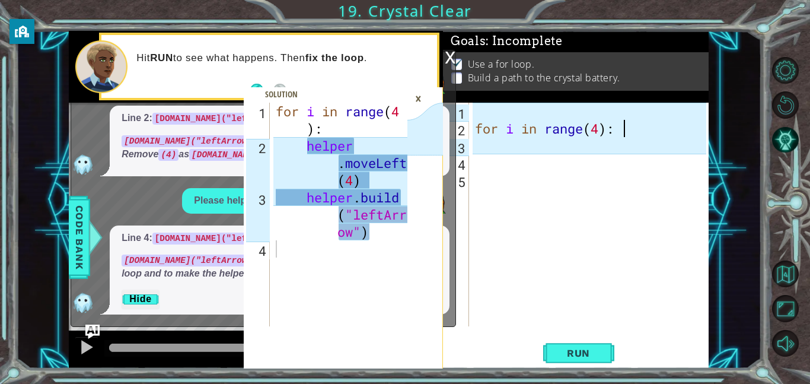
click at [626, 151] on div "for i in range ( 4 ) :" at bounding box center [593, 232] width 240 height 258
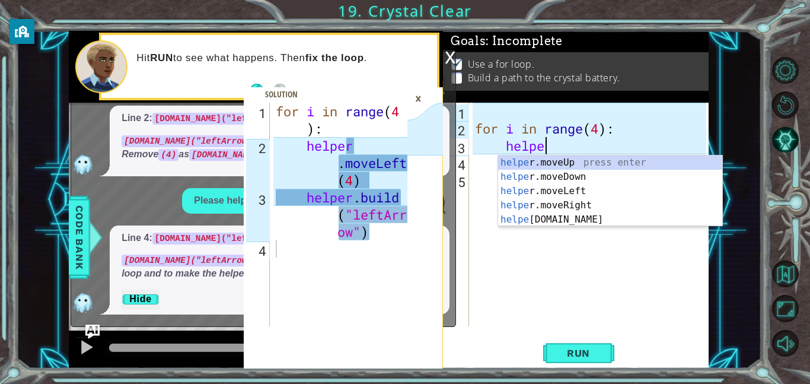
scroll to position [0, 3]
click at [647, 192] on div "helper .moveUp press enter helper .moveDown press enter helper .moveLeft press …" at bounding box center [610, 205] width 224 height 100
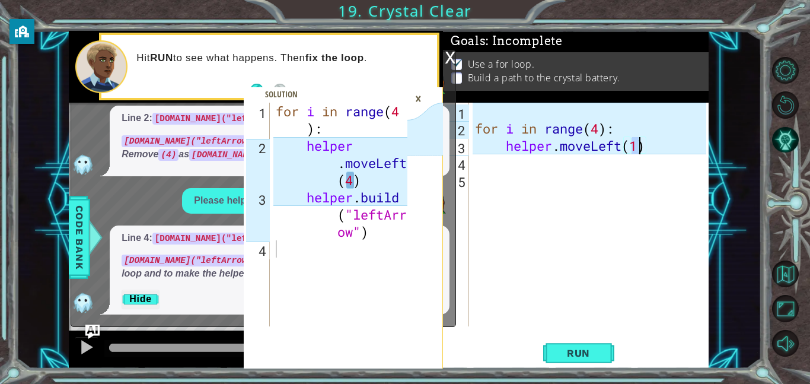
type textarea "helper.moveLeft(4)"
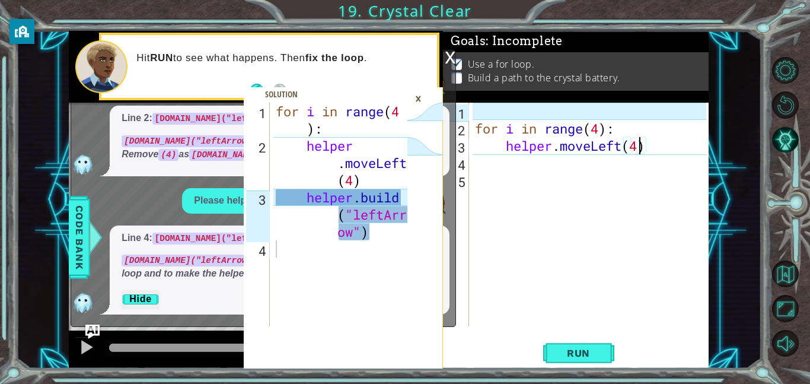
scroll to position [0, 7]
click at [660, 147] on div "for i in range ( 4 ) : helper . moveLeft ( 4 )" at bounding box center [593, 232] width 240 height 258
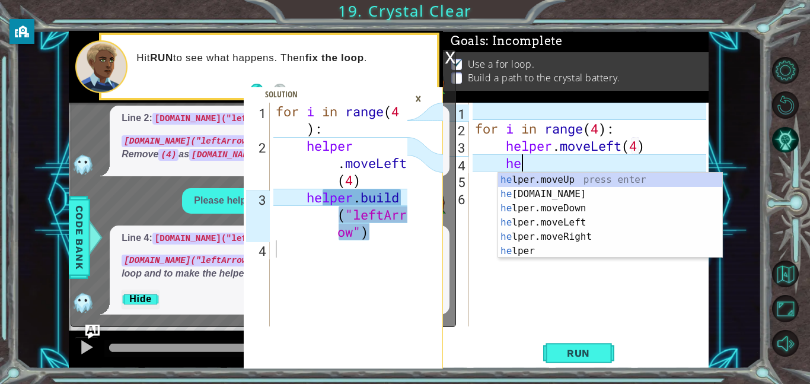
scroll to position [0, 2]
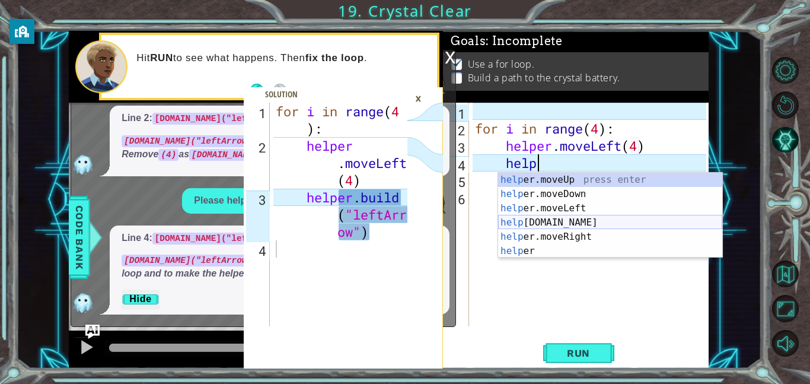
click at [654, 222] on div "help er.moveUp press enter help er.moveDown press enter help er.moveLeft press …" at bounding box center [610, 230] width 224 height 114
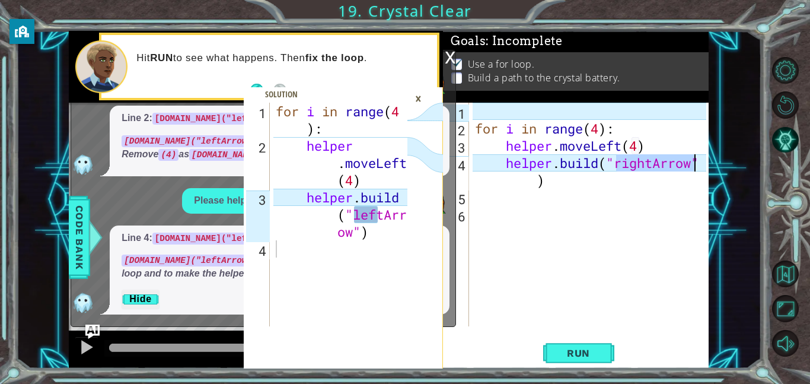
click at [653, 159] on div "for i in range ( 4 ) : helper . moveLeft ( 4 ) helper . build ( "rightArrow" )" at bounding box center [593, 232] width 240 height 258
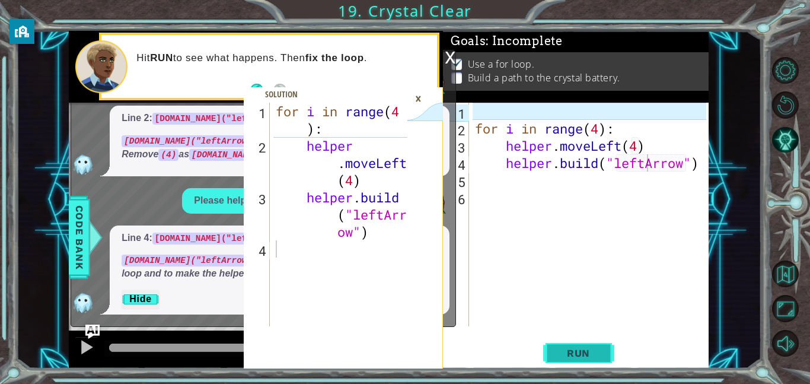
click at [593, 360] on button "Run" at bounding box center [578, 352] width 71 height 27
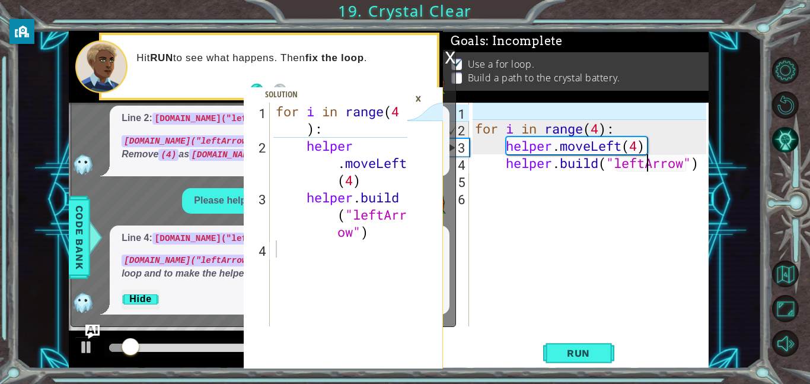
click at [418, 93] on div "×" at bounding box center [418, 98] width 18 height 20
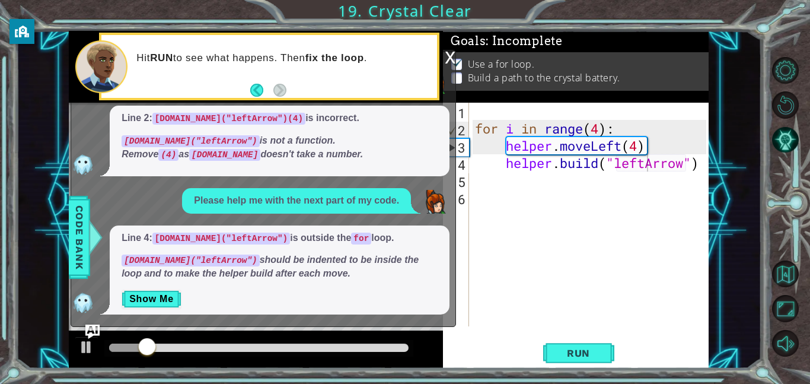
click at [445, 52] on div "x" at bounding box center [450, 56] width 11 height 12
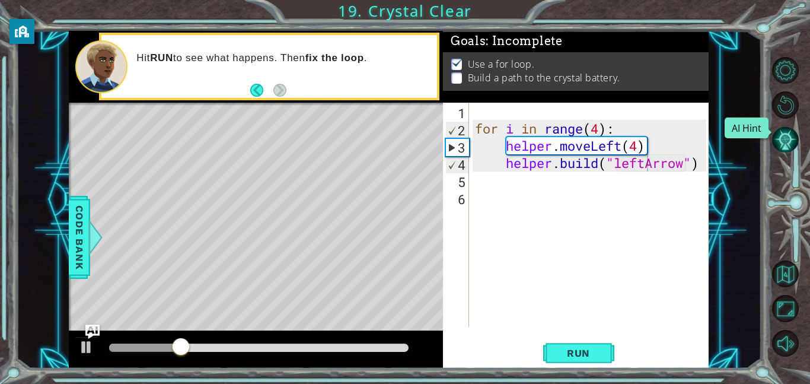
click at [790, 143] on button "AI Hint" at bounding box center [786, 139] width 27 height 27
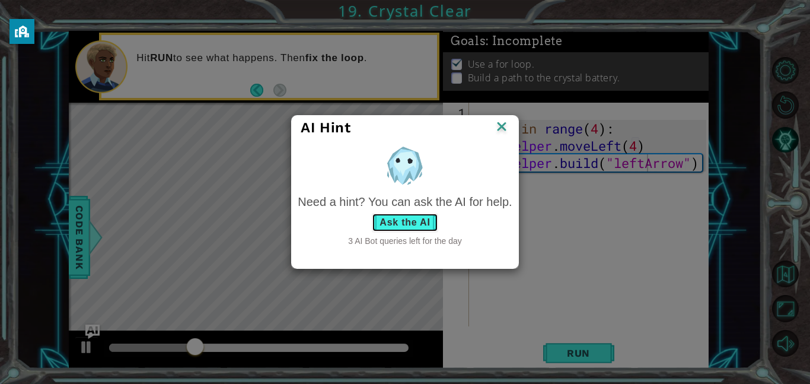
click at [376, 226] on button "Ask the AI" at bounding box center [405, 222] width 66 height 19
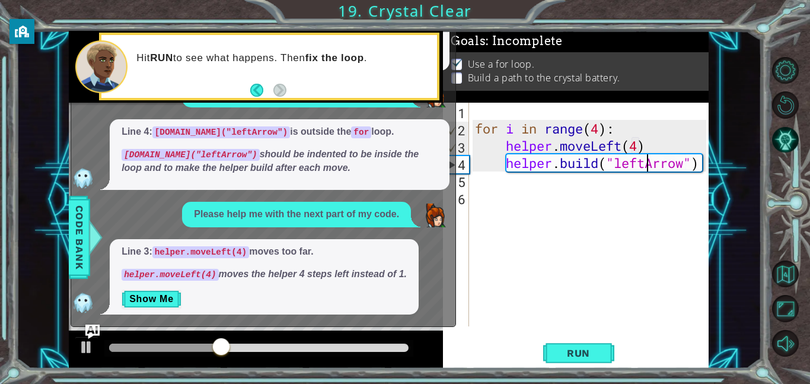
scroll to position [30, 0]
click at [639, 144] on div "for i in range ( 4 ) : helper . moveLeft ( 4 ) helper . build ( "leftArrow" )" at bounding box center [593, 232] width 240 height 258
type textarea "helper.moveLeft(3)"
click at [597, 358] on span "Run" at bounding box center [578, 353] width 47 height 12
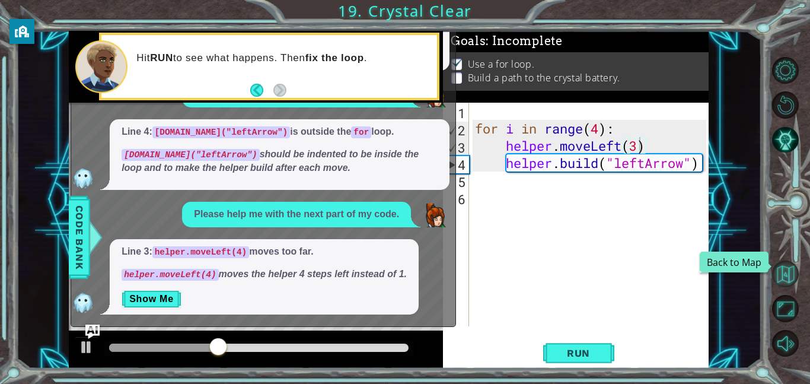
click at [777, 269] on button "Back to Map" at bounding box center [786, 273] width 27 height 27
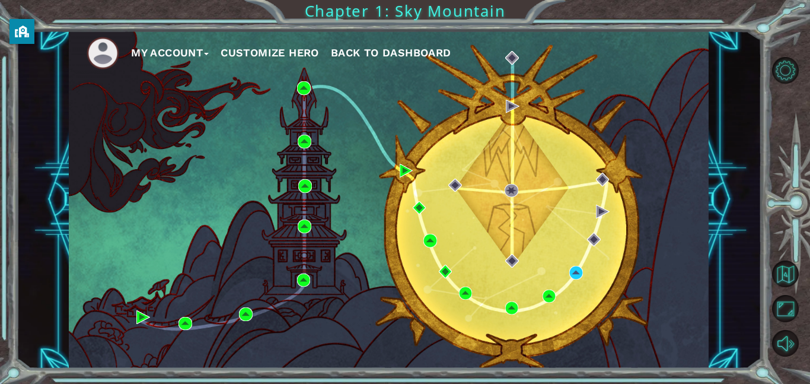
click at [584, 271] on div "My Account Customize Hero Back to Dashboard" at bounding box center [389, 200] width 640 height 338
click at [578, 272] on img at bounding box center [577, 273] width 14 height 14
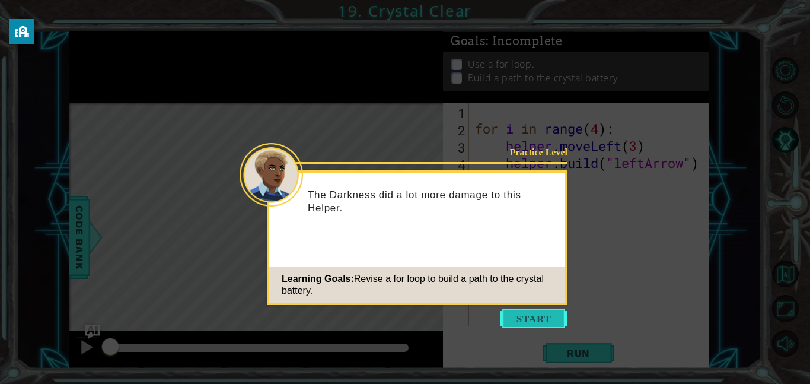
click at [532, 317] on button "Start" at bounding box center [534, 318] width 68 height 19
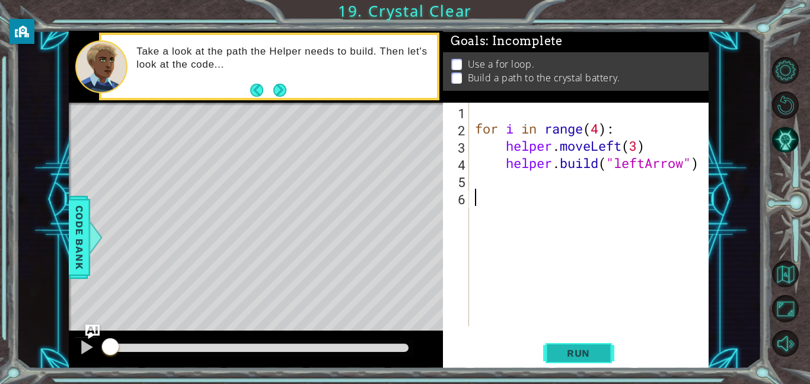
click at [553, 351] on button "Run" at bounding box center [578, 352] width 71 height 27
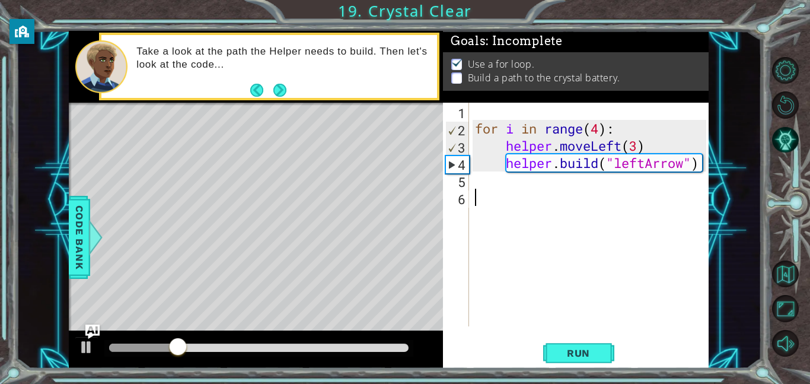
click at [702, 166] on div "for i in range ( 4 ) : helper . moveLeft ( 3 ) helper . build ( "leftArrow" )" at bounding box center [593, 232] width 240 height 258
click at [598, 341] on button "Run" at bounding box center [578, 352] width 71 height 27
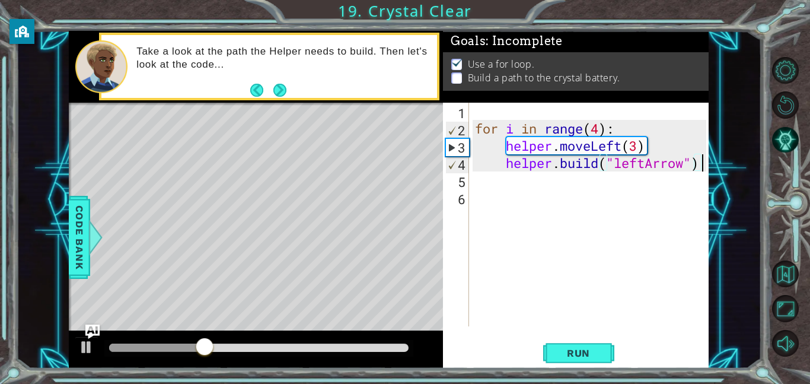
click at [640, 142] on div "for i in range ( 4 ) : helper . moveLeft ( 3 ) helper . build ( "leftArrow" )" at bounding box center [593, 232] width 240 height 258
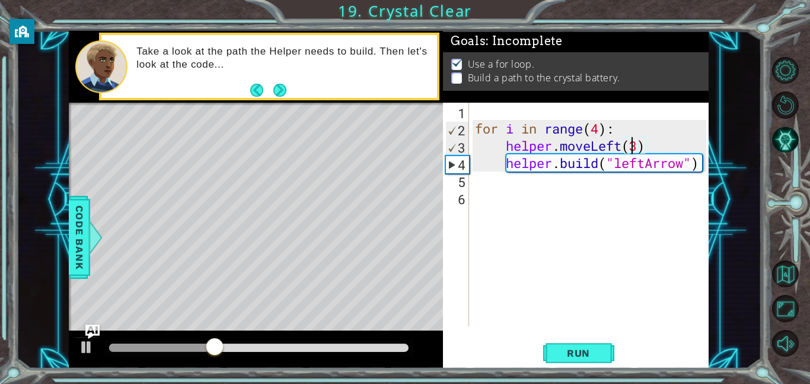
click at [635, 141] on div "for i in range ( 4 ) : helper . moveLeft ( 3 ) helper . build ( "leftArrow" )" at bounding box center [593, 232] width 240 height 258
click at [639, 142] on div "for i in range ( 4 ) : helper . moveLeft ( 3 ) helper . build ( "leftArrow" )" at bounding box center [593, 232] width 240 height 258
type textarea "helper.moveLeft(1)"
click at [573, 358] on span "Run" at bounding box center [578, 353] width 47 height 12
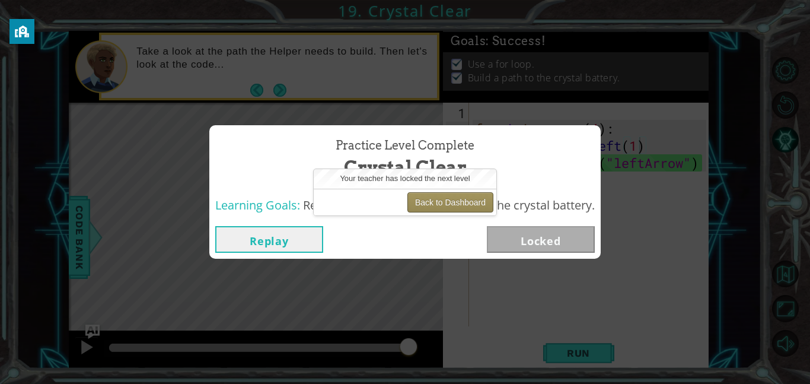
click at [446, 203] on button "Back to Dashboard" at bounding box center [451, 202] width 86 height 20
click at [449, 202] on button "Back to Dashboard" at bounding box center [451, 202] width 86 height 20
click at [455, 200] on button "Back to Dashboard" at bounding box center [451, 202] width 86 height 20
click at [371, 198] on div "Back to Dashboard" at bounding box center [405, 202] width 183 height 27
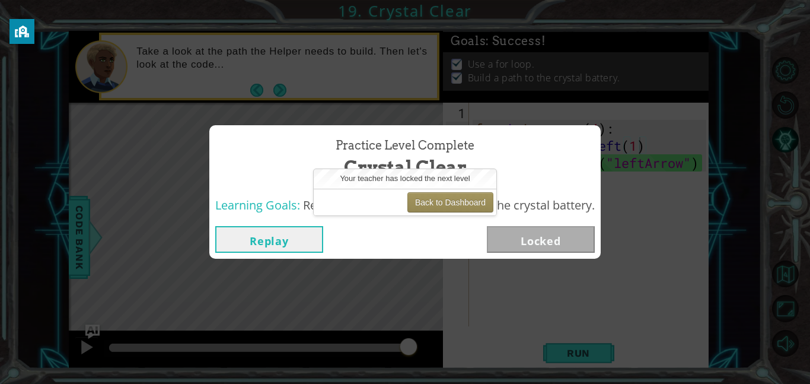
click at [408, 250] on div "Replay Locked" at bounding box center [405, 239] width 380 height 27
click at [418, 154] on span "Crystal Clear" at bounding box center [405, 167] width 123 height 26
click at [429, 192] on button "Back to Dashboard" at bounding box center [451, 202] width 86 height 20
click at [429, 193] on button "Back to Dashboard" at bounding box center [451, 202] width 86 height 20
